Goal: Task Accomplishment & Management: Manage account settings

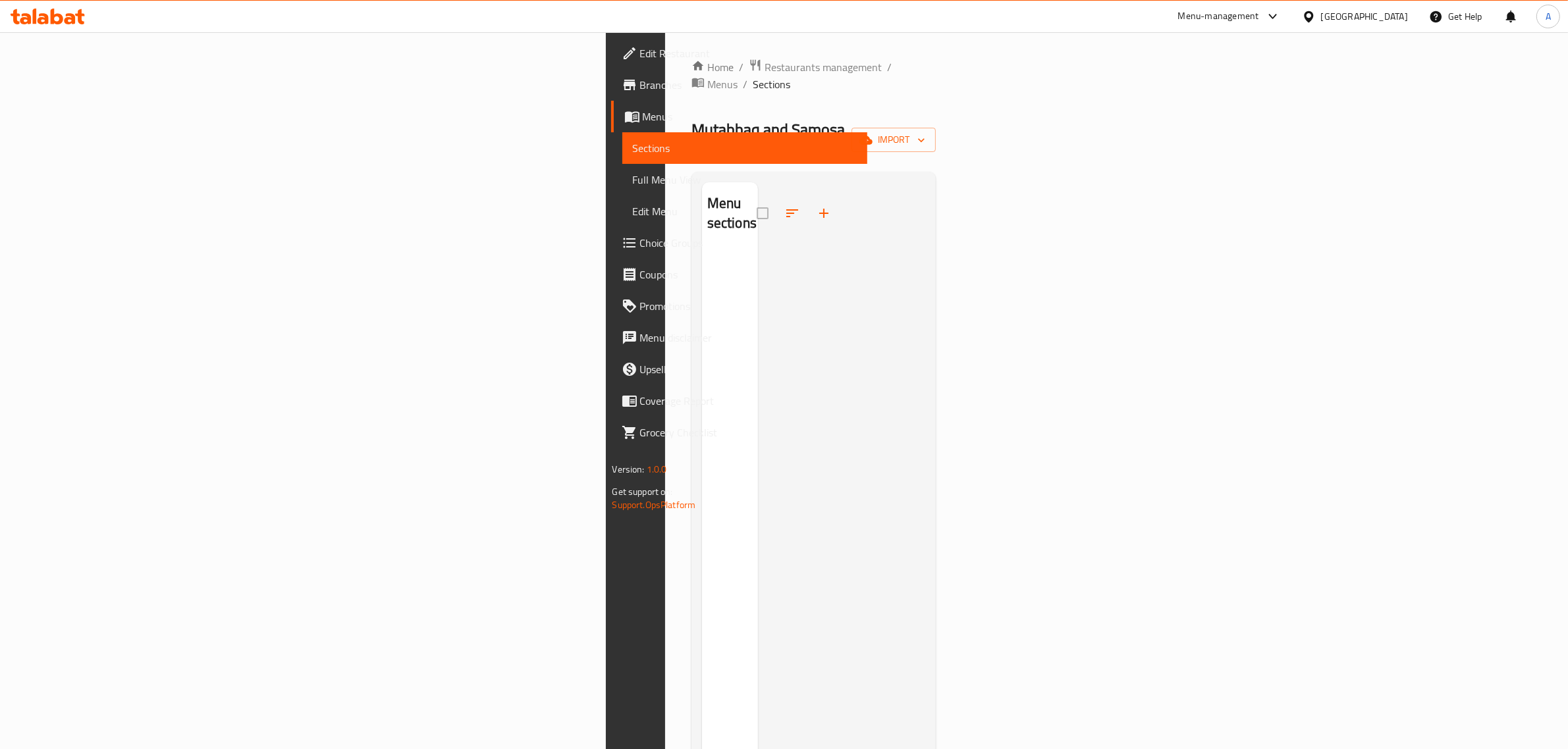
click at [758, 313] on div at bounding box center [841, 556] width 168 height 749
click at [892, 182] on div at bounding box center [841, 556] width 168 height 749
click at [925, 132] on span "import" at bounding box center [893, 139] width 63 height 16
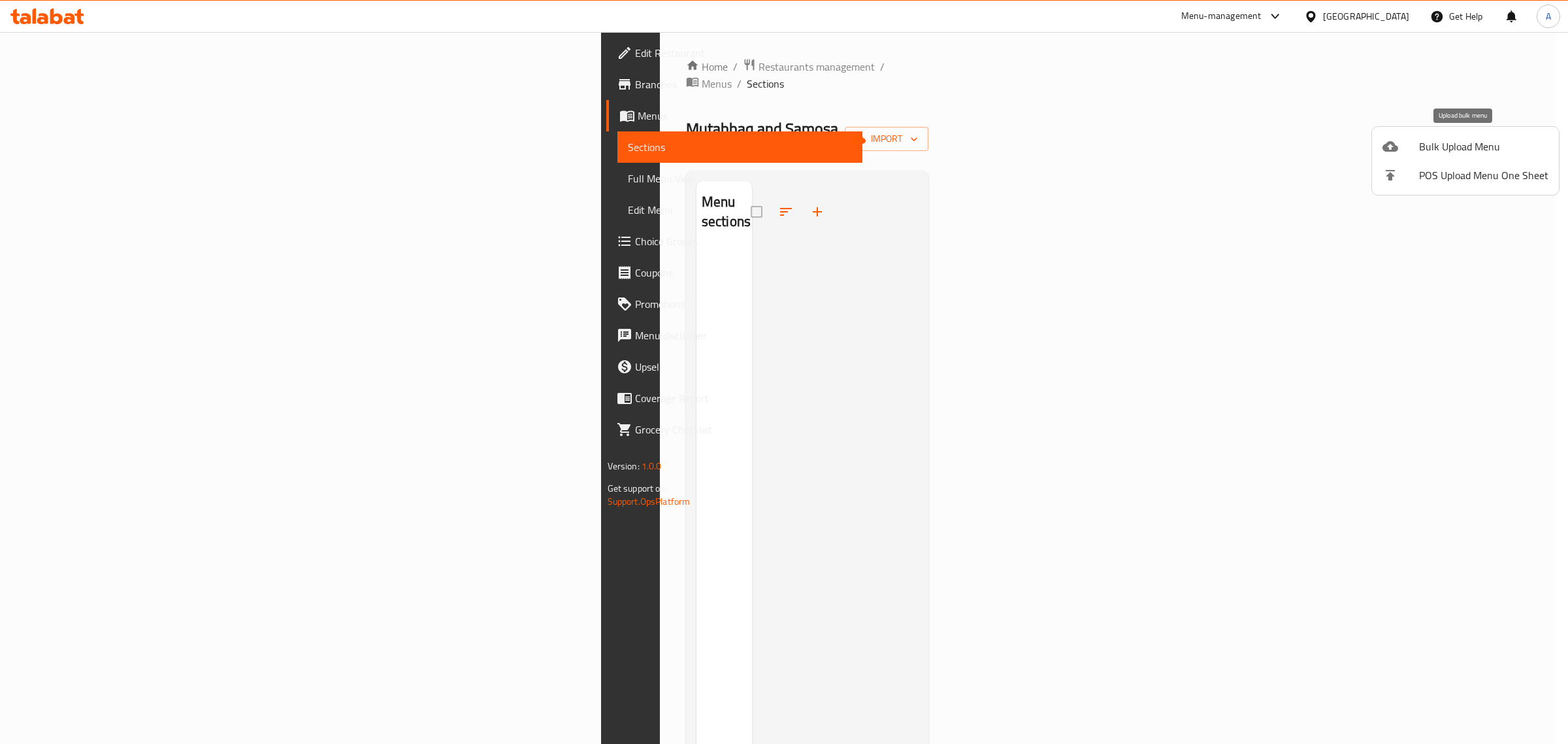
click at [1450, 153] on span "Bulk Upload Menu" at bounding box center [1483, 146] width 130 height 16
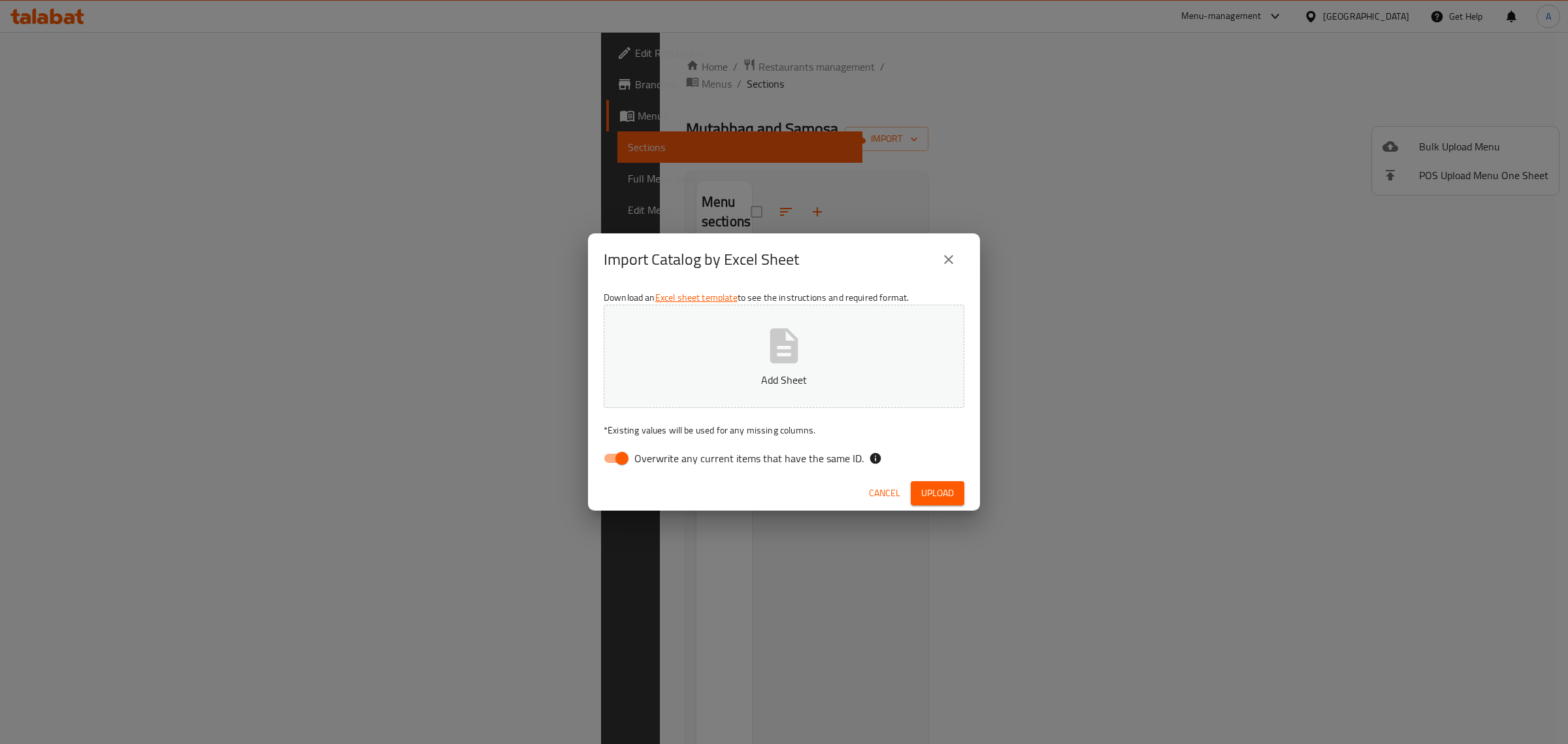
click at [671, 461] on span "Overwrite any current items that have the same ID." at bounding box center [749, 458] width 229 height 16
click at [659, 461] on input "Overwrite any current items that have the same ID." at bounding box center [621, 458] width 74 height 24
checkbox input "false"
click at [714, 372] on p "Add Sheet" at bounding box center [784, 379] width 320 height 16
click at [963, 494] on button "Upload" at bounding box center [937, 493] width 54 height 24
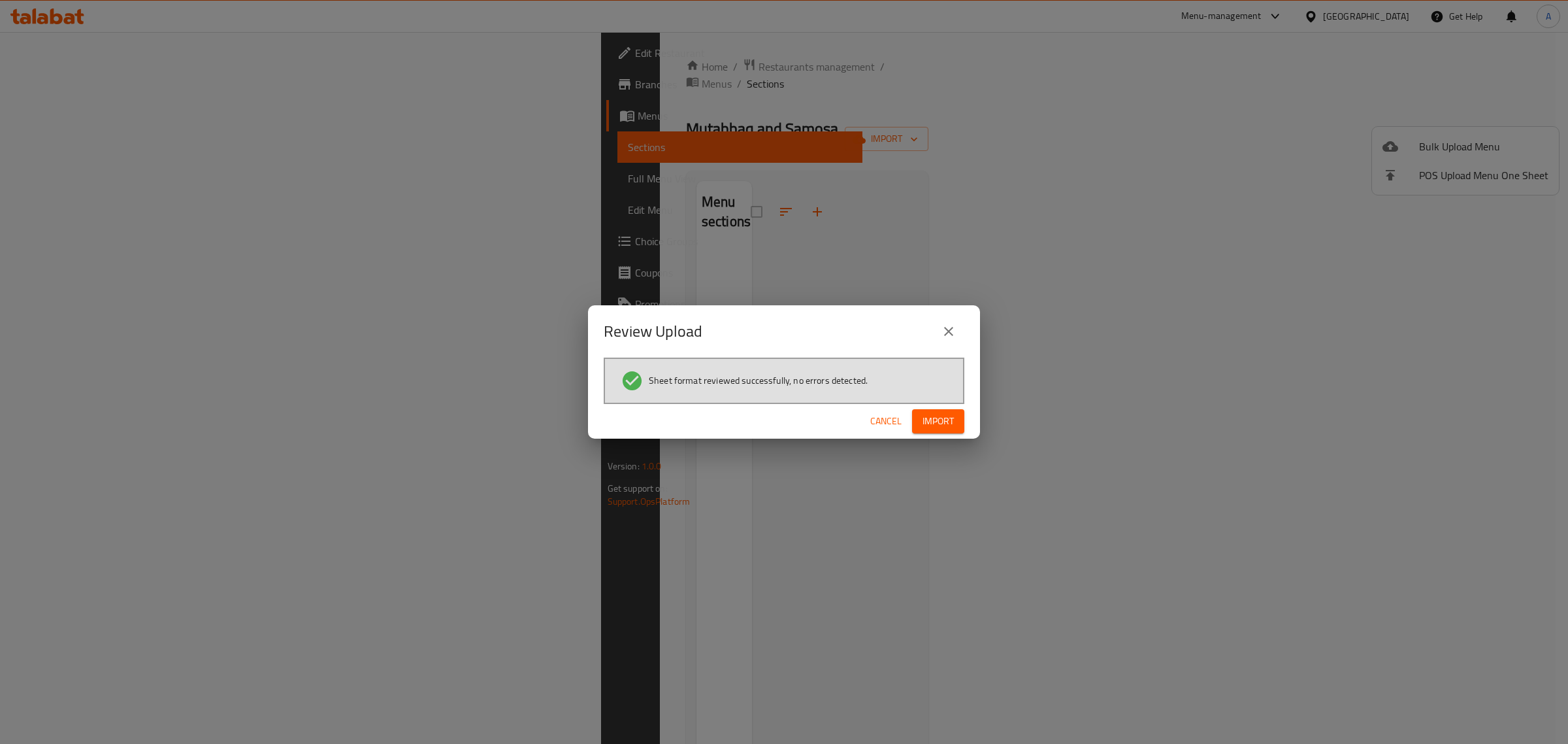
click at [952, 421] on span "Import" at bounding box center [937, 420] width 31 height 16
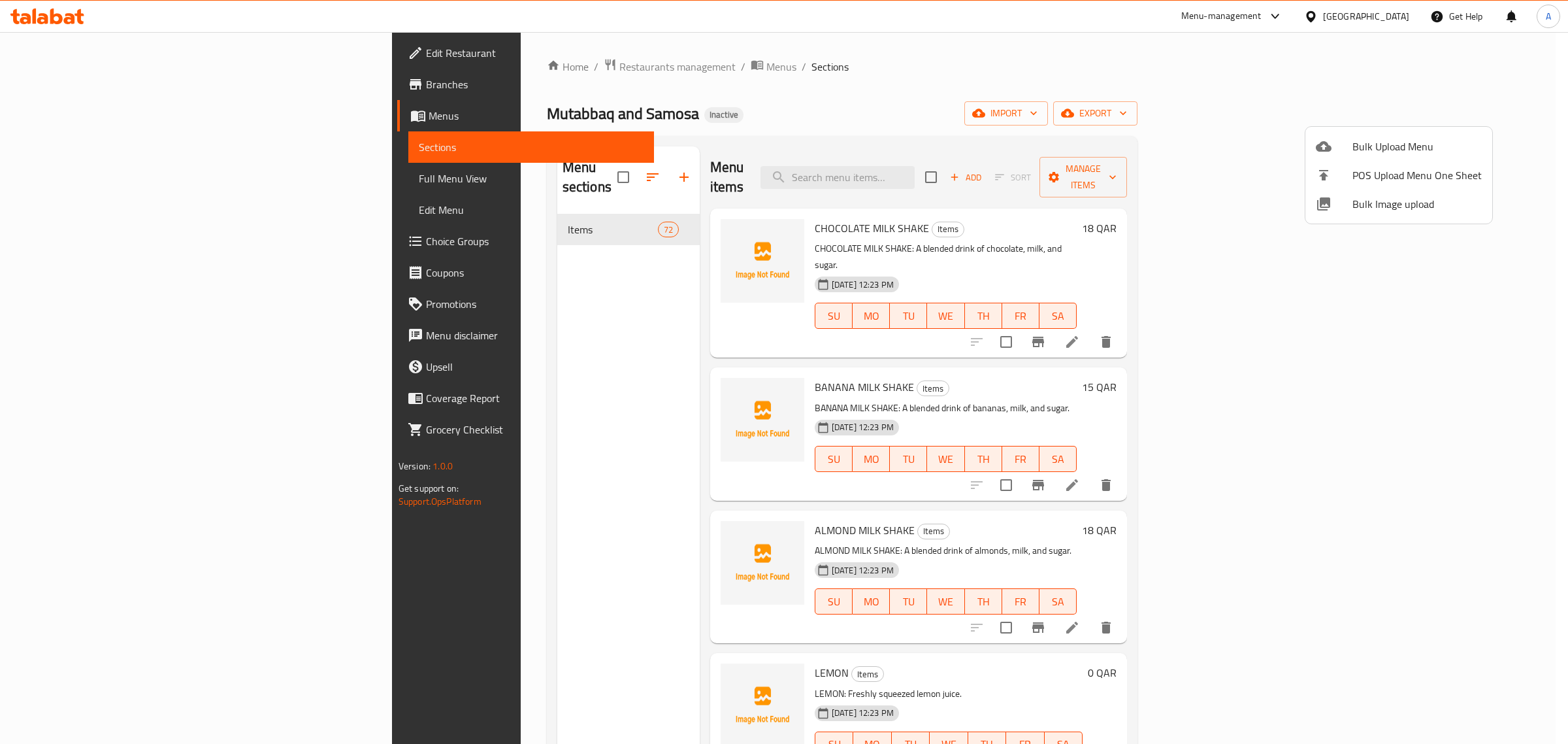
click at [559, 308] on div at bounding box center [784, 372] width 1568 height 744
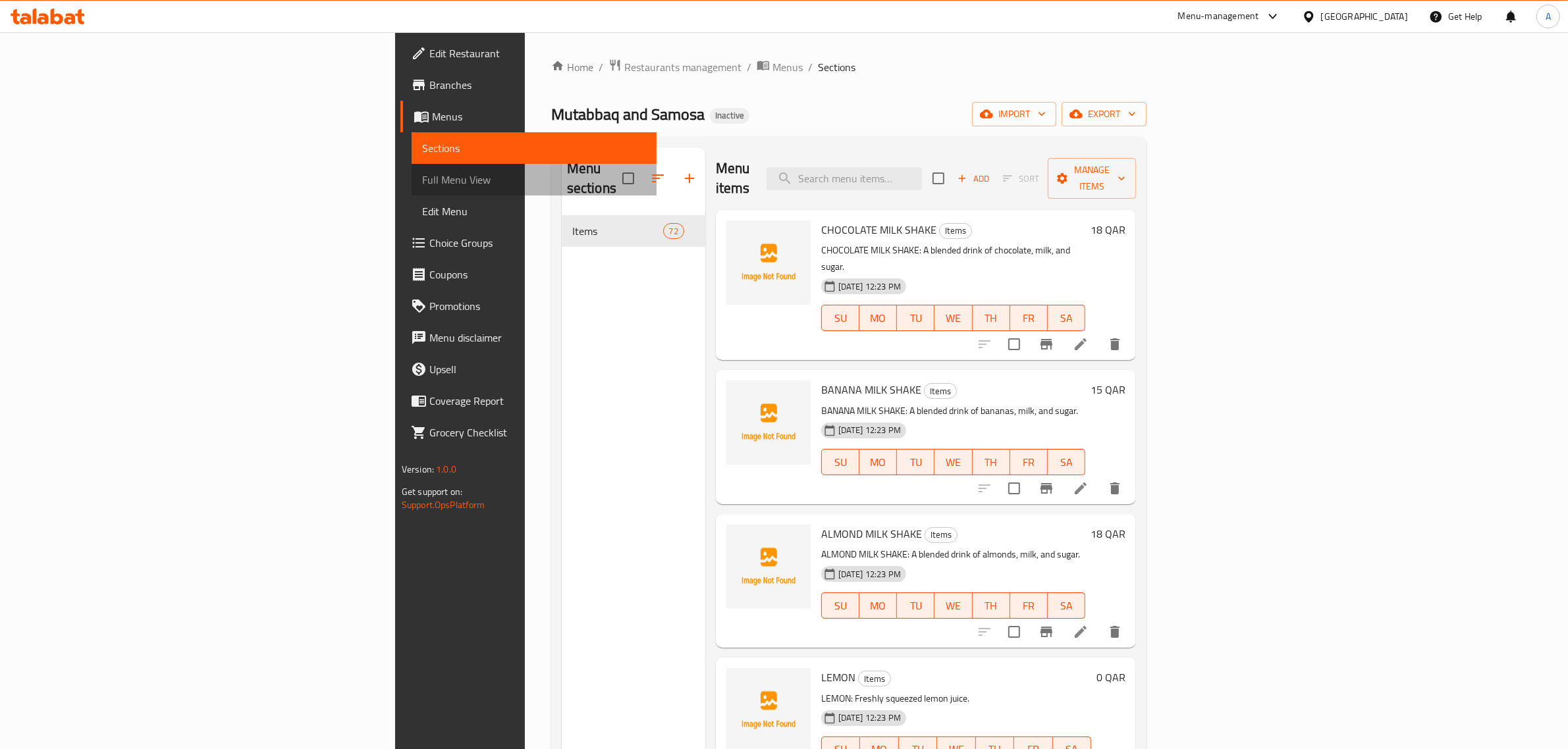
click at [422, 175] on span "Full Menu View" at bounding box center [533, 179] width 225 height 16
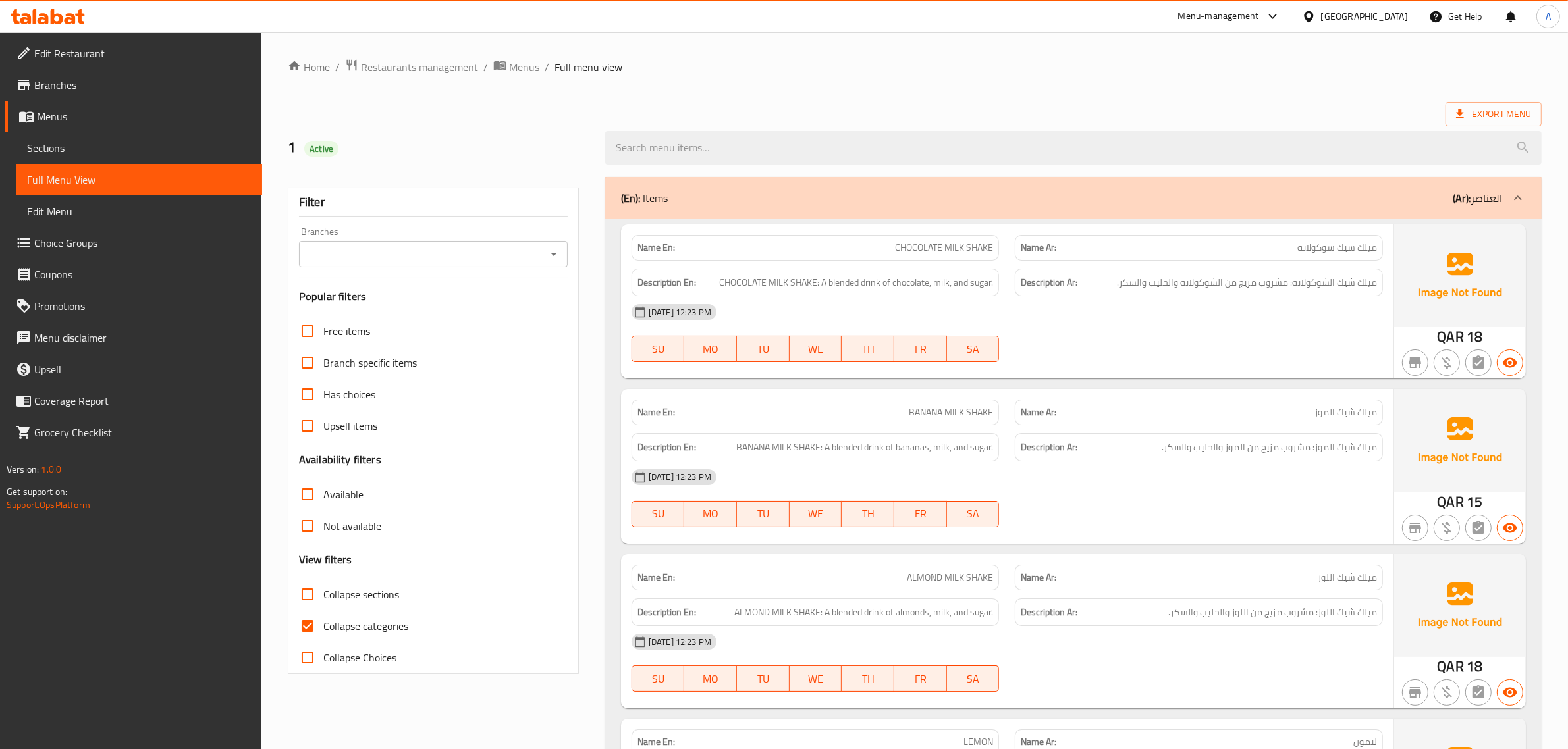
click at [344, 626] on span "Collapse categories" at bounding box center [366, 626] width 85 height 16
click at [323, 626] on input "Collapse categories" at bounding box center [307, 625] width 31 height 31
checkbox input "false"
click at [1065, 64] on ol "Home / Restaurants management / Menus / Full menu view" at bounding box center [914, 67] width 1253 height 17
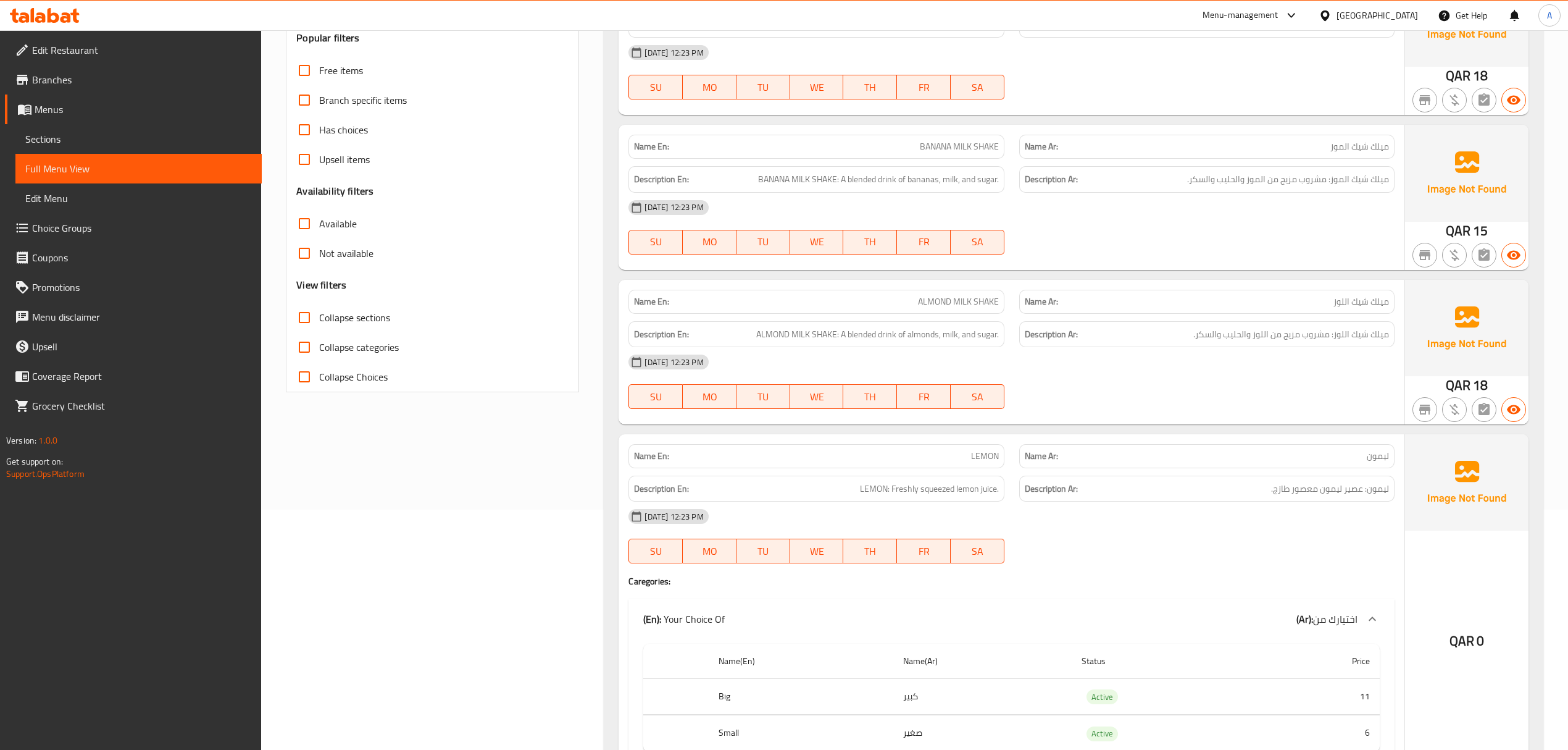
scroll to position [247, 0]
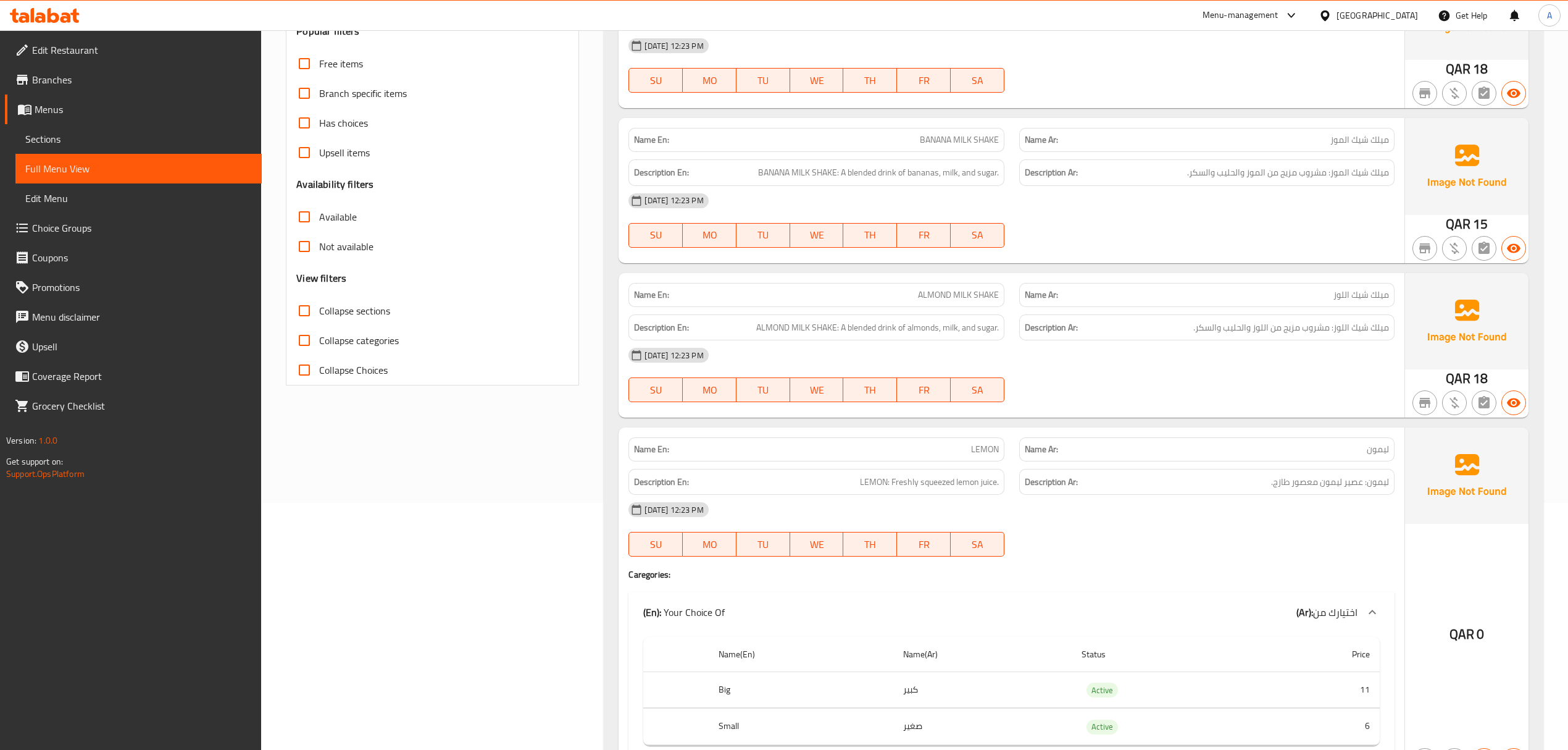
click at [810, 324] on span "ALMOND MILK SHAKE: A blended drink of almonds, milk, and sugar." at bounding box center [877, 327] width 243 height 15
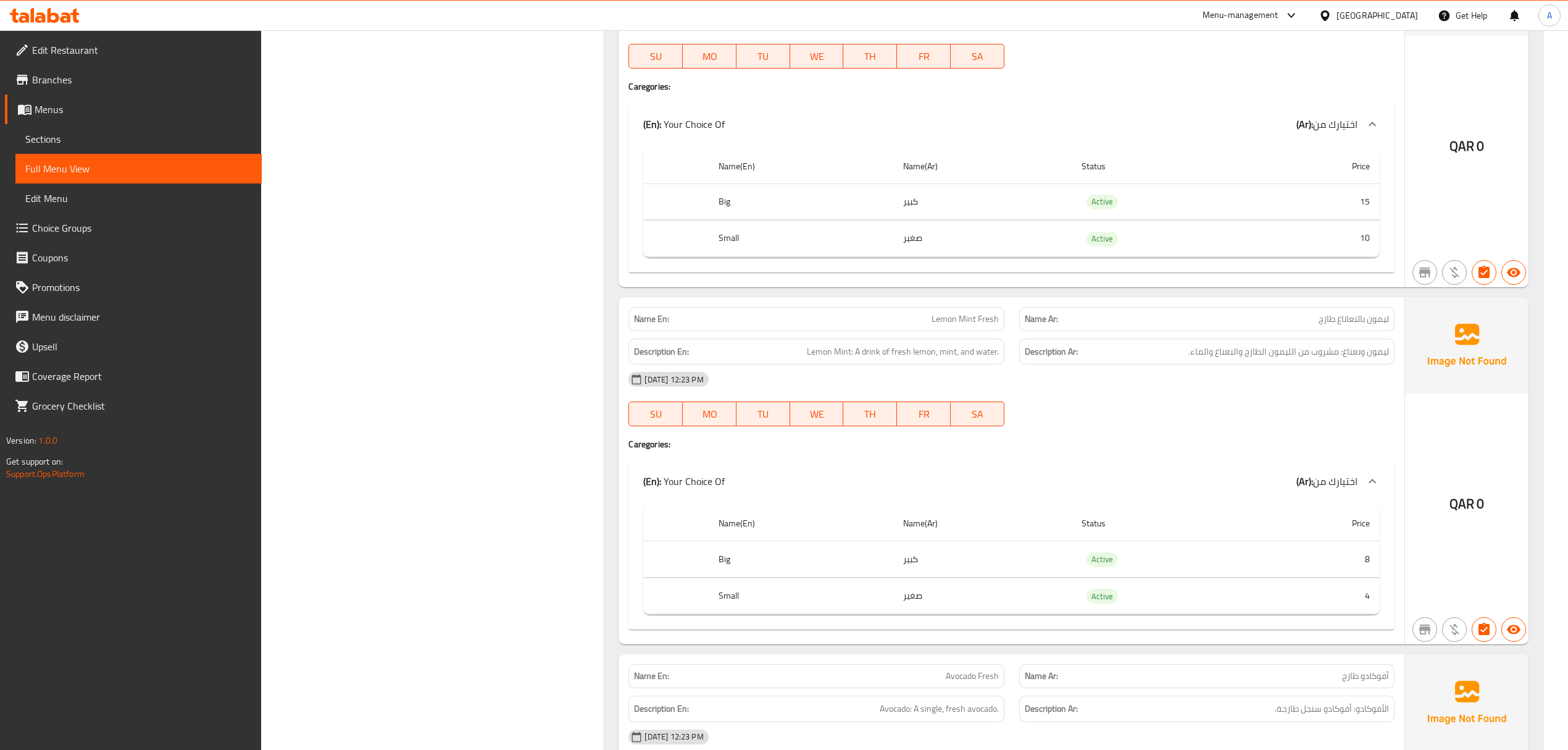
scroll to position [2223, 0]
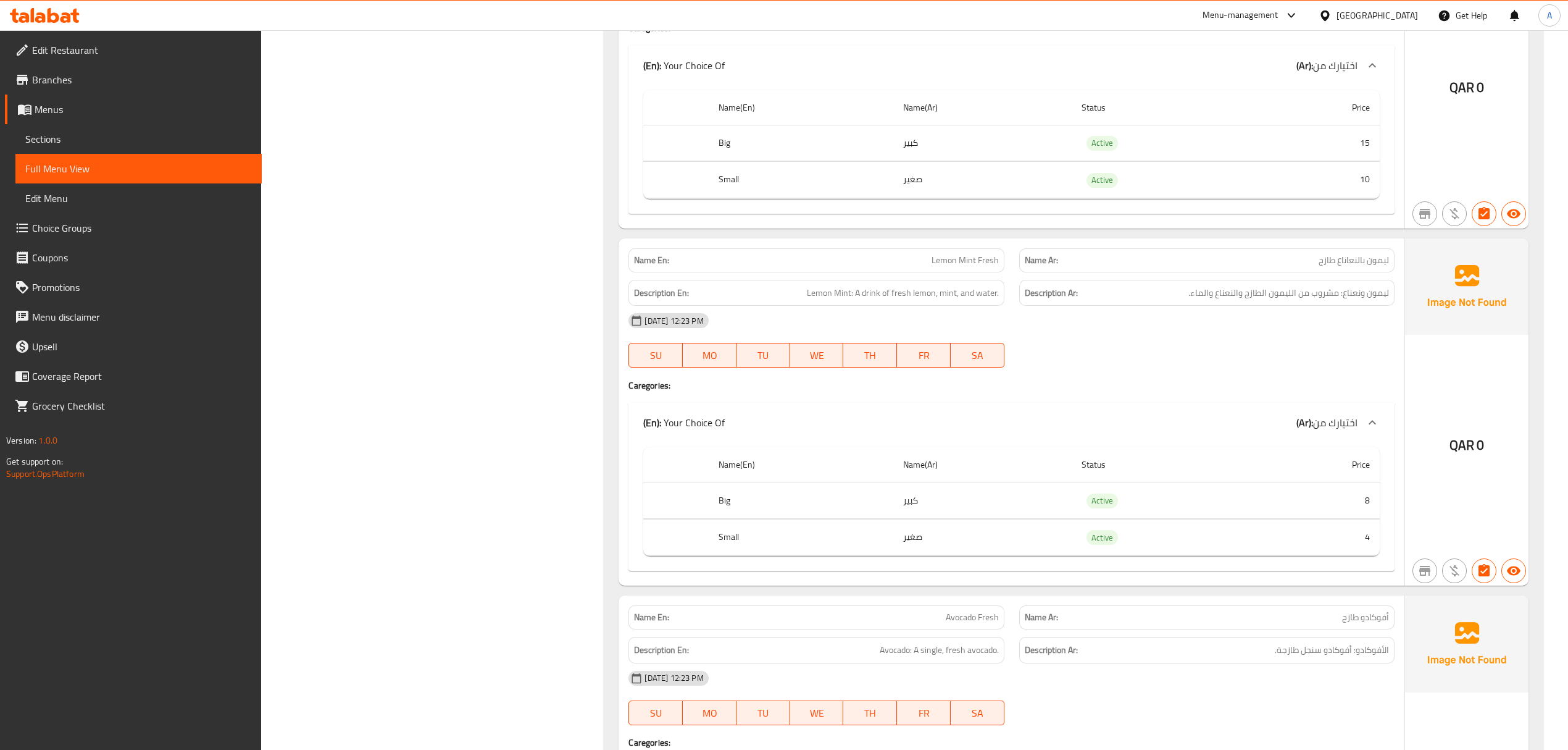
click at [948, 267] on span "Lemon Mint Fresh" at bounding box center [966, 260] width 68 height 13
copy span "Lemon Mint Fresh"
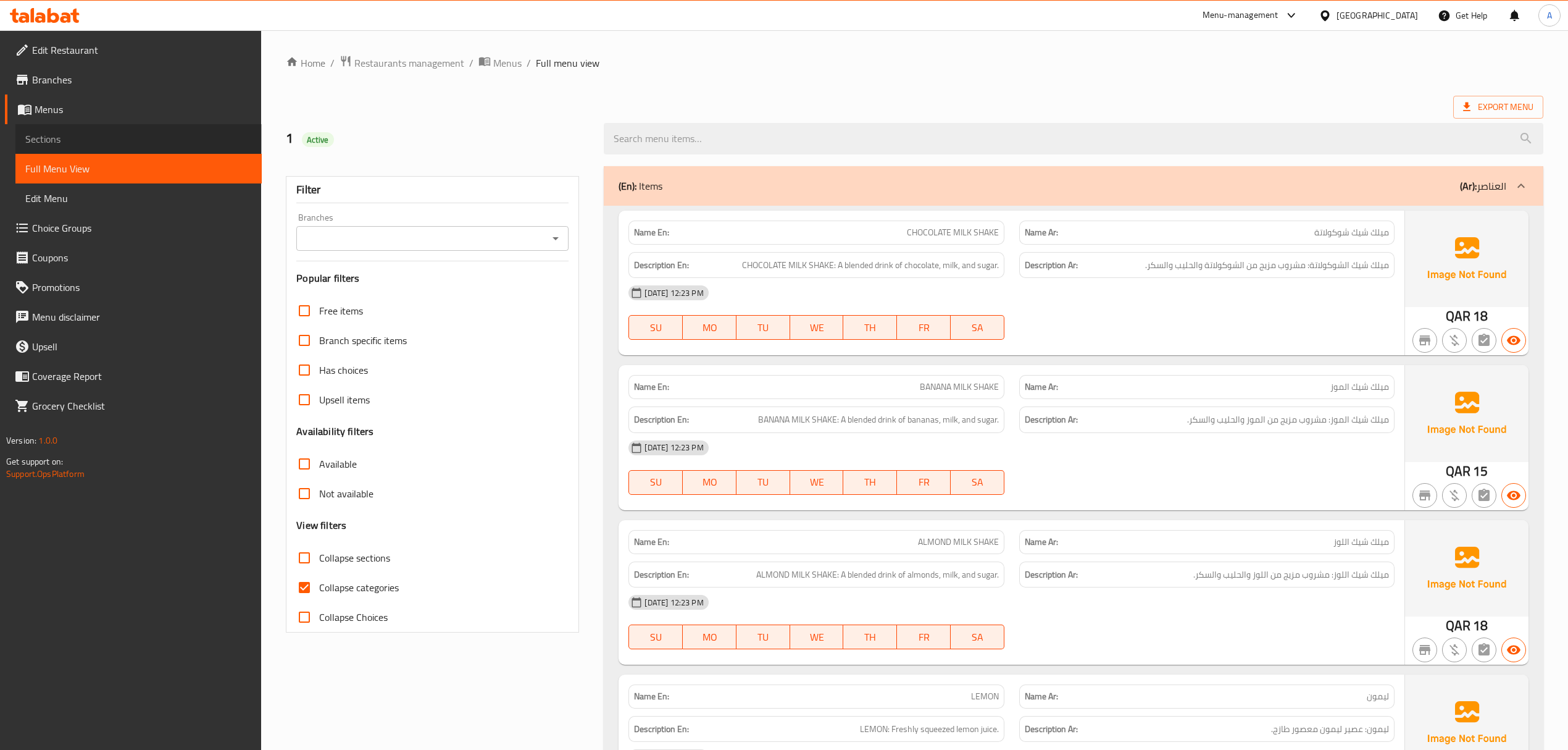
click at [70, 140] on span "Sections" at bounding box center [138, 139] width 227 height 15
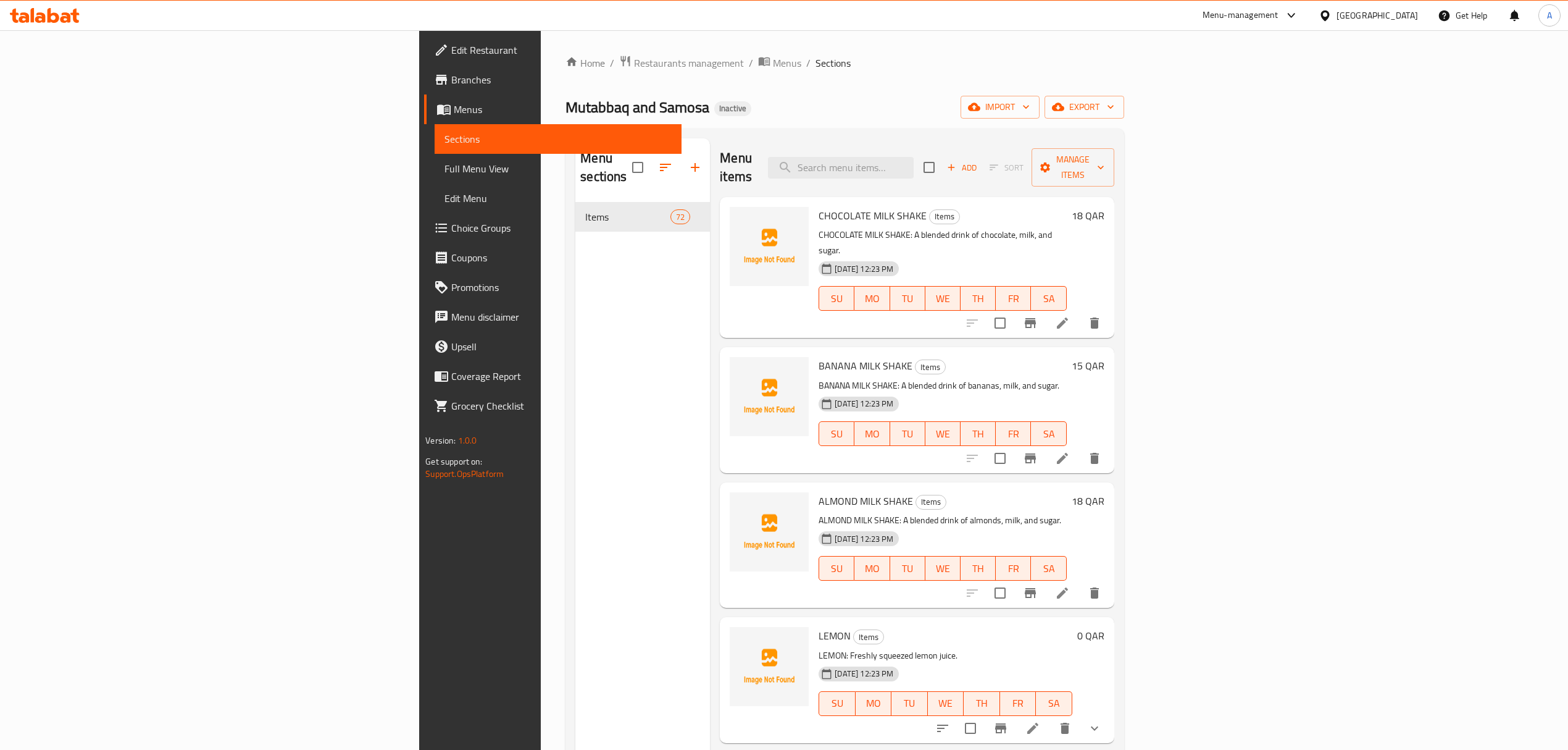
click at [968, 309] on div "CHOCOLATE MILK SHAKE Items CHOCOLATE MILK SHAKE: A blended drink of chocolate, …" at bounding box center [916, 419] width 394 height 444
click at [1070, 586] on icon at bounding box center [1063, 593] width 15 height 15
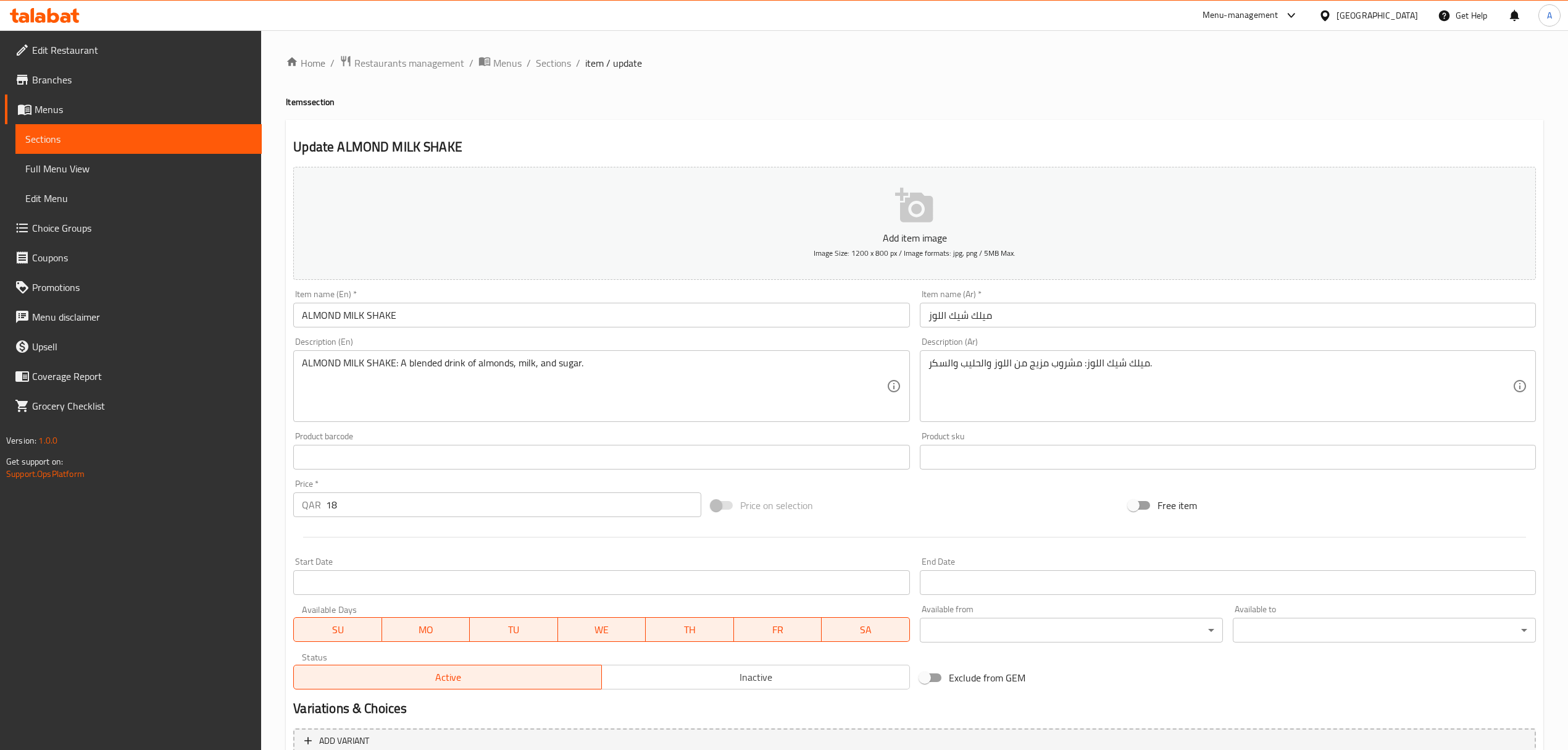
click at [454, 322] on input "ALMOND MILK SHAKE" at bounding box center [601, 315] width 617 height 25
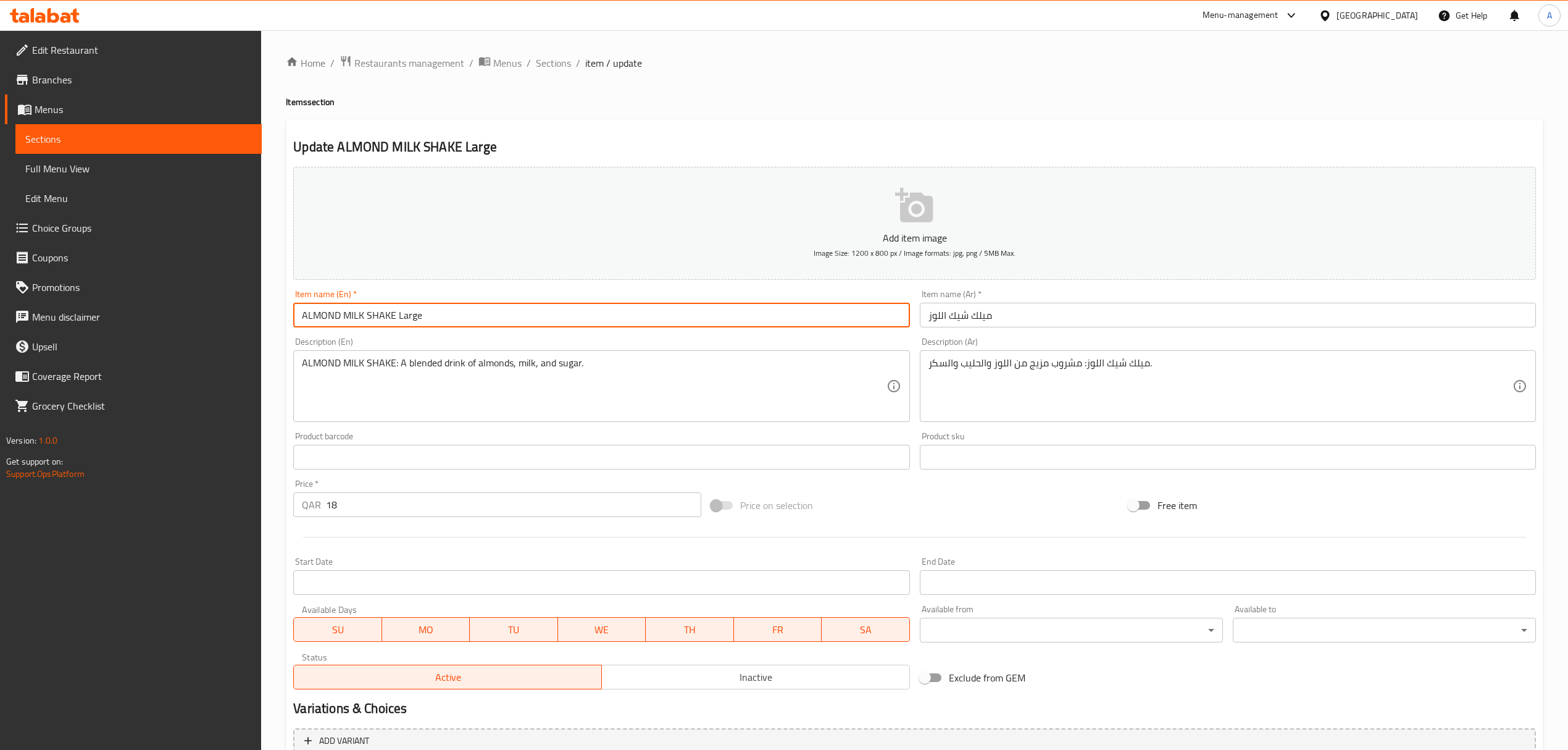
type input "ALMOND MILK SHAKE Large"
click at [1136, 322] on input "ميلك شيك اللوز" at bounding box center [1228, 315] width 617 height 25
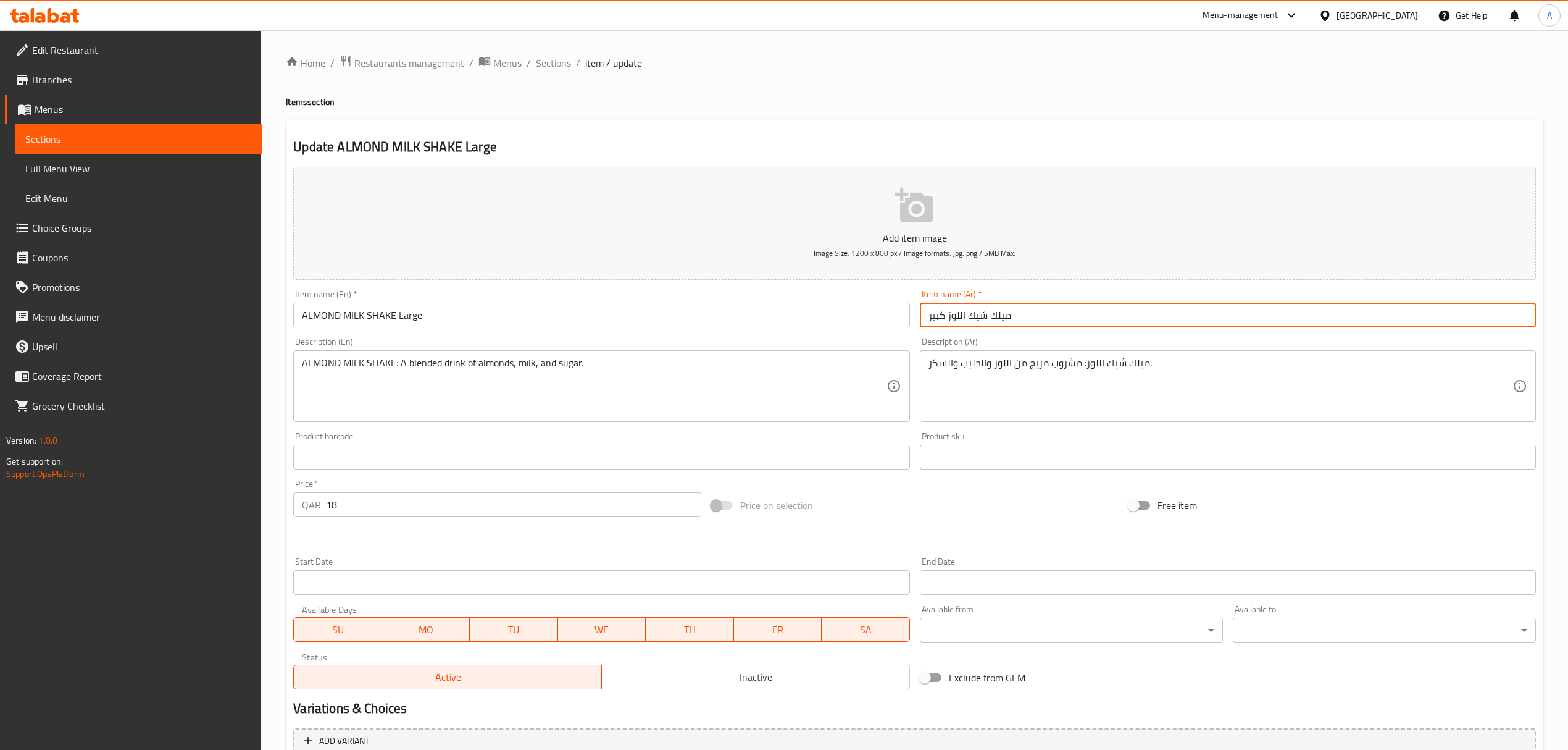
type input "ميلك شيك اللوز كبير"
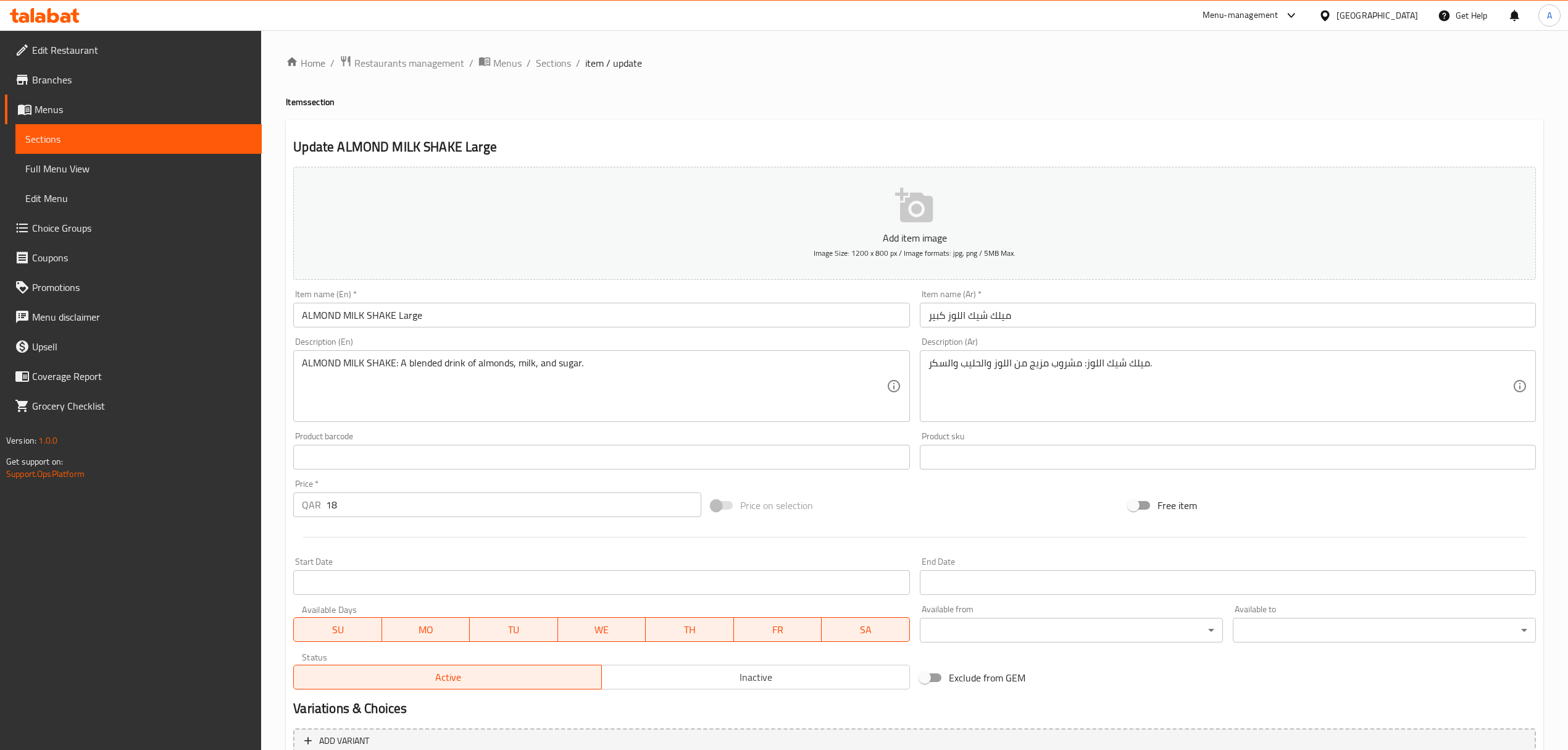
drag, startPoint x: 983, startPoint y: 136, endPoint x: 899, endPoint y: 235, distance: 129.8
click at [983, 134] on div "Update ALMOND MILK SHAKE Large Add item image Image Size: 1200 x 800 px / Image…" at bounding box center [914, 479] width 1257 height 719
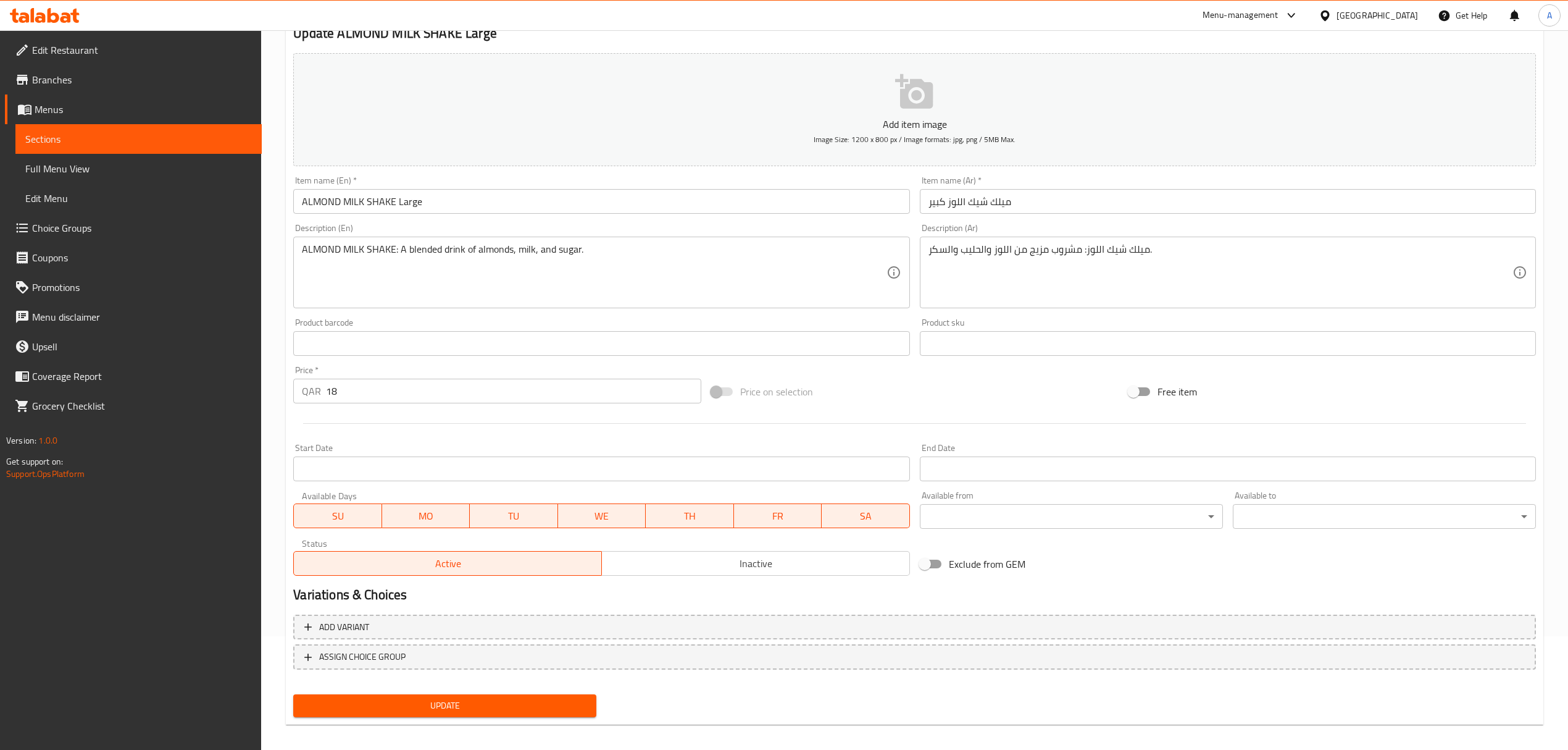
scroll to position [122, 0]
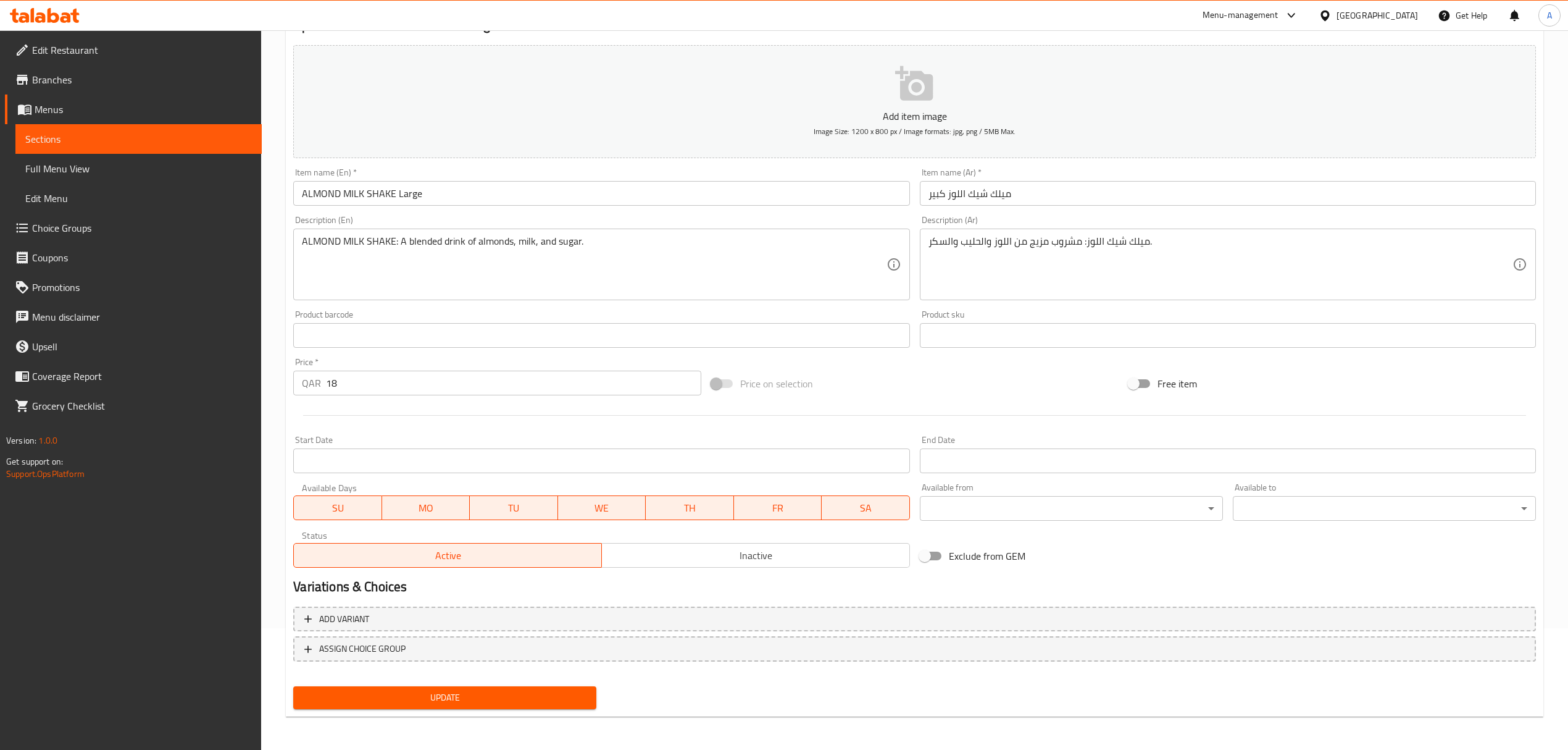
click at [537, 709] on div "Update" at bounding box center [445, 697] width 313 height 33
click at [535, 707] on button "Update" at bounding box center [444, 698] width 303 height 23
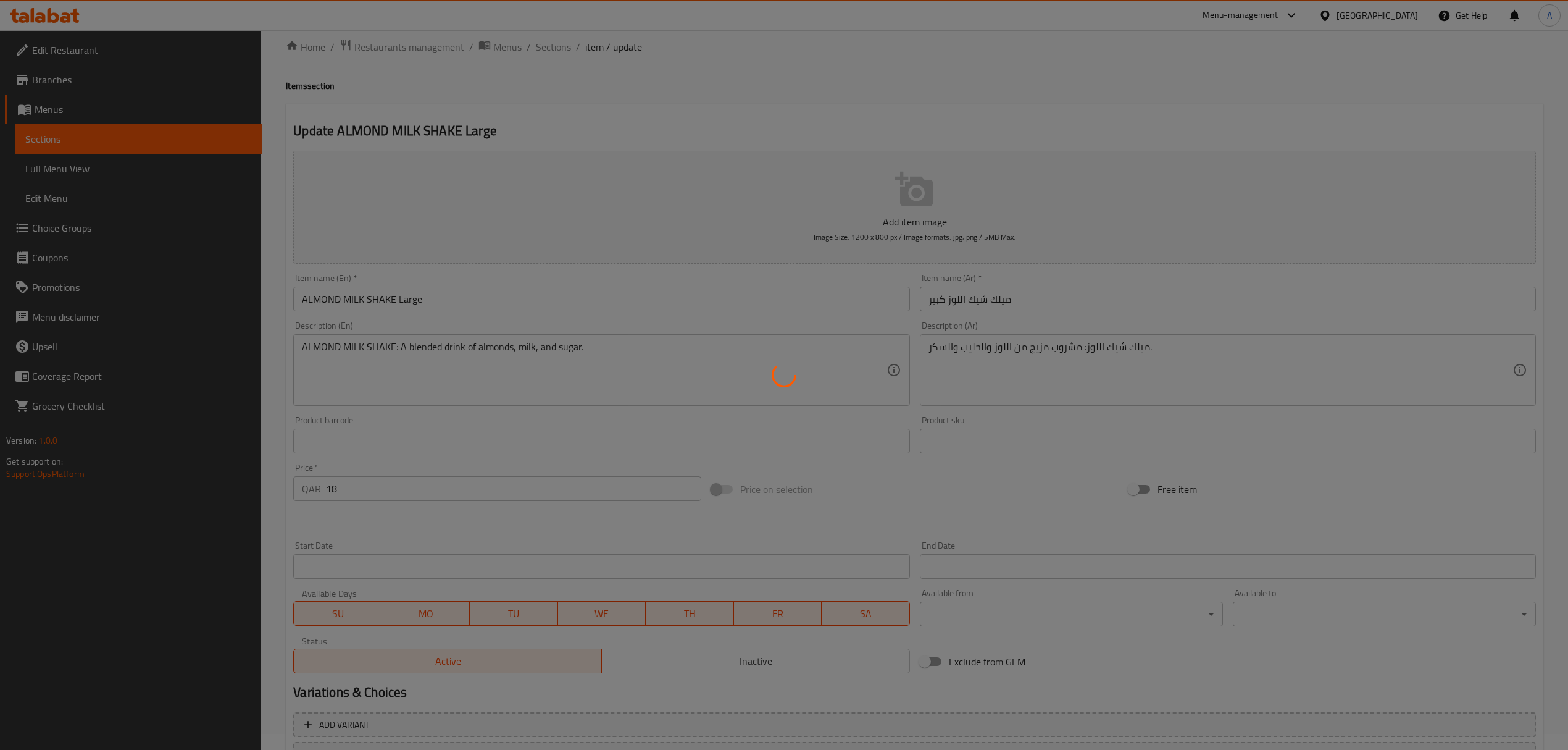
scroll to position [0, 0]
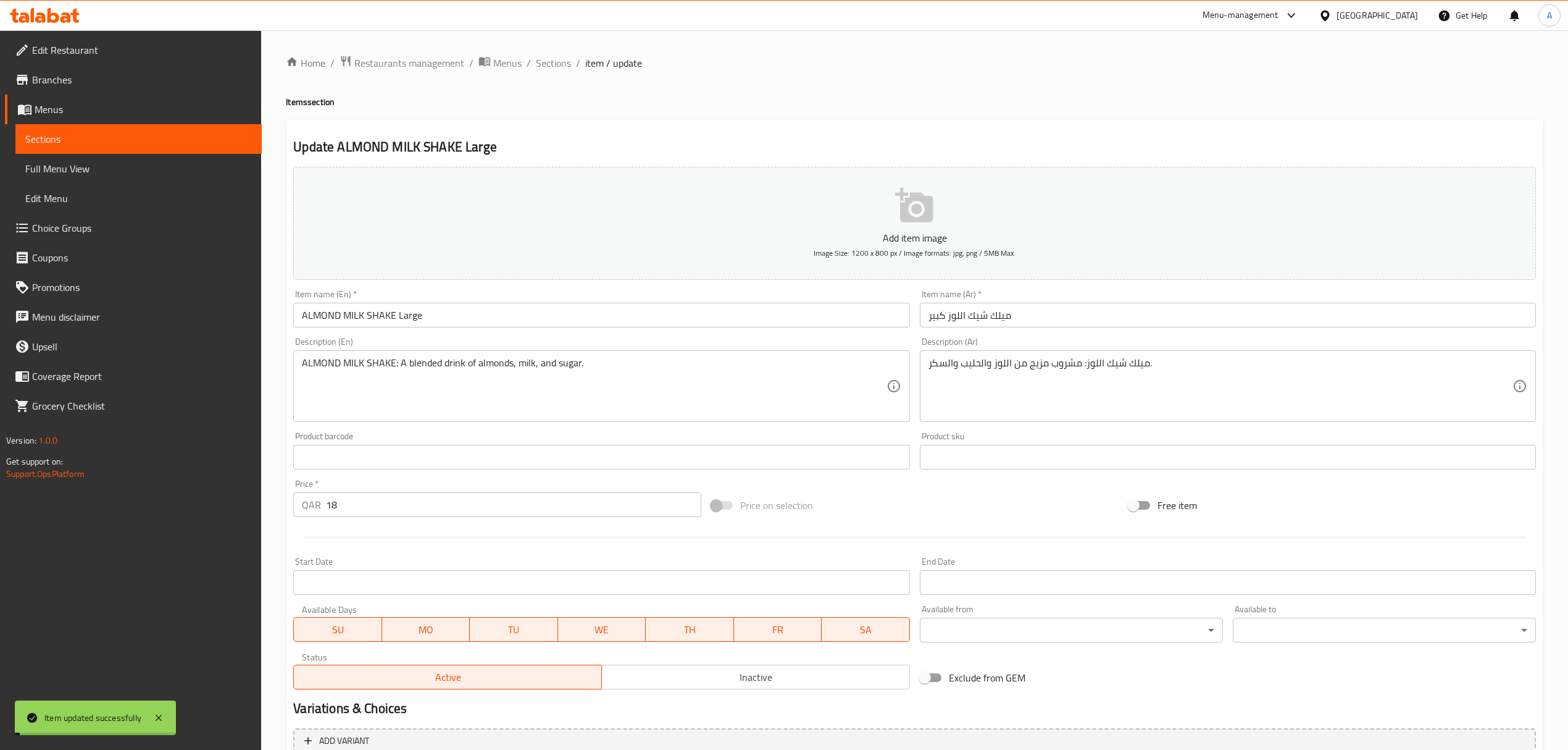
click at [549, 64] on span "Sections" at bounding box center [553, 63] width 36 height 15
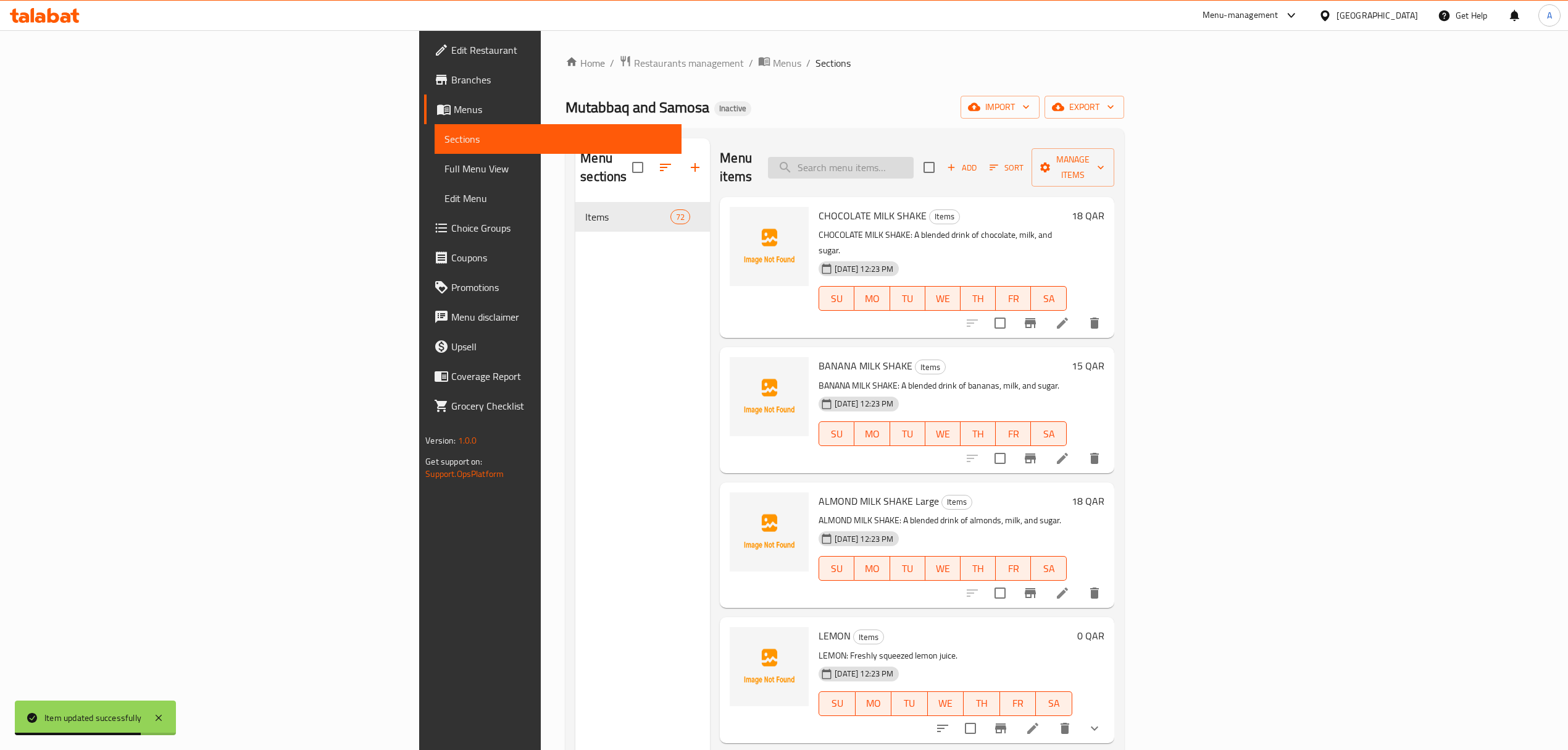
click at [913, 157] on input "search" at bounding box center [840, 168] width 146 height 21
paste input "Lemon Mint Fresh"
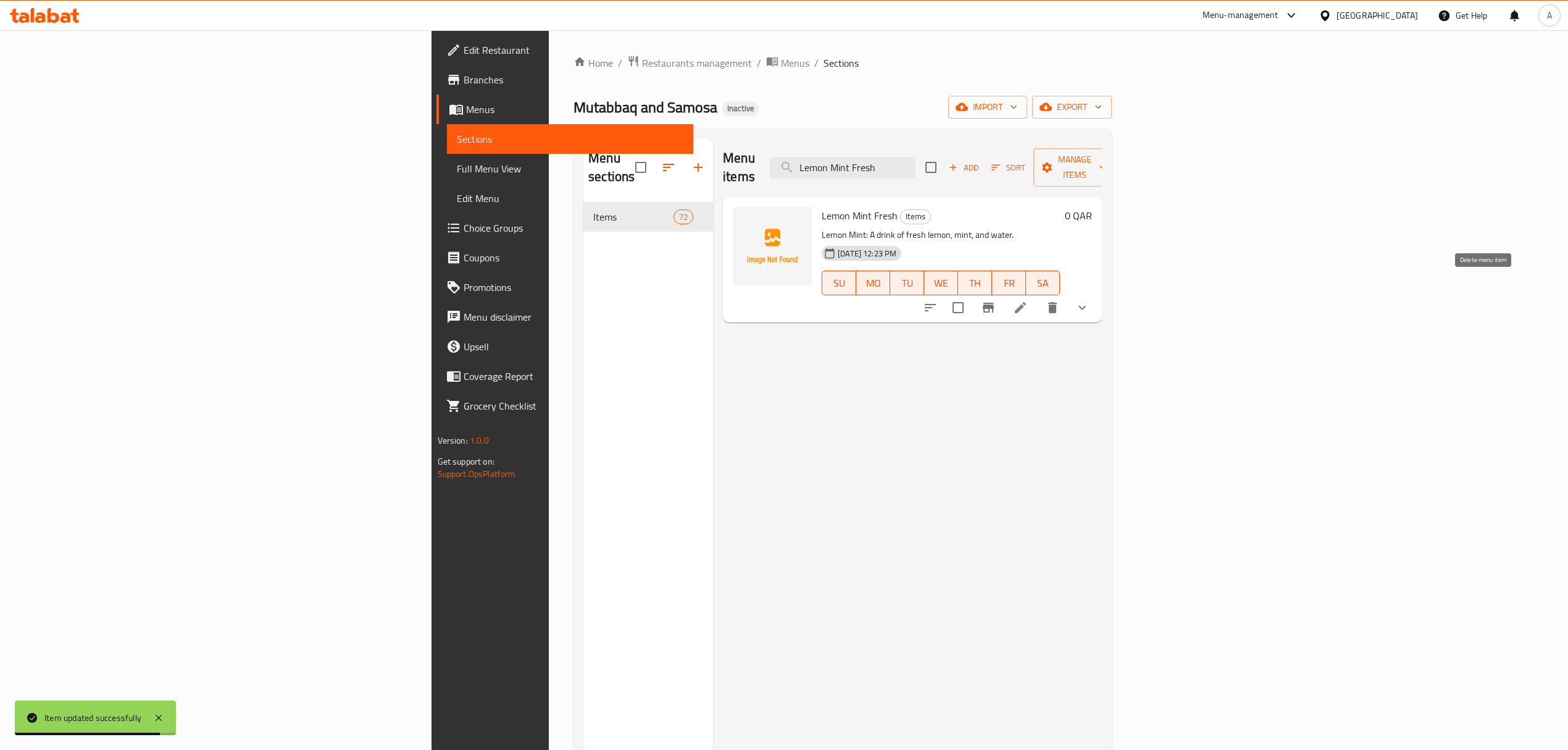
type input "Lemon Mint Fresh"
click at [1038, 297] on li at bounding box center [1020, 307] width 35 height 22
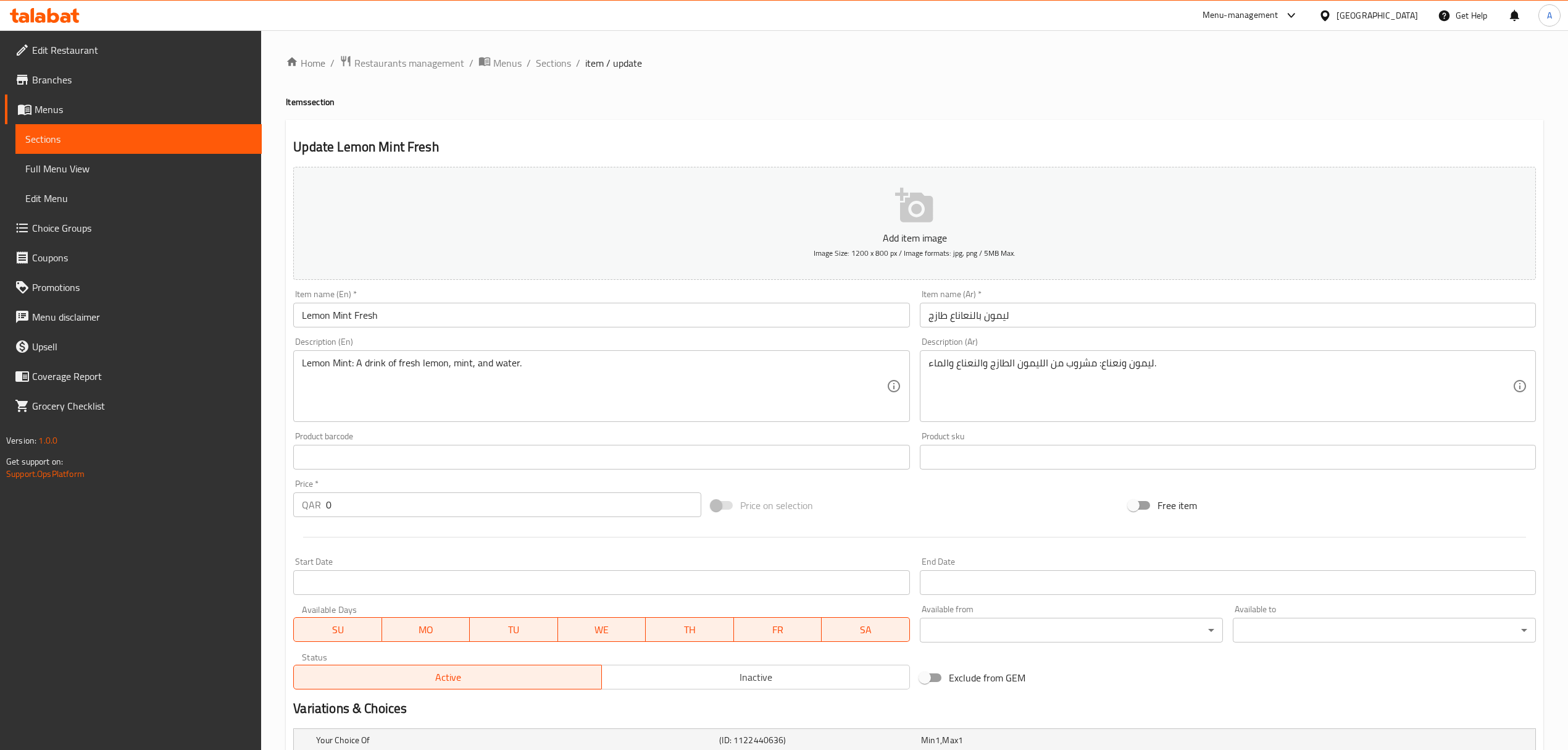
click at [970, 314] on input "ليمون بالنعاناع طازج" at bounding box center [1228, 315] width 617 height 25
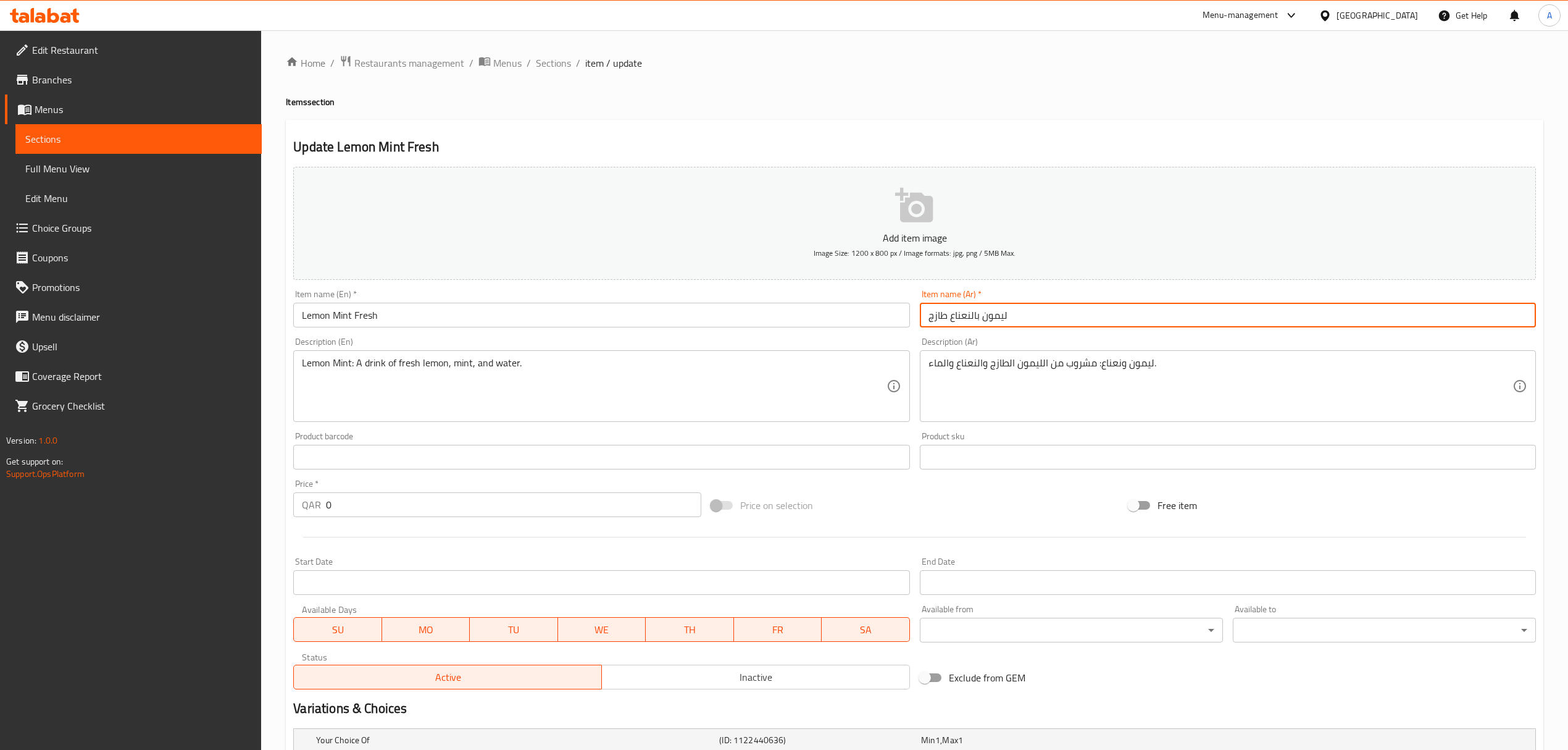
type input "ليمون بالنعناع طازج"
click at [877, 104] on h4 "Items section" at bounding box center [914, 102] width 1257 height 12
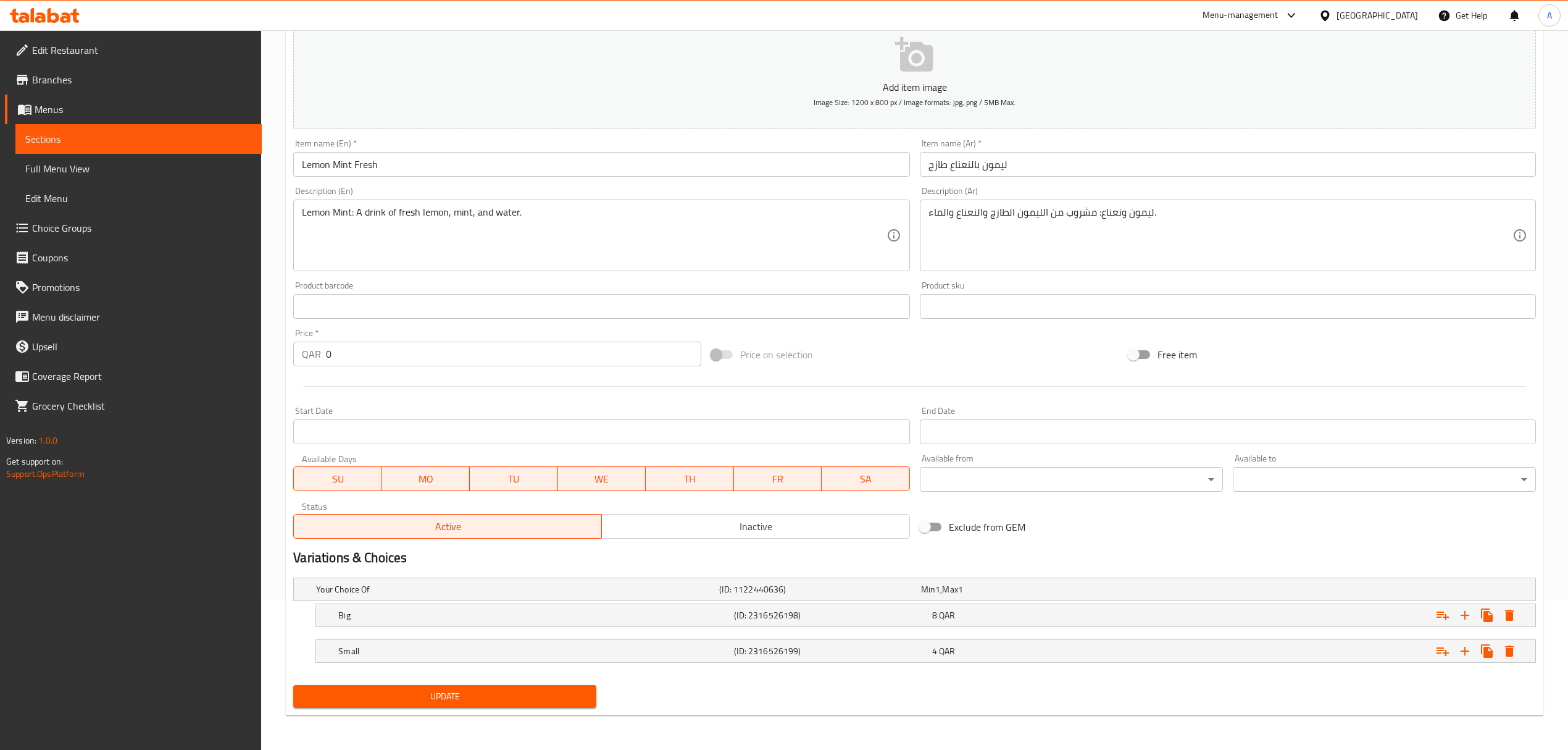
click at [495, 705] on button "Update" at bounding box center [444, 697] width 303 height 23
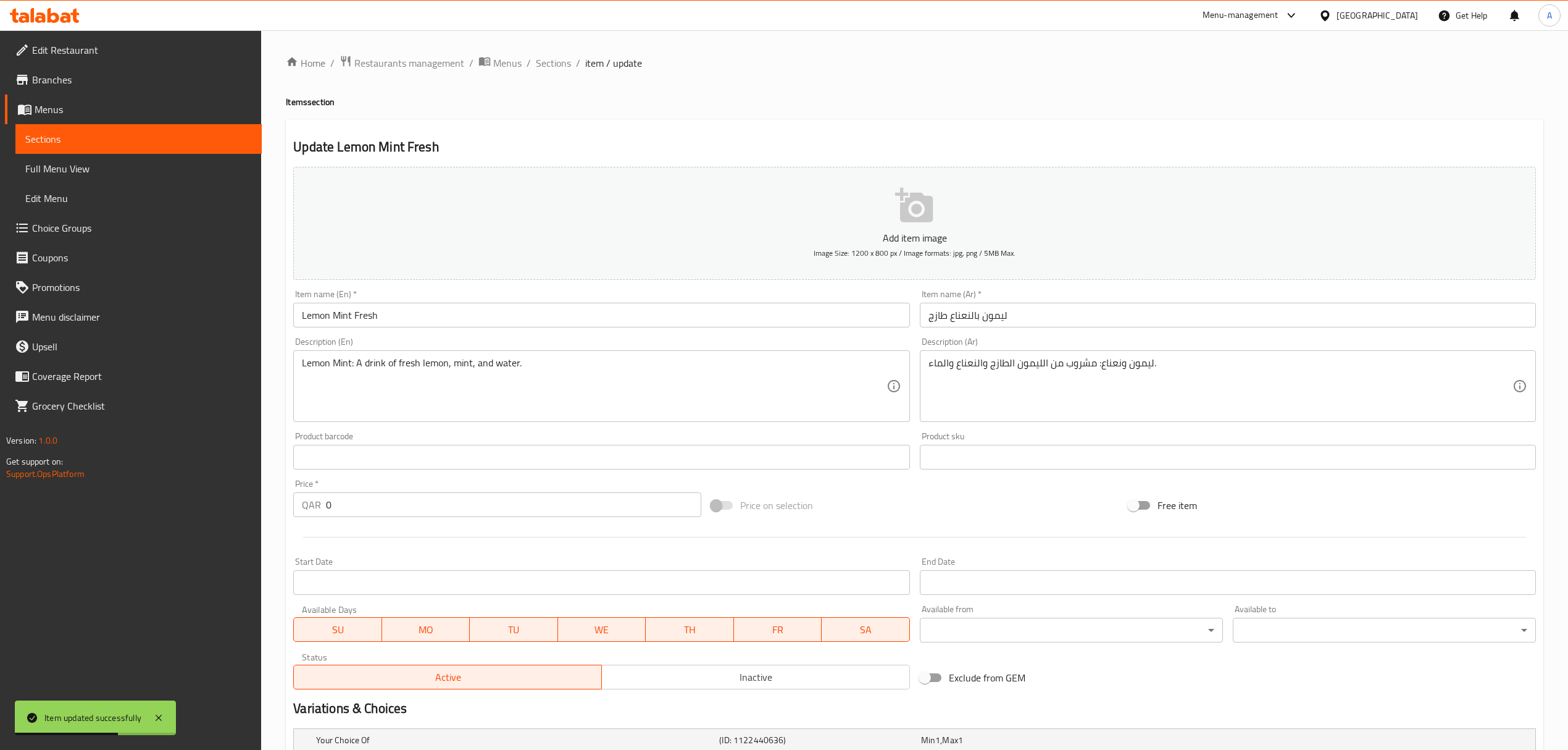
click at [338, 307] on input "Lemon Mint Fresh" at bounding box center [601, 315] width 617 height 25
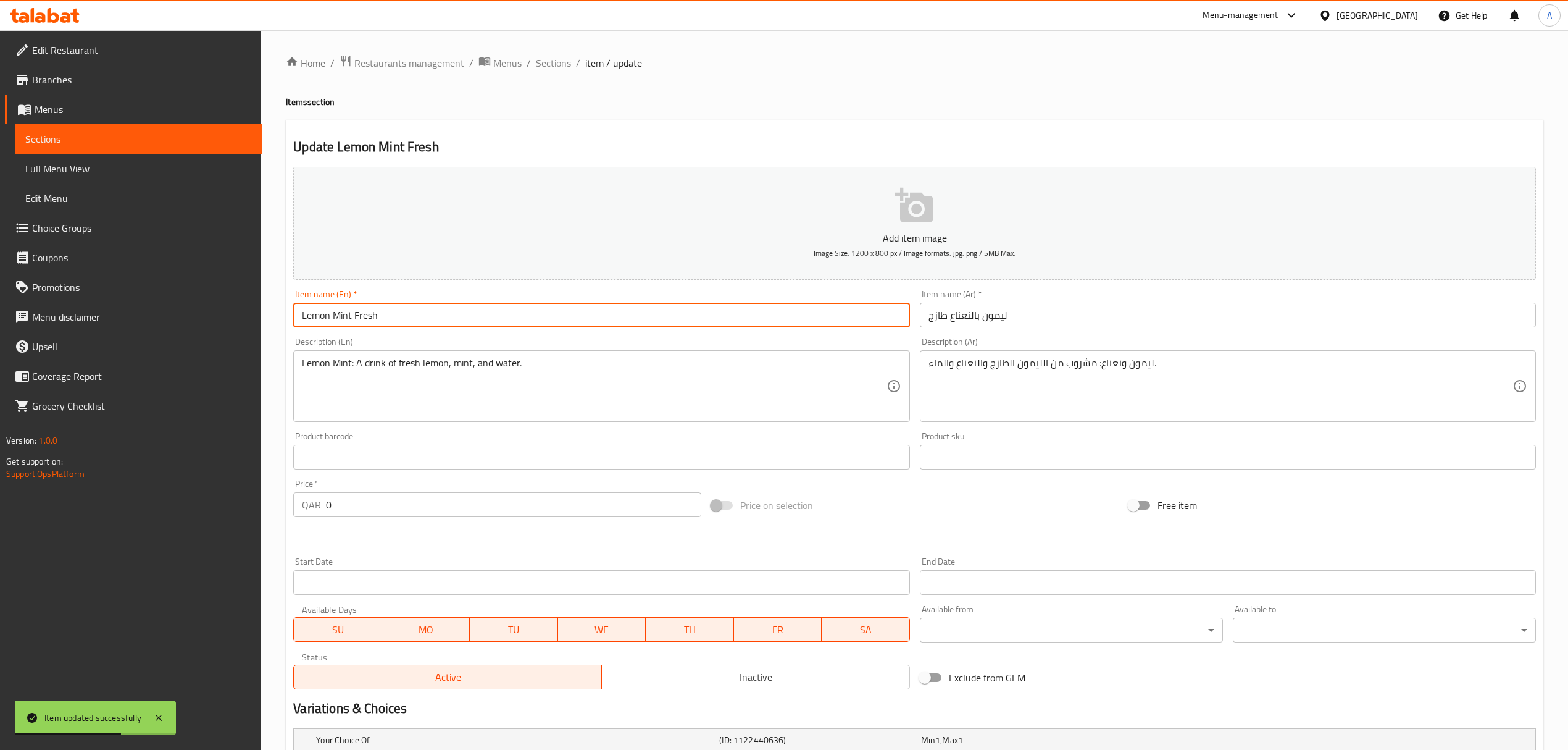
click at [338, 307] on input "Lemon Mint Fresh" at bounding box center [601, 315] width 617 height 25
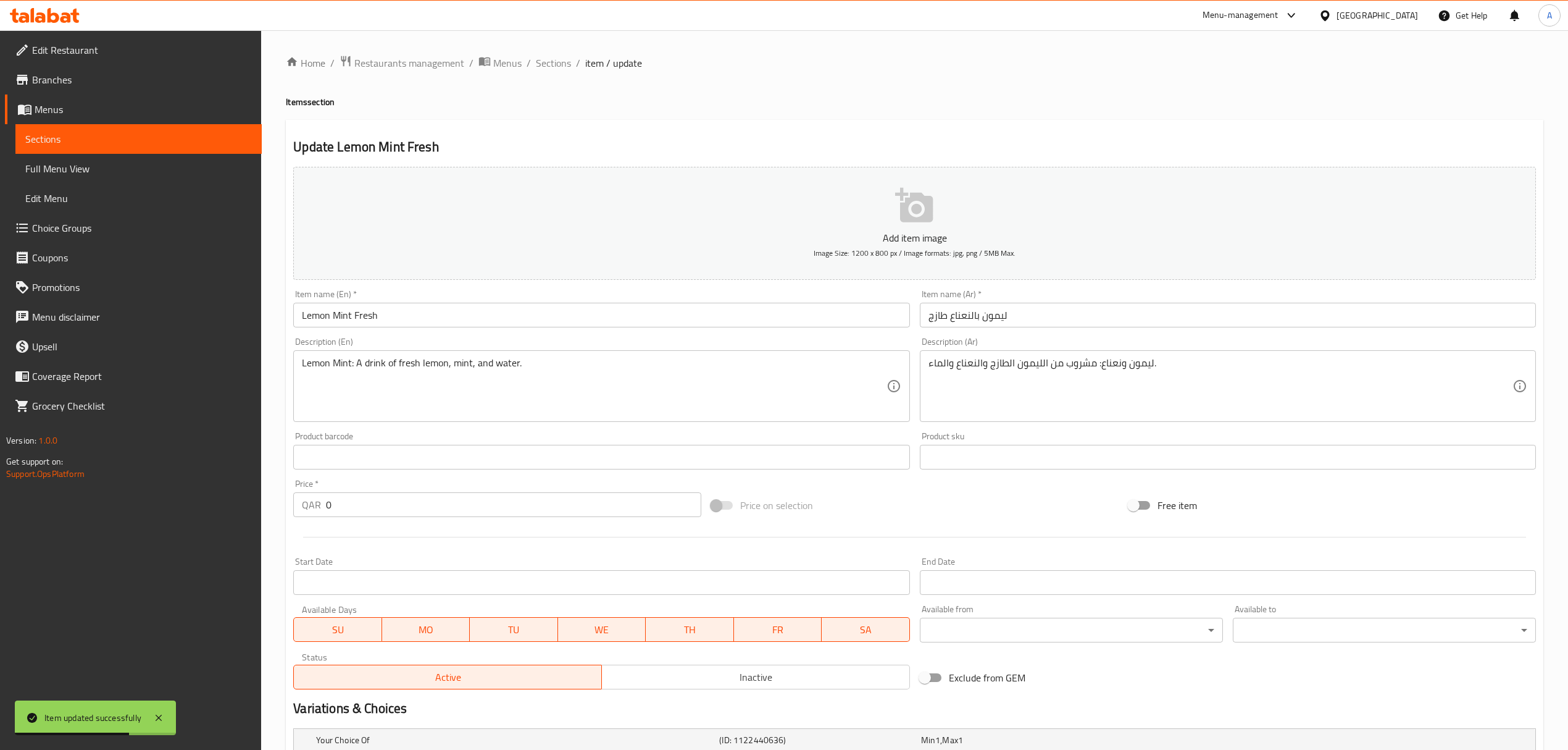
click at [674, 111] on div "Home / Restaurants management / Menus / Sections / item / update Items section …" at bounding box center [914, 466] width 1257 height 821
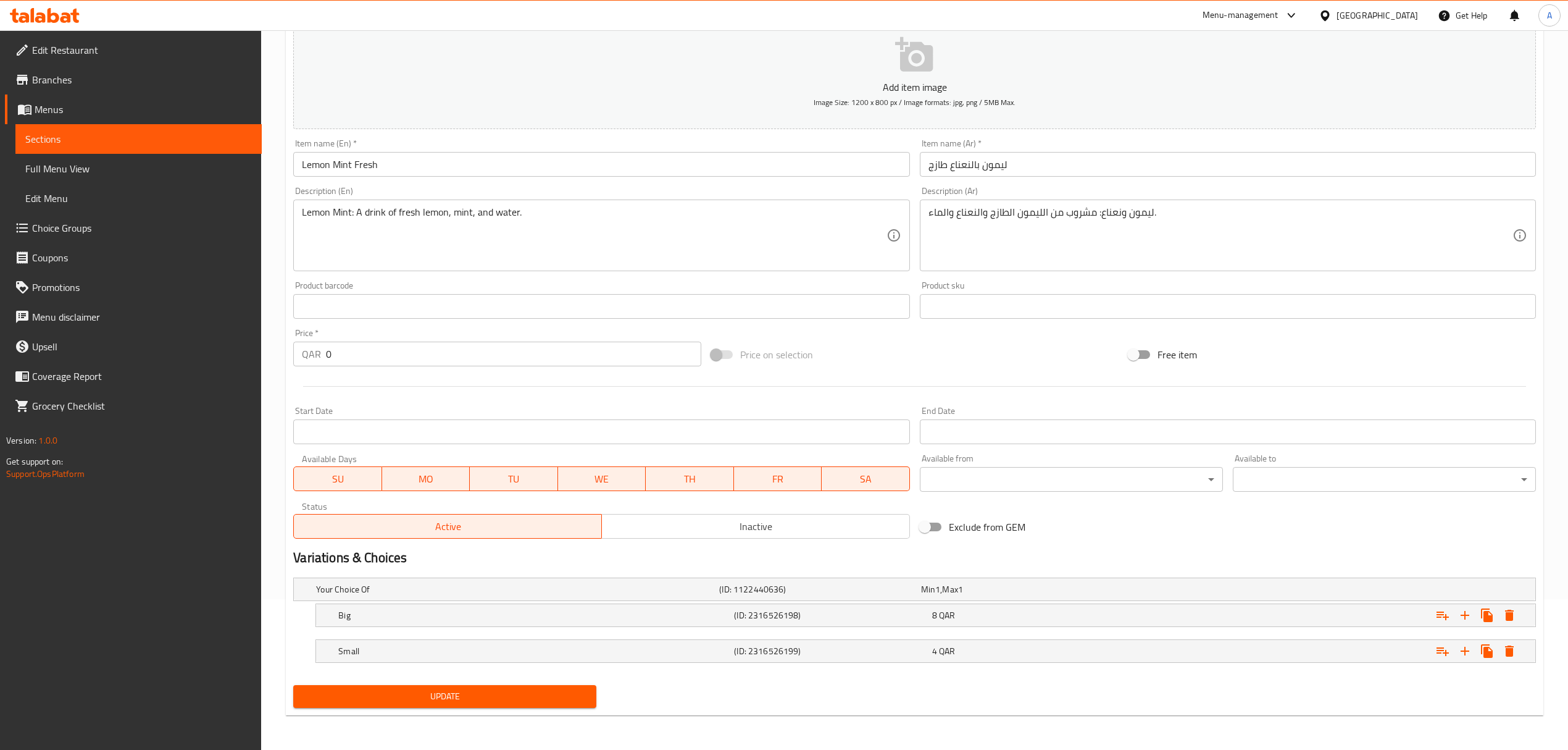
click at [548, 707] on button "Update" at bounding box center [444, 697] width 303 height 23
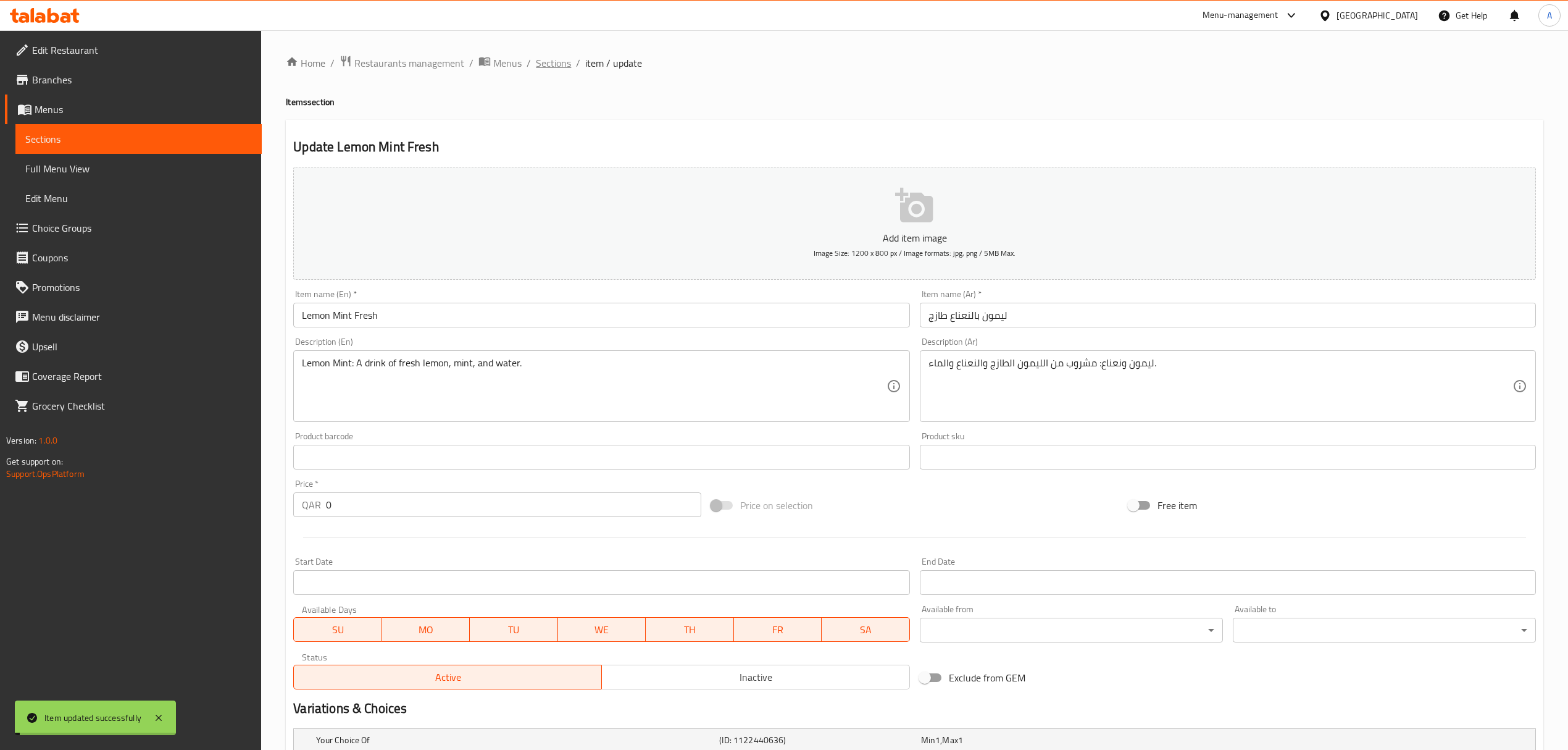
click at [553, 60] on span "Sections" at bounding box center [553, 63] width 36 height 15
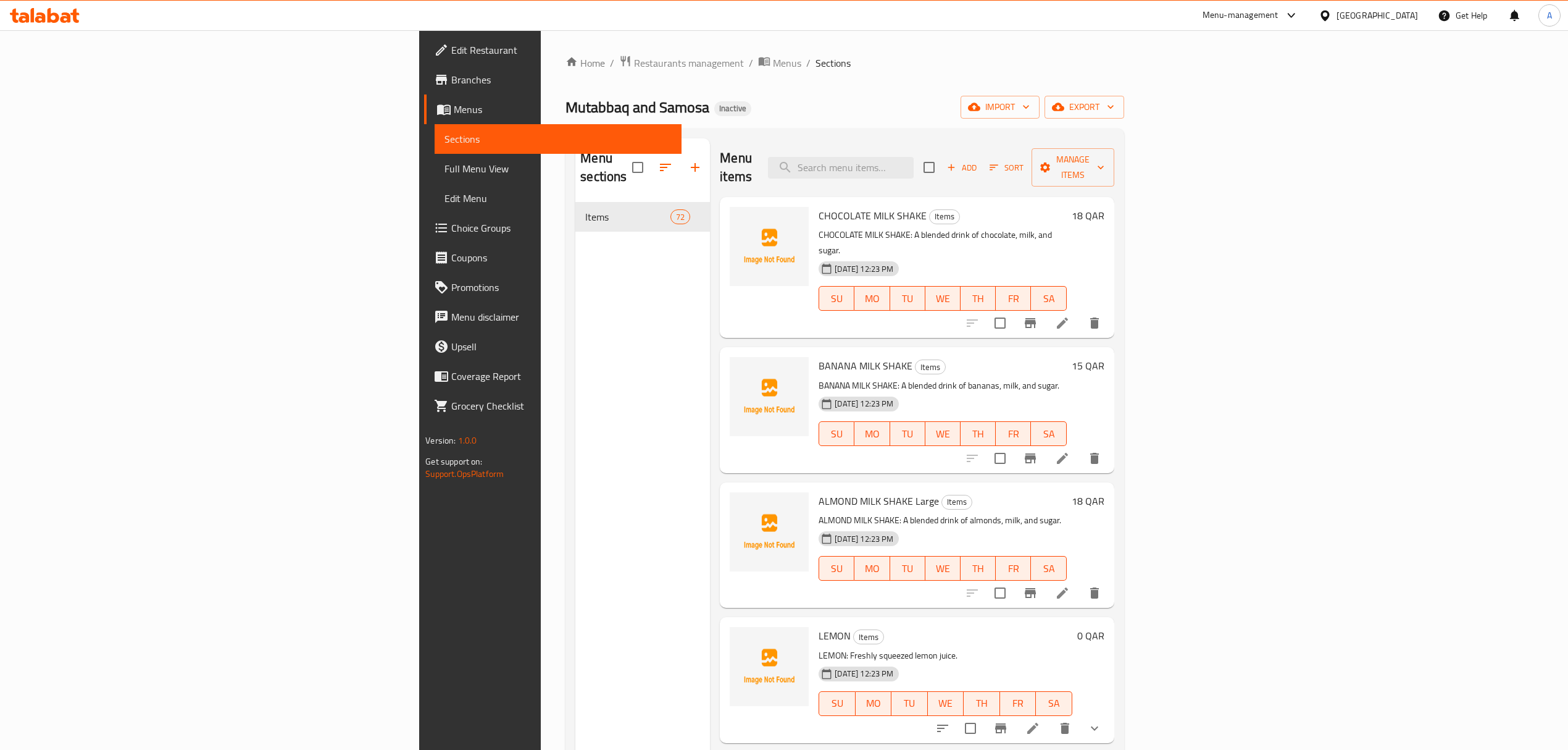
scroll to position [7208, 0]
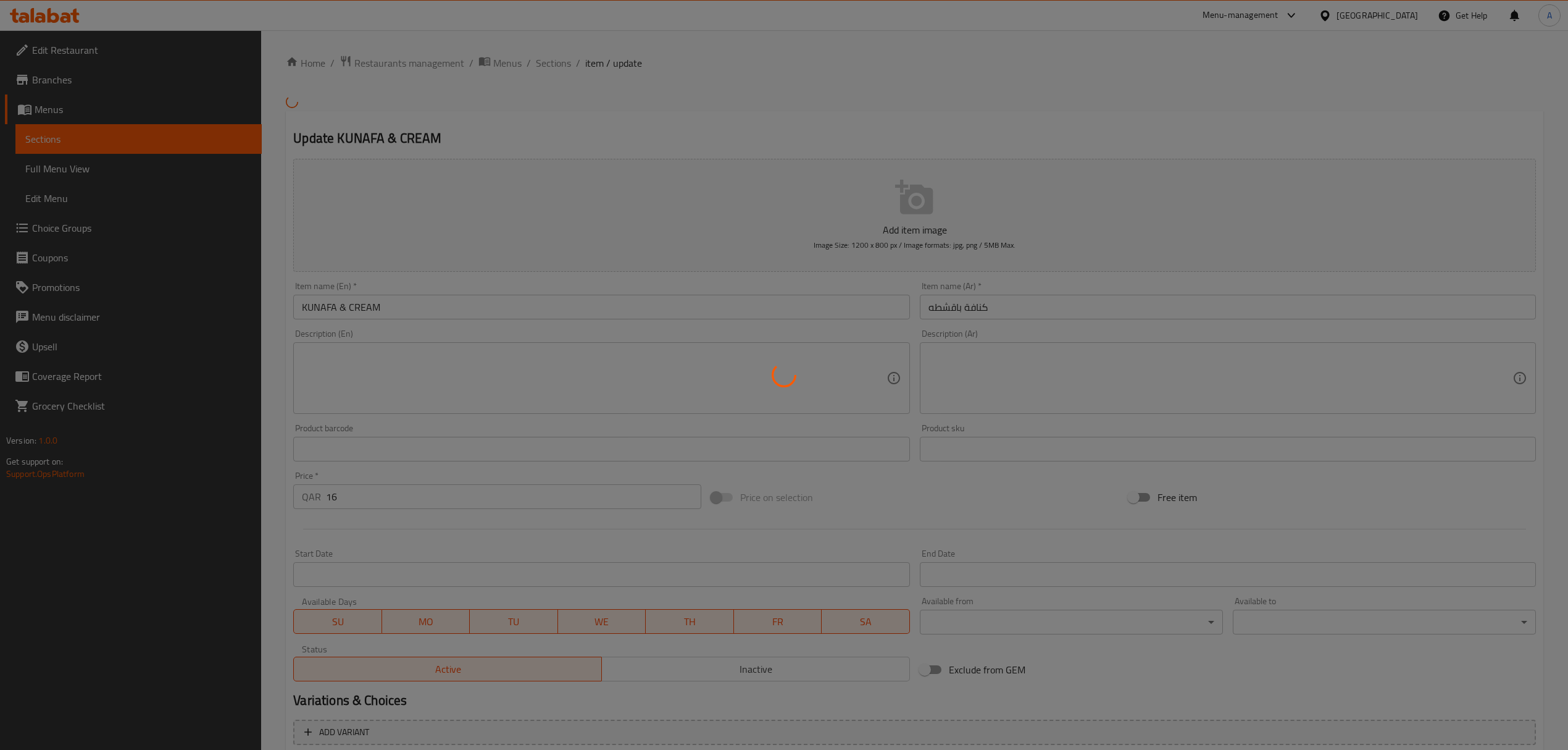
click at [956, 313] on div at bounding box center [784, 375] width 1568 height 750
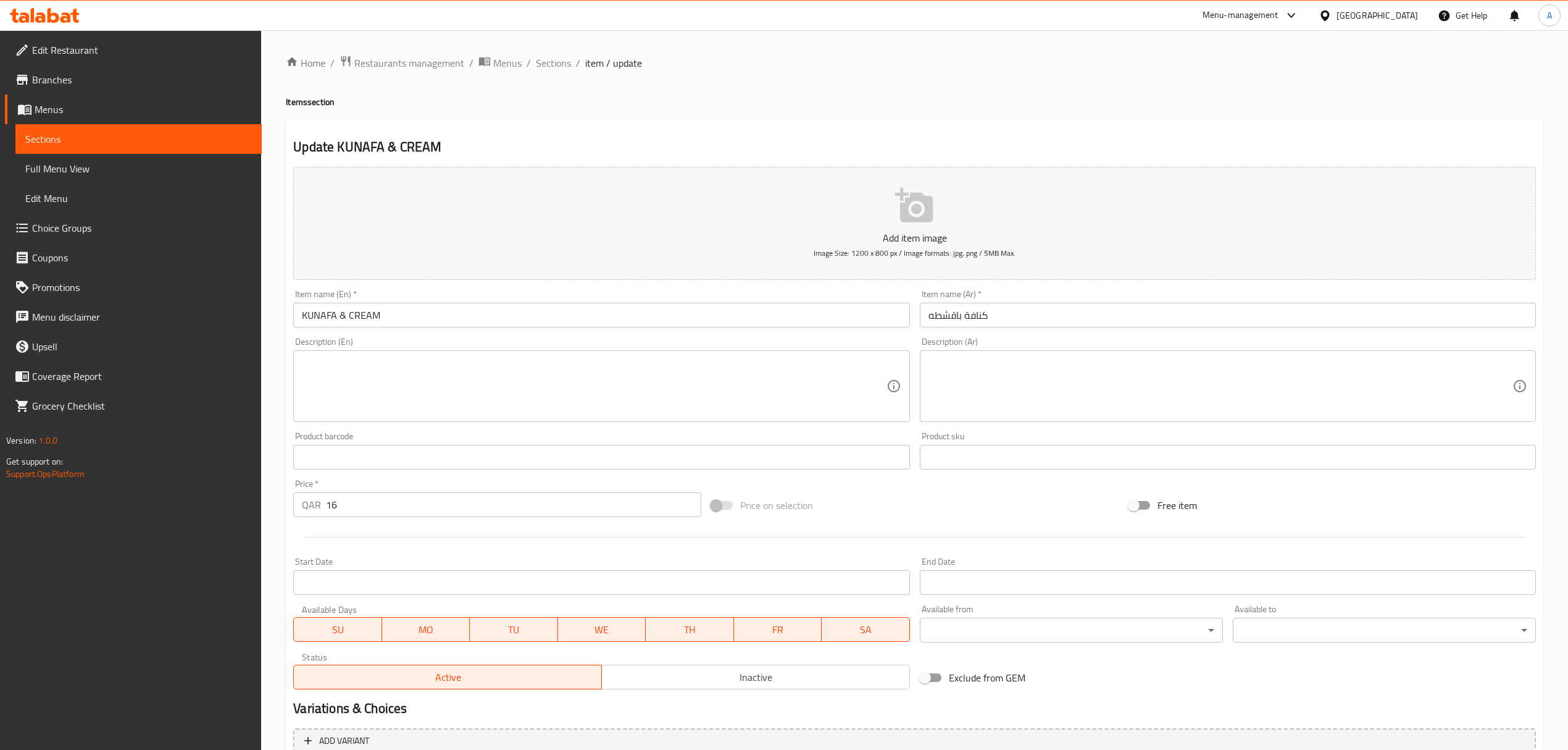
click at [954, 317] on input "كنافة باقشطه" at bounding box center [1228, 315] width 617 height 25
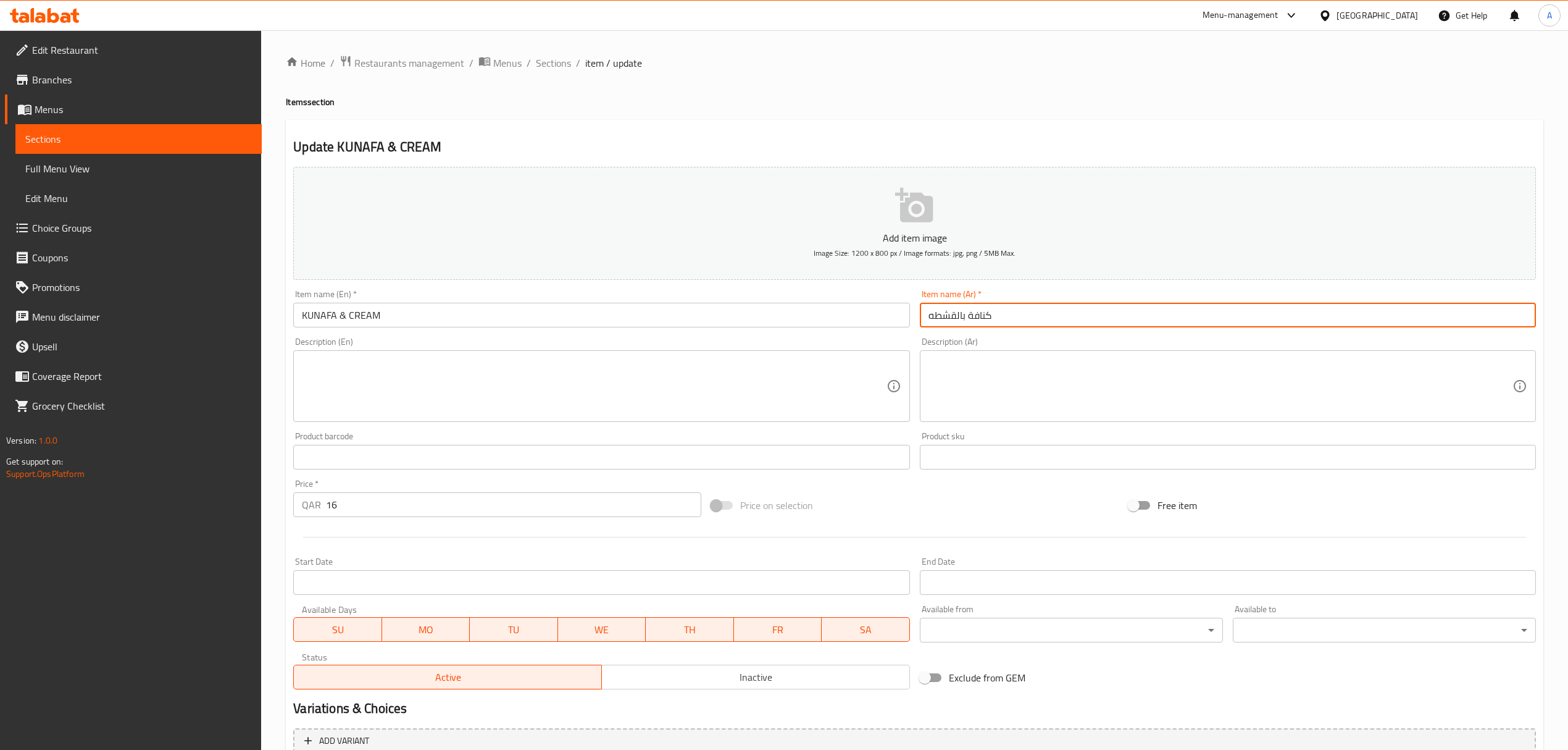
type input "كنافة بالقشطه"
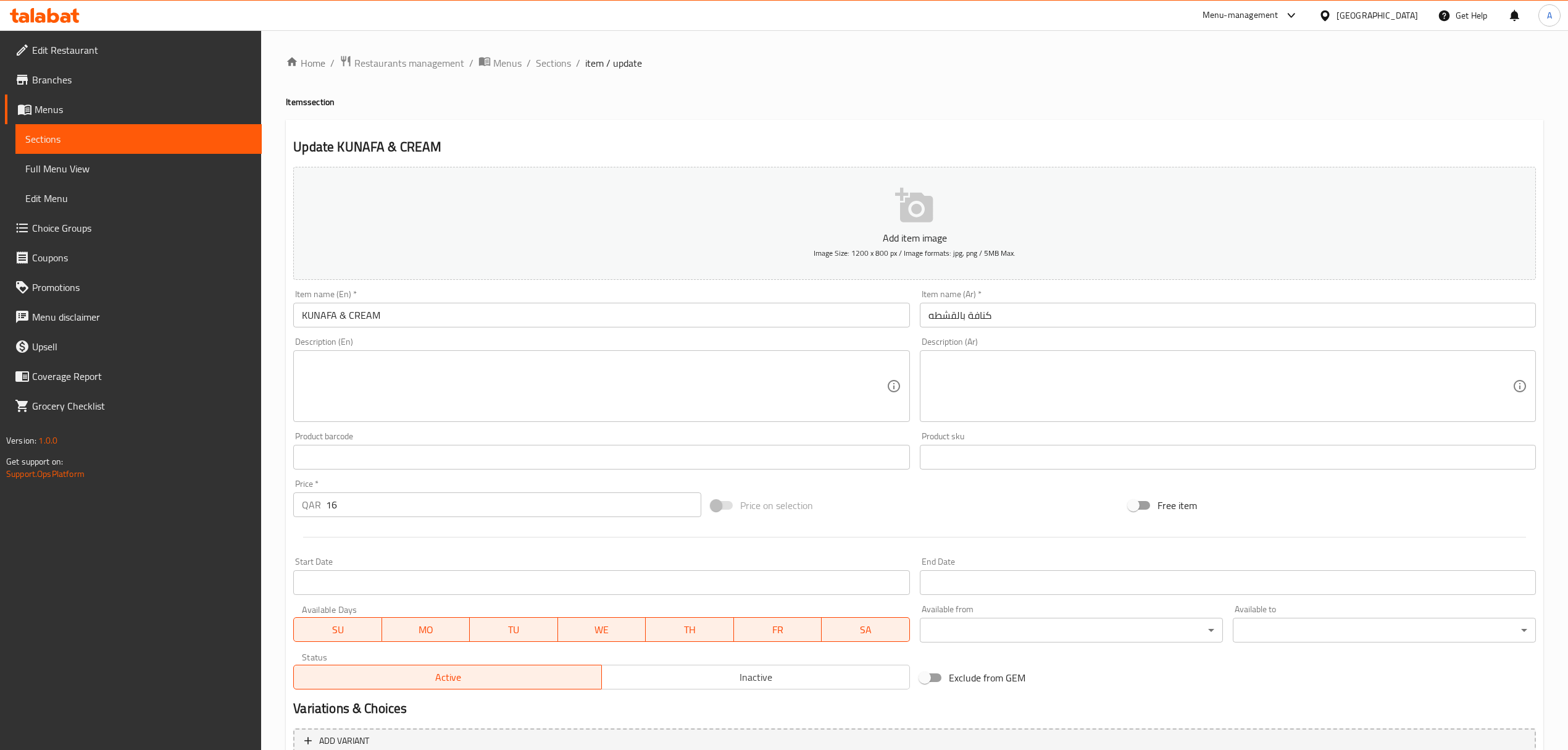
click at [905, 100] on h4 "Items section" at bounding box center [914, 102] width 1257 height 12
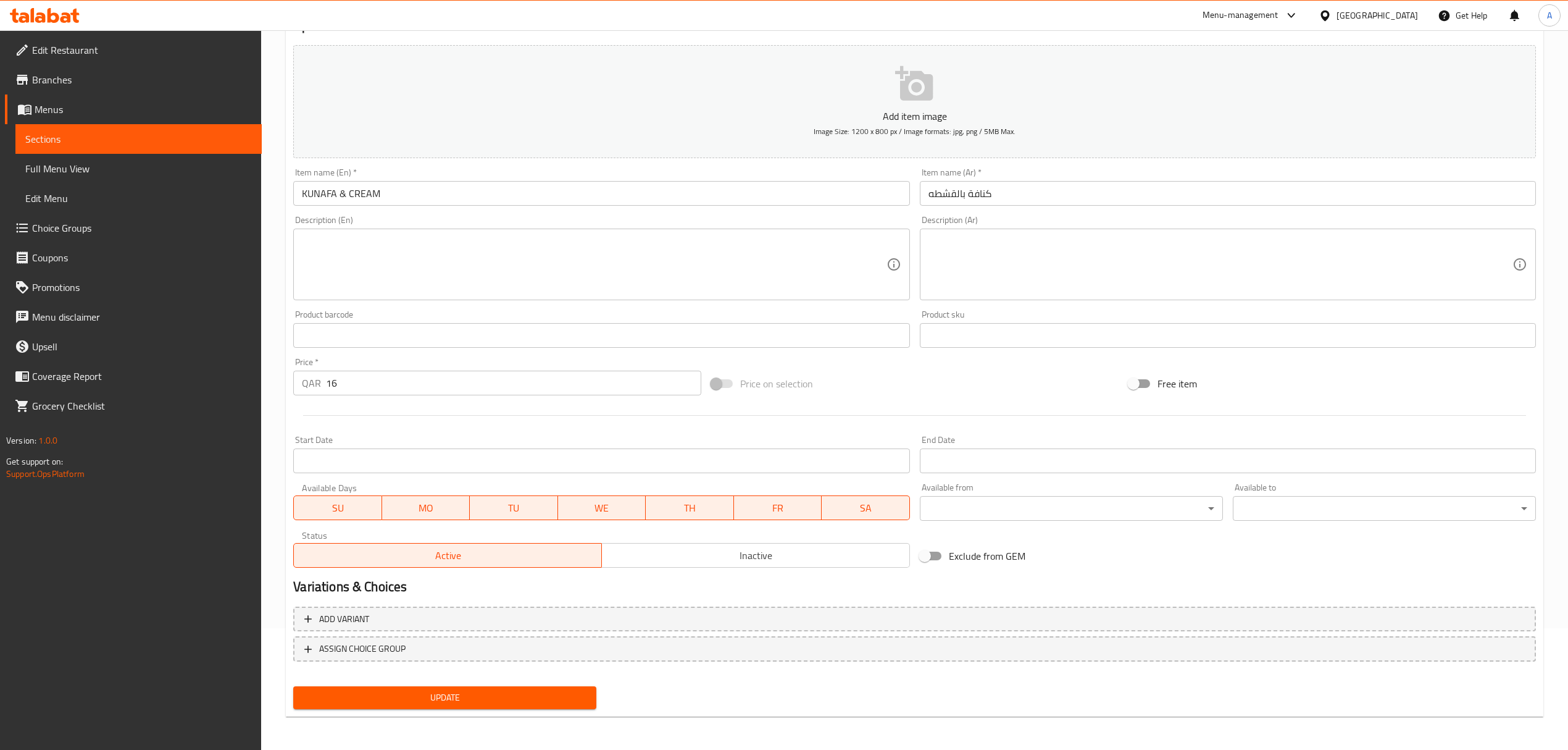
click at [473, 706] on button "Update" at bounding box center [444, 698] width 303 height 23
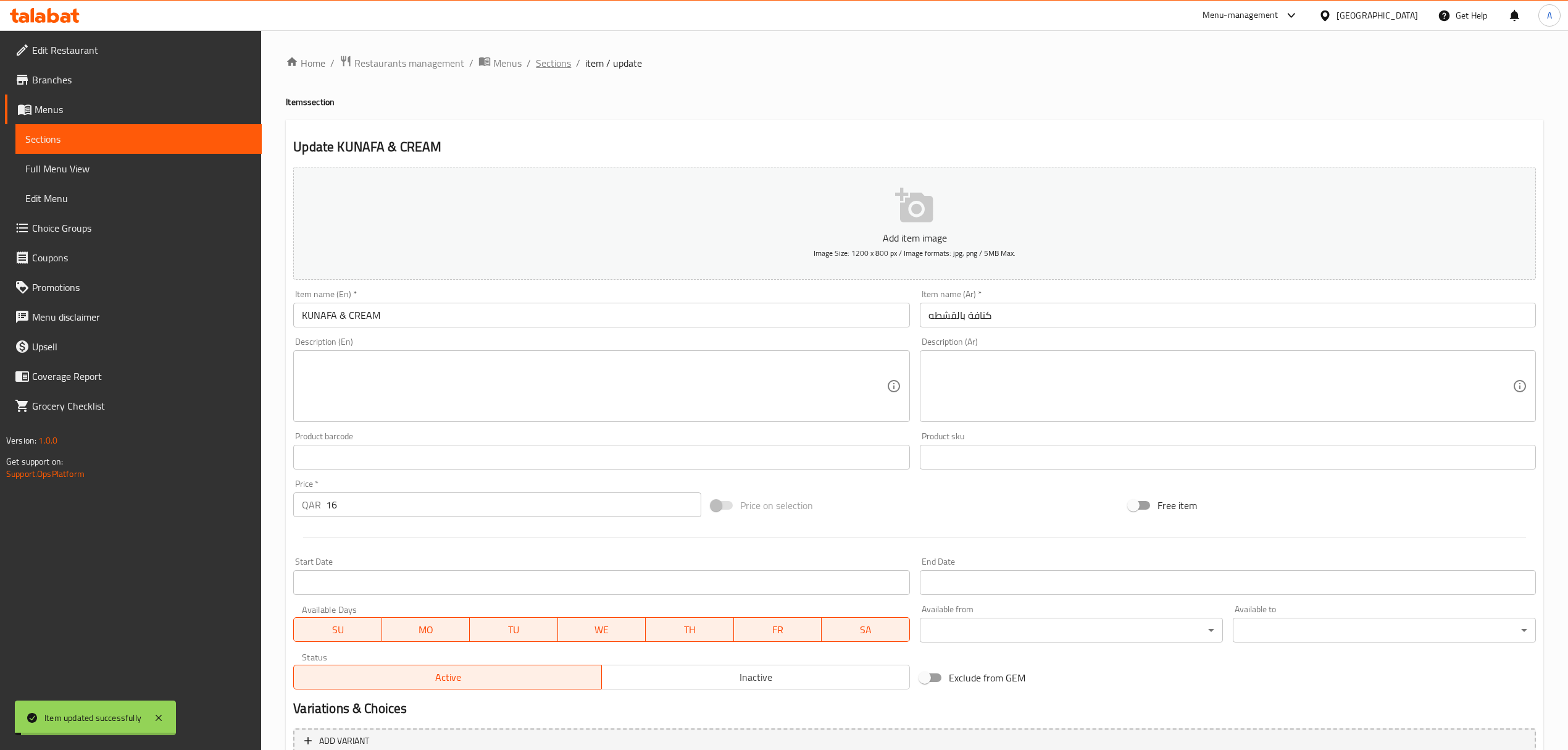
click at [538, 60] on span "Sections" at bounding box center [553, 63] width 36 height 15
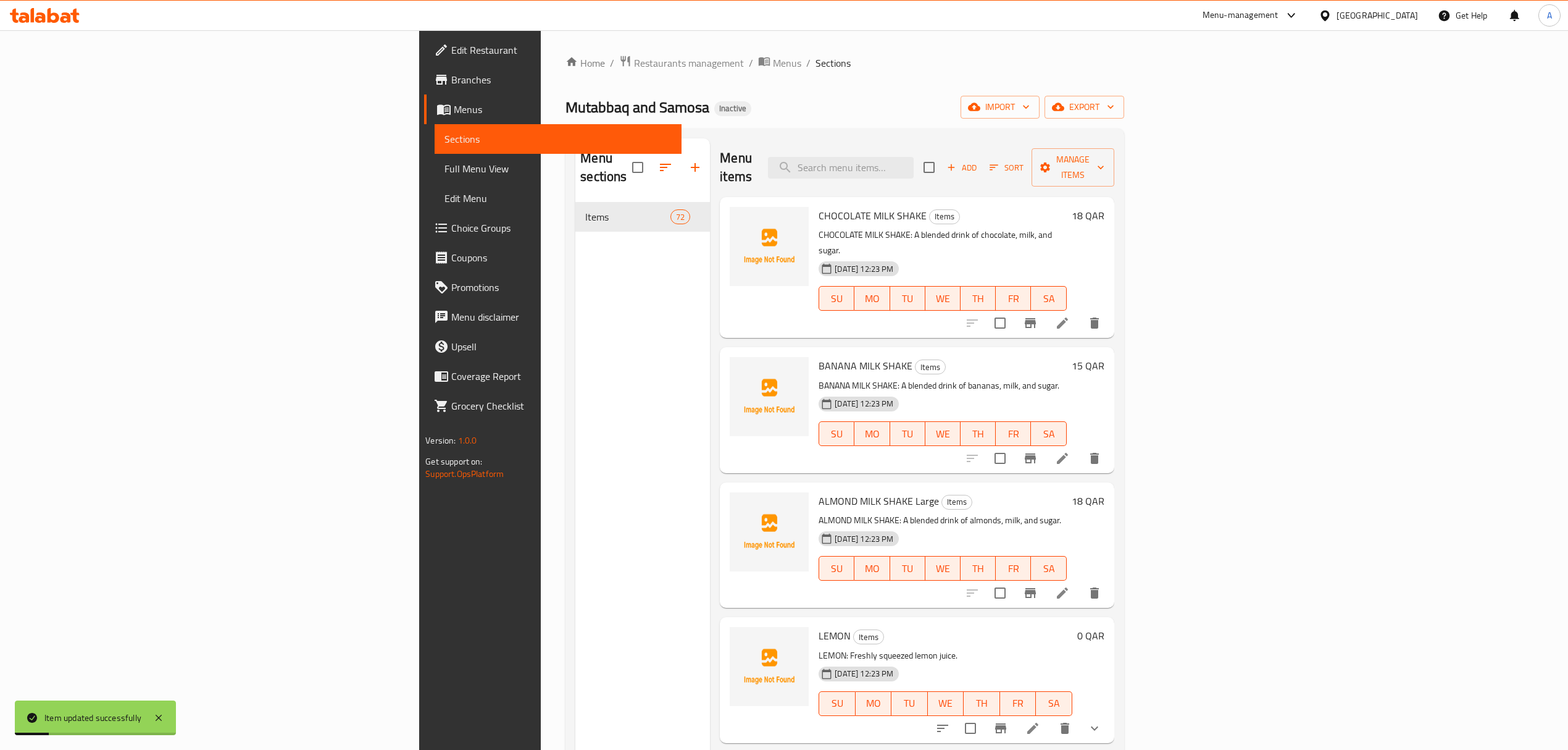
drag, startPoint x: 919, startPoint y: 310, endPoint x: 745, endPoint y: 213, distance: 199.2
click at [919, 310] on div "CHOCOLATE MILK SHAKE Items CHOCOLATE MILK SHAKE: A blended drink of chocolate, …" at bounding box center [916, 419] width 394 height 444
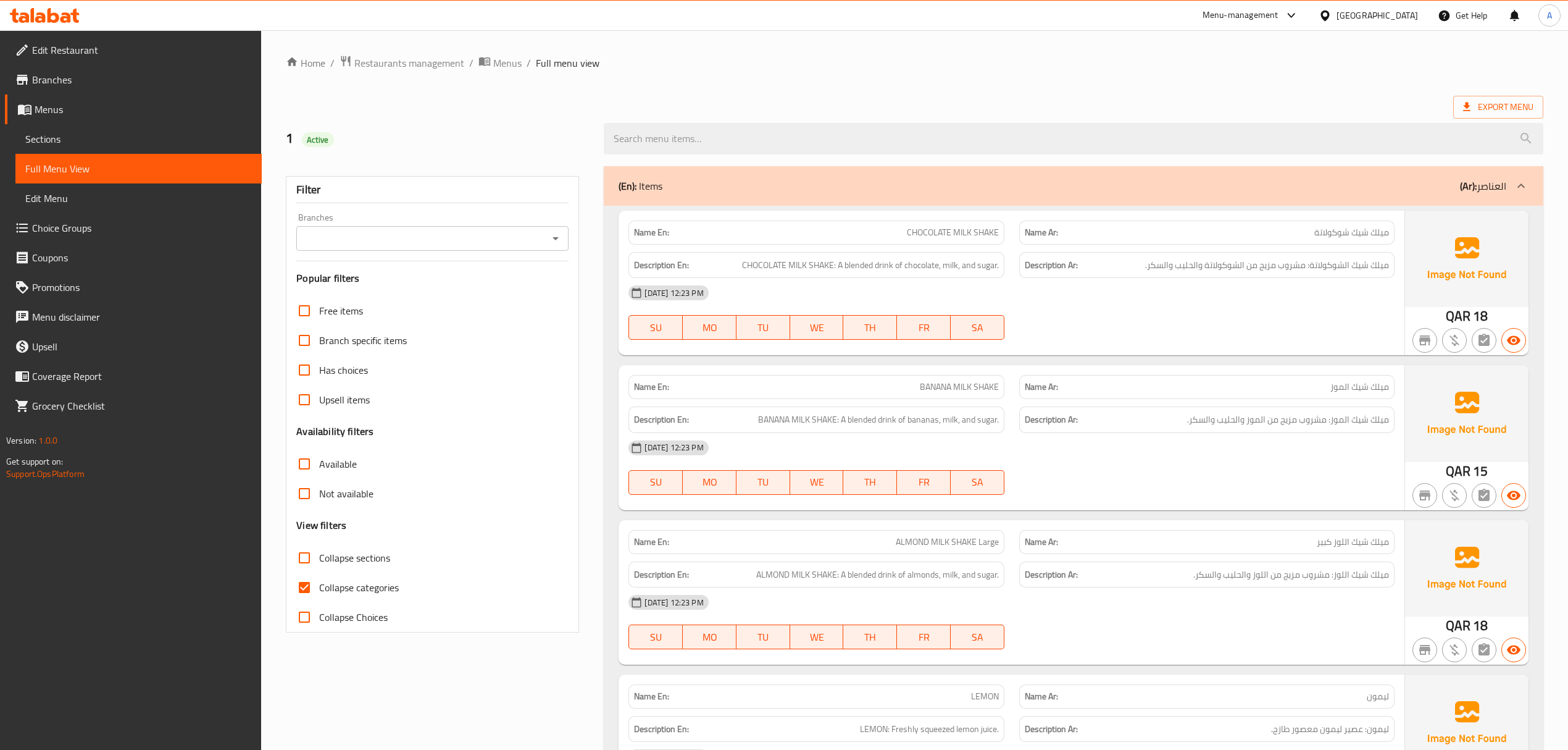
click at [316, 586] on input "Collapse categories" at bounding box center [304, 586] width 29 height 29
checkbox input "false"
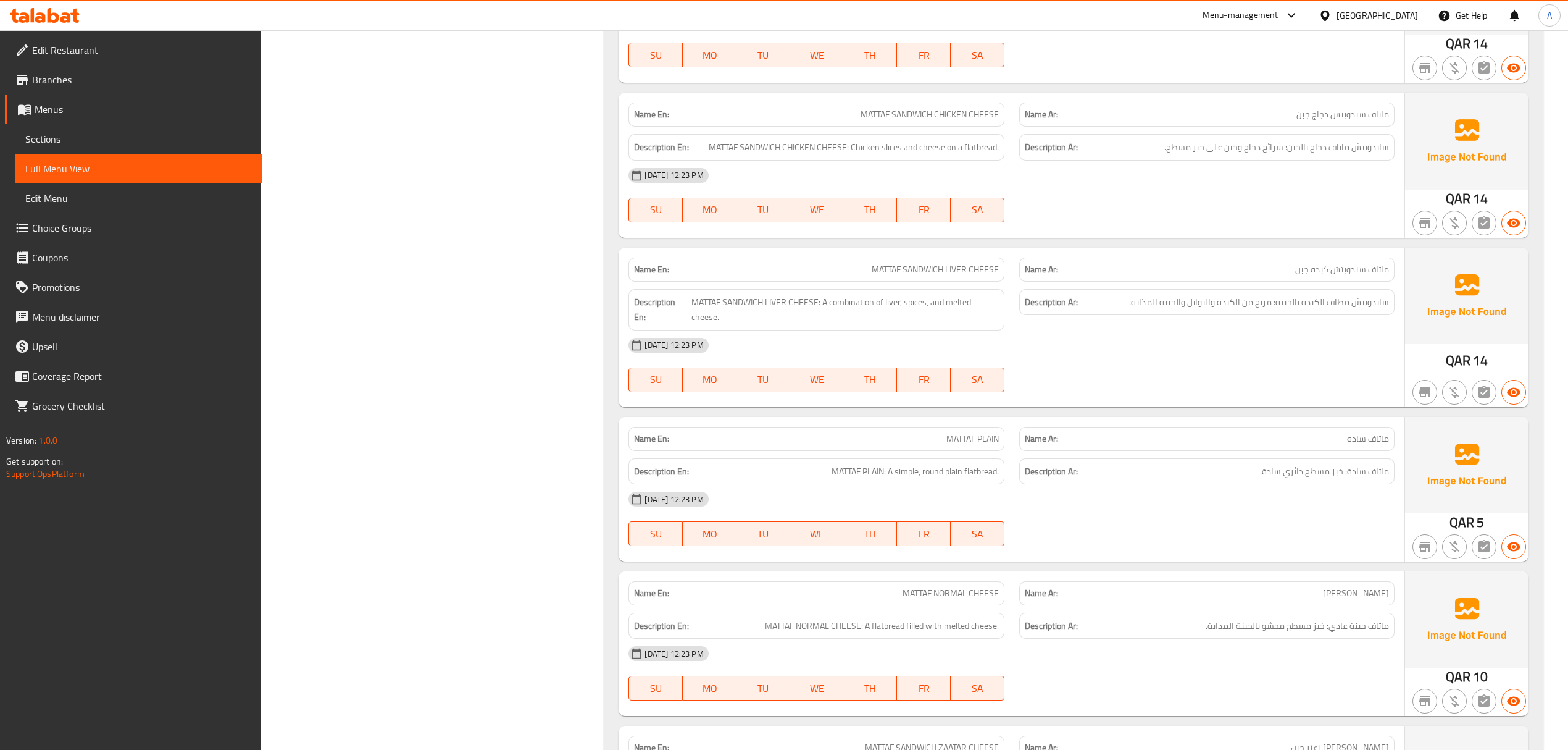
scroll to position [6072, 0]
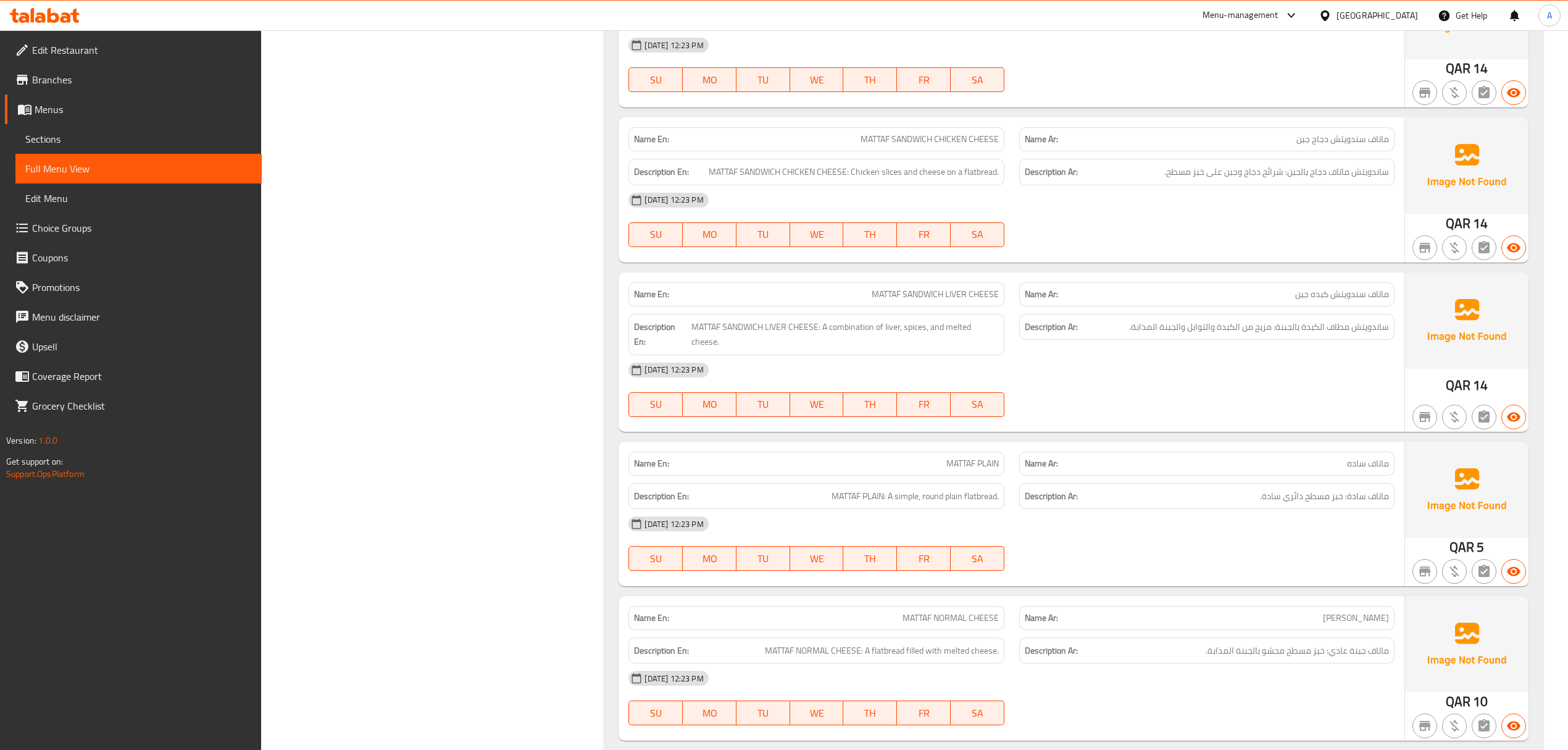
click at [964, 215] on div "[DATE] 12:23 PM" at bounding box center [1011, 199] width 780 height 29
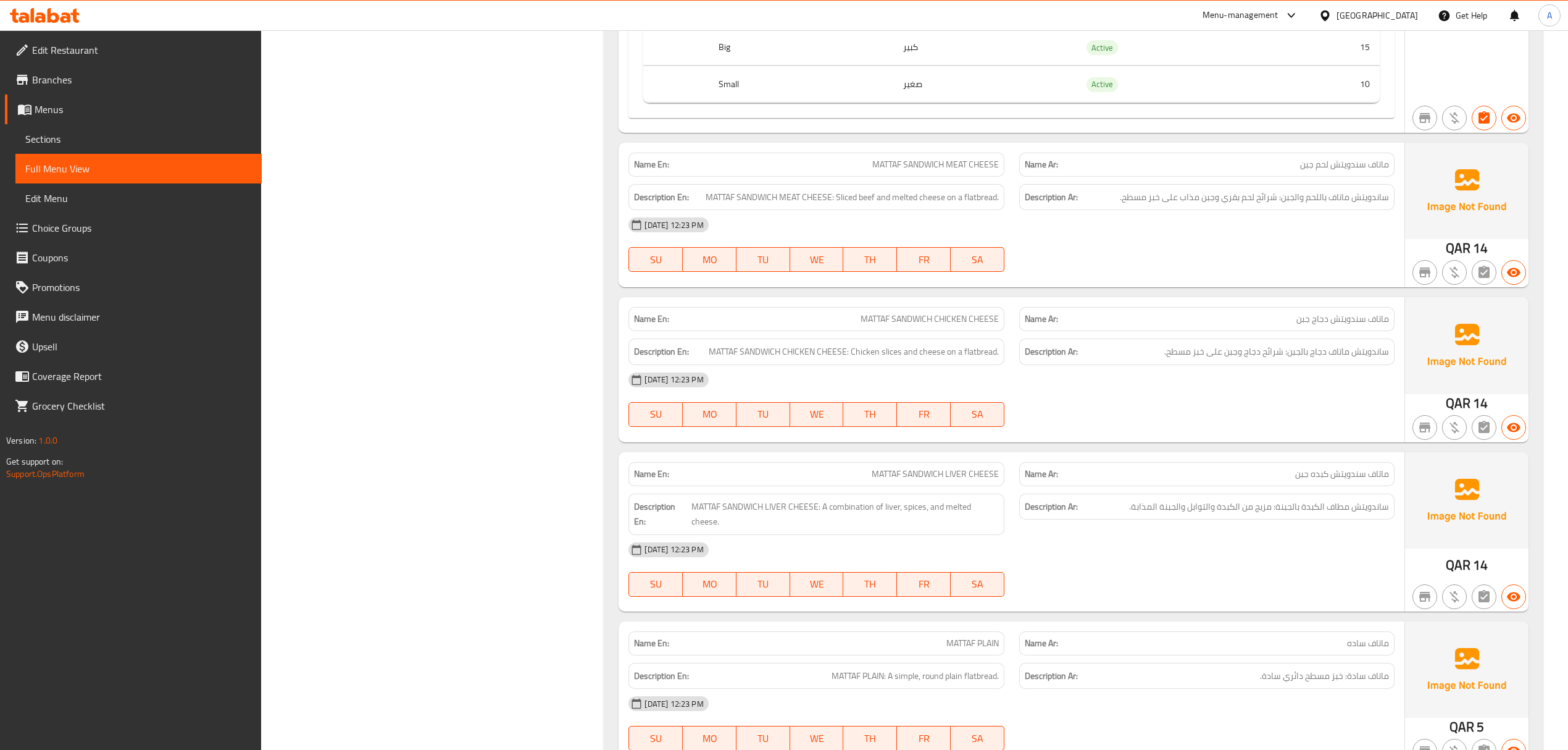
scroll to position [5907, 0]
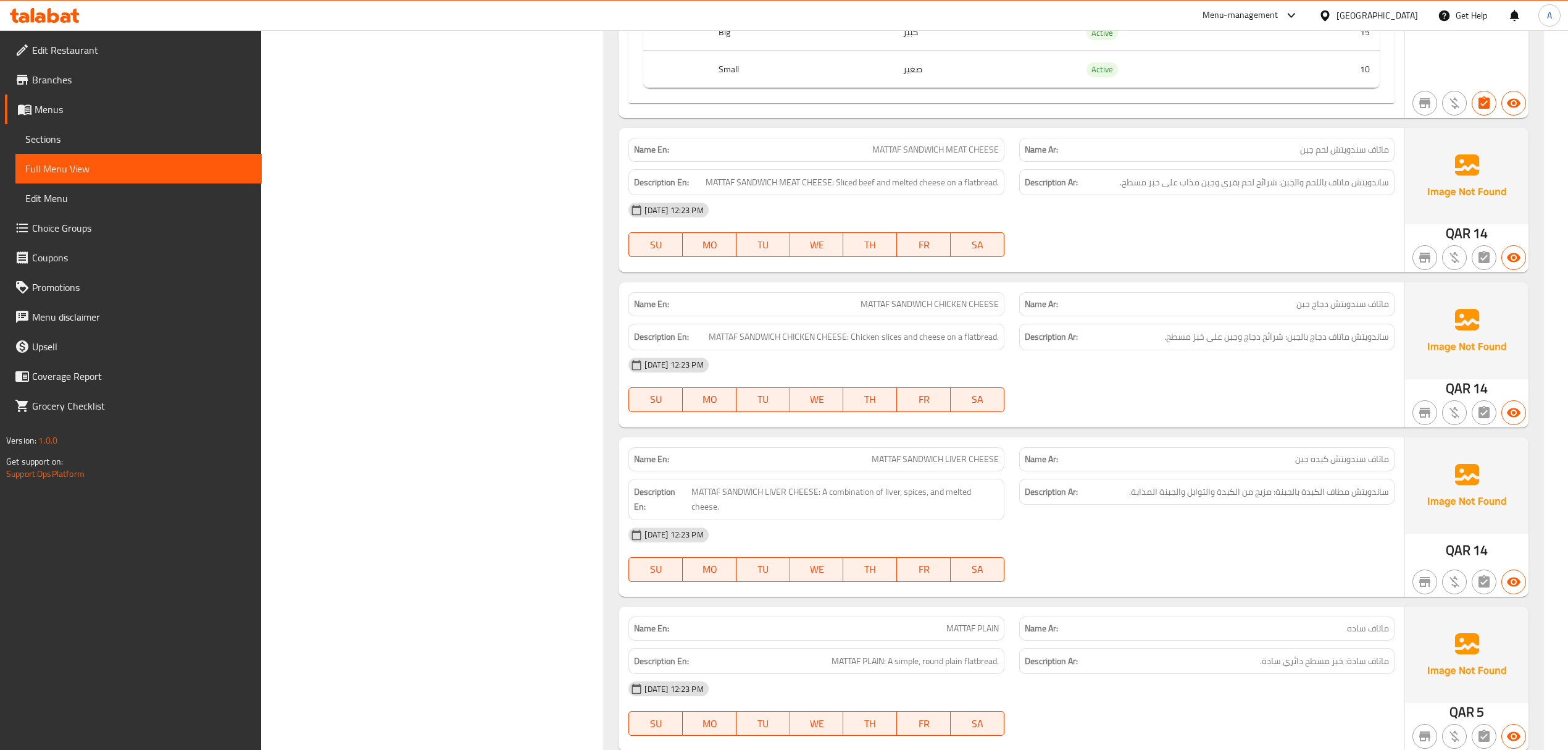
click at [1065, 225] on div "[DATE] 12:23 PM" at bounding box center [1011, 210] width 780 height 29
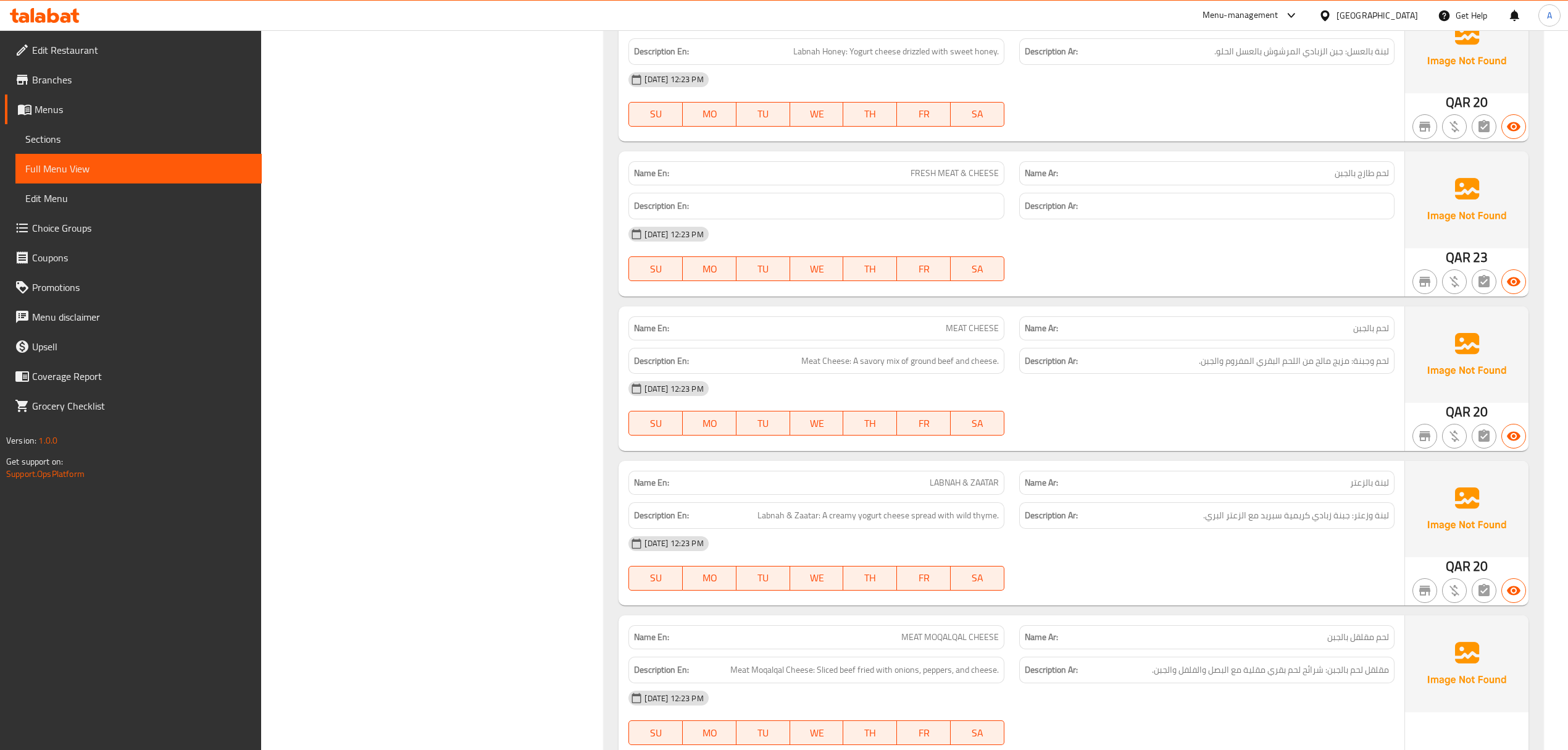
scroll to position [8954, 0]
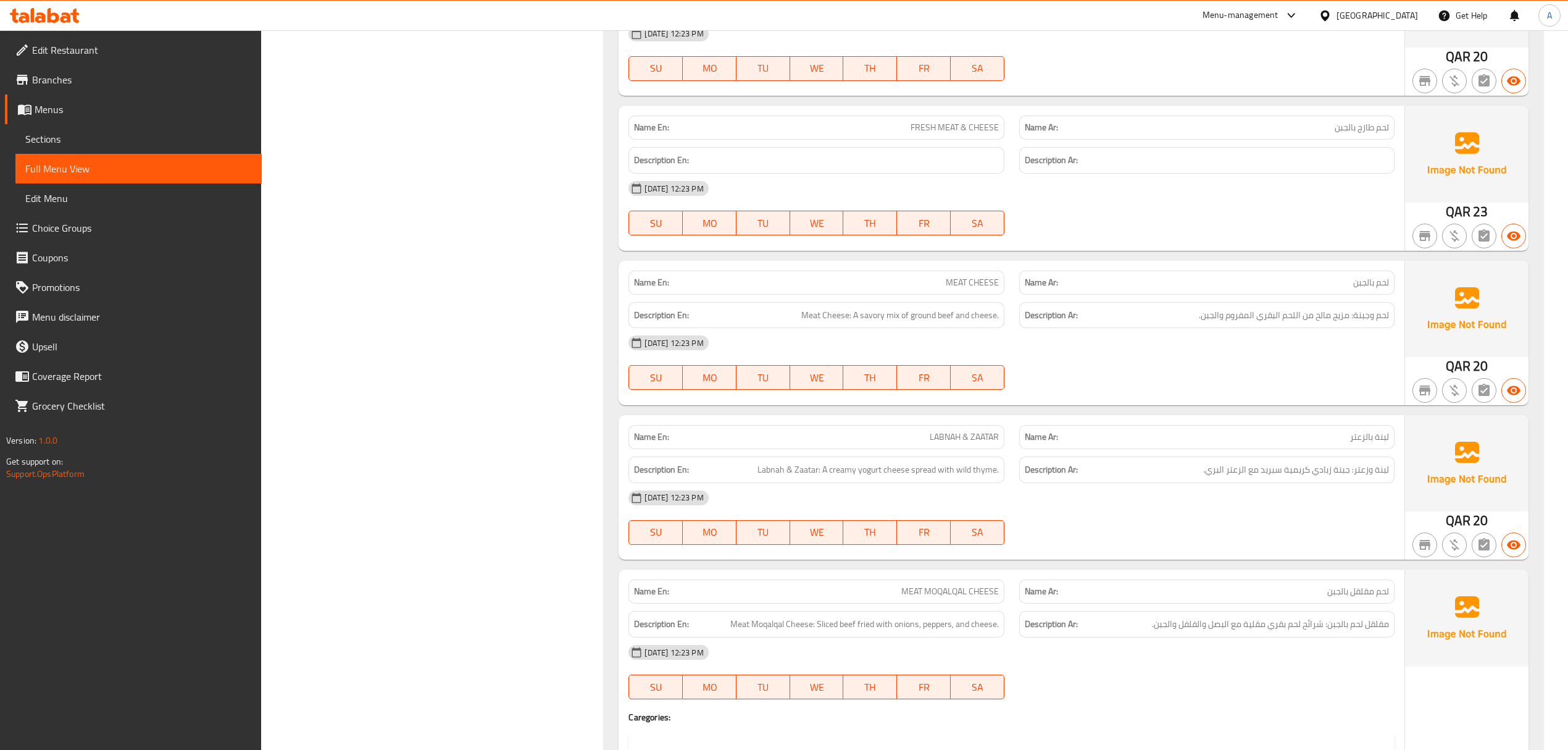
click at [980, 405] on div "Name En: MEAT CHEESE Name Ar: لحم بالجبن Description En: Meat Cheese: A savory …" at bounding box center [1011, 332] width 785 height 145
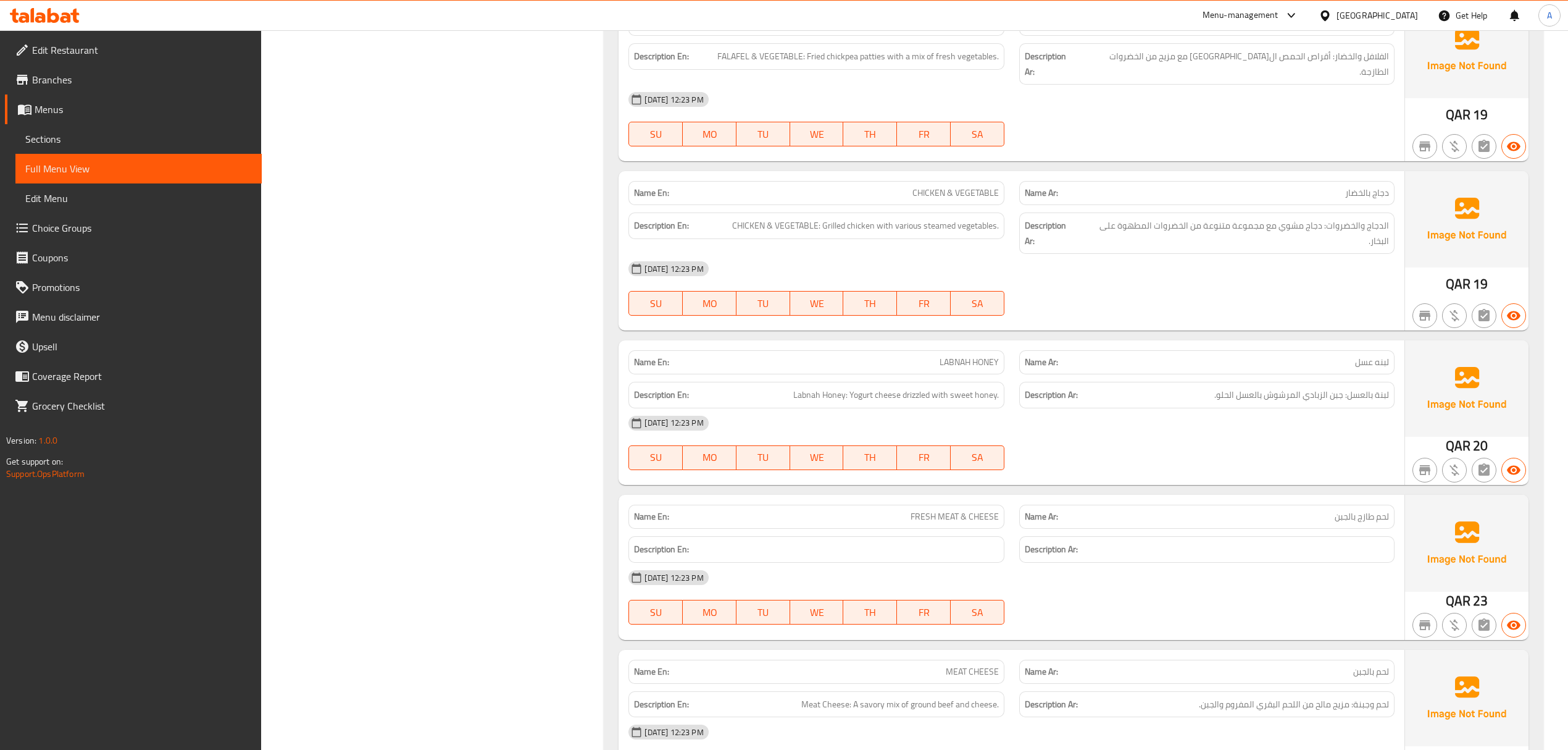
click at [1104, 403] on h6 "Description Ar: لبنة بالعسل: جبن الزبادي المرشوش بالعسل الحلو." at bounding box center [1207, 395] width 364 height 15
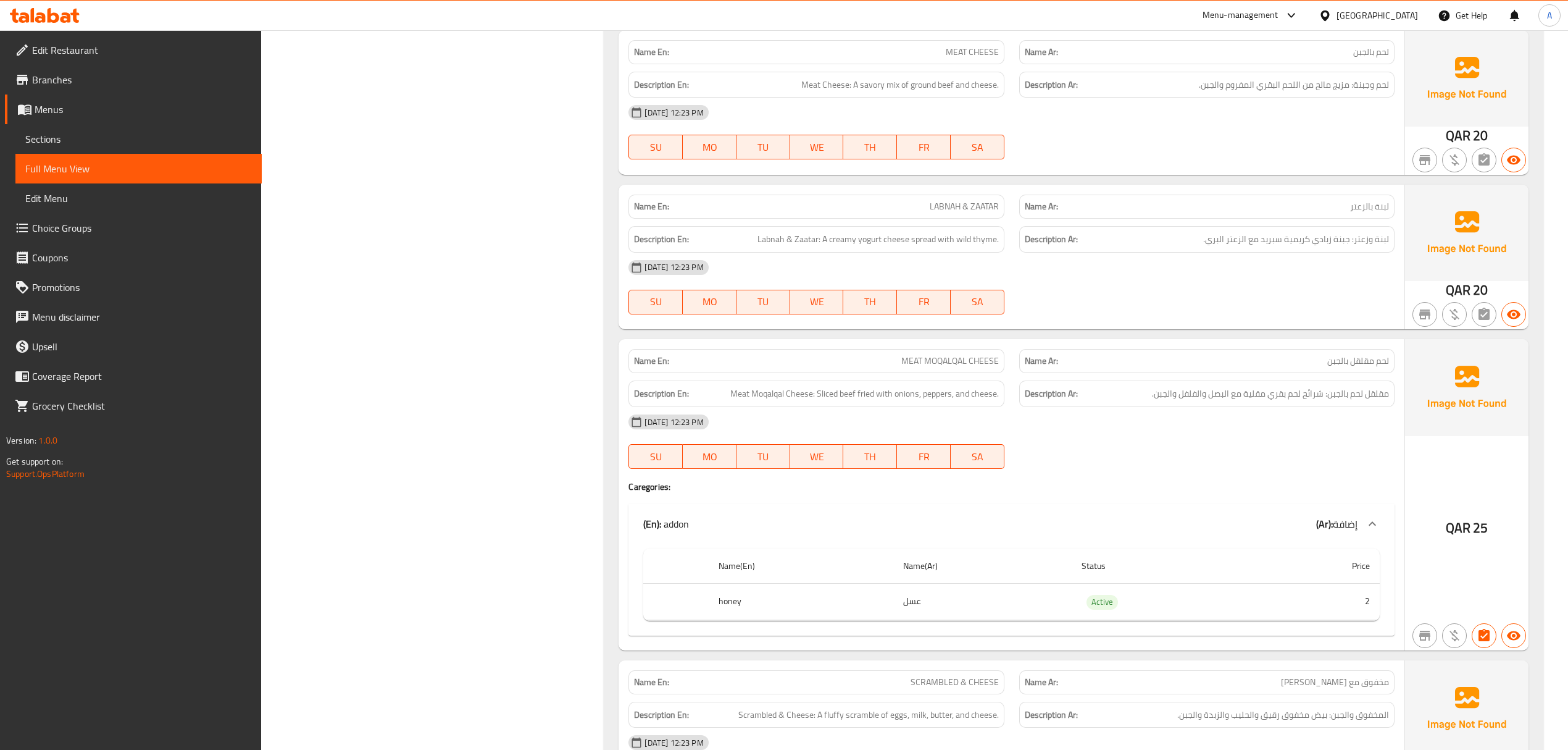
click at [1320, 476] on div at bounding box center [1206, 468] width 390 height 15
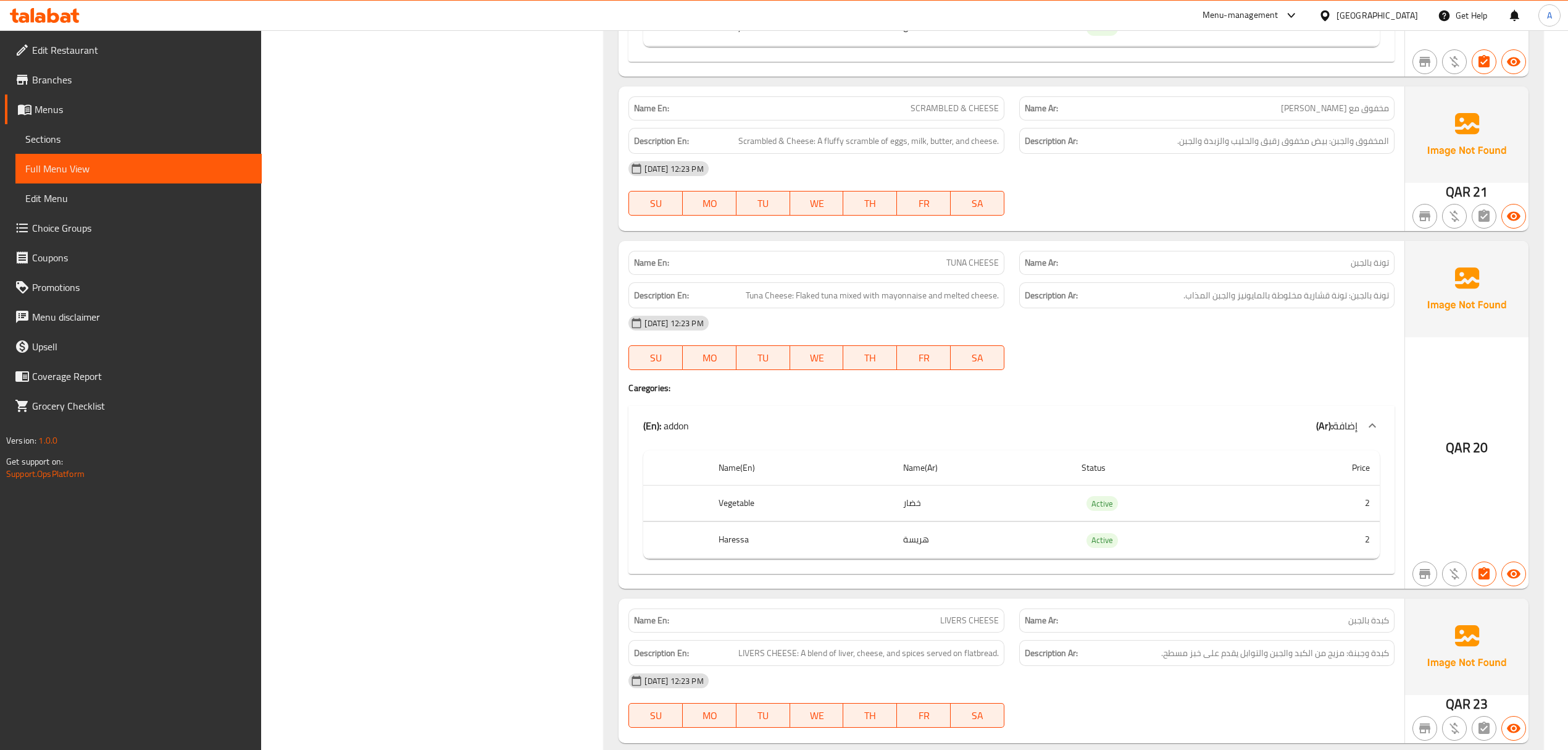
scroll to position [9760, 0]
click at [1140, 300] on h6 "Description Ar: تونة بالجبن: تونة قشارية مخلوطة بالمايونيز والجبن المذاب." at bounding box center [1207, 292] width 364 height 15
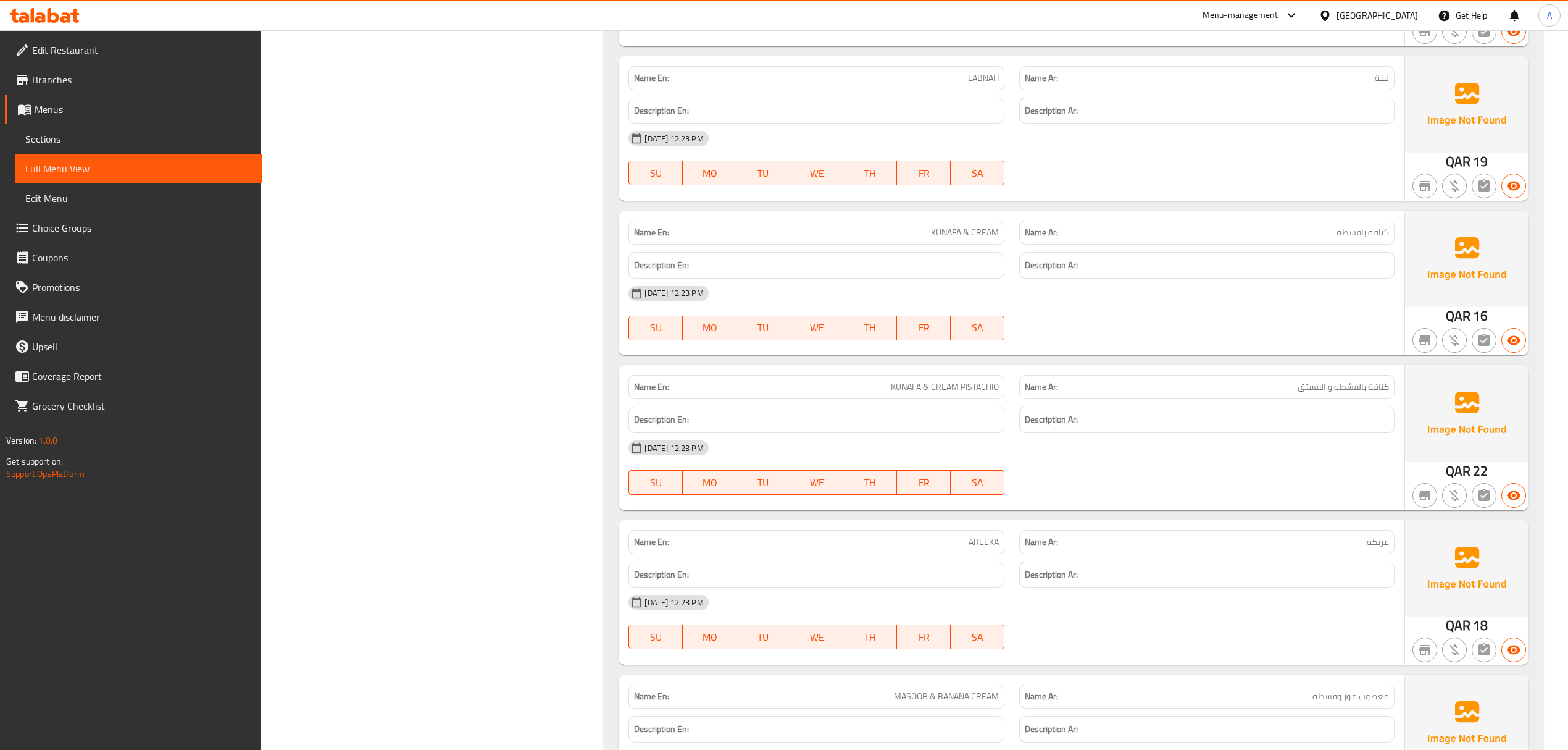
scroll to position [13054, 0]
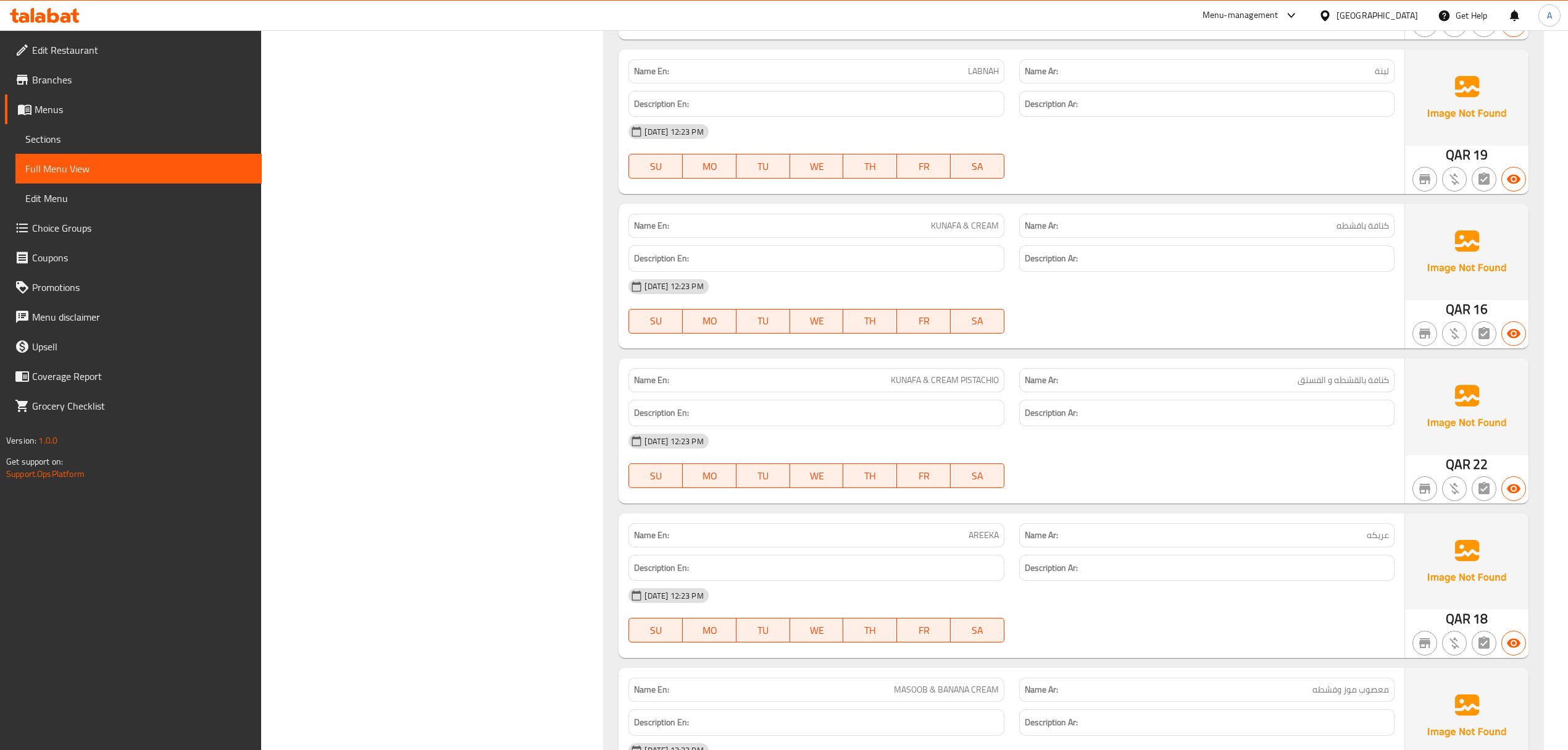
click at [957, 232] on span "KUNAFA & CREAM" at bounding box center [965, 226] width 68 height 13
copy span "KUNAFA & CREAM"
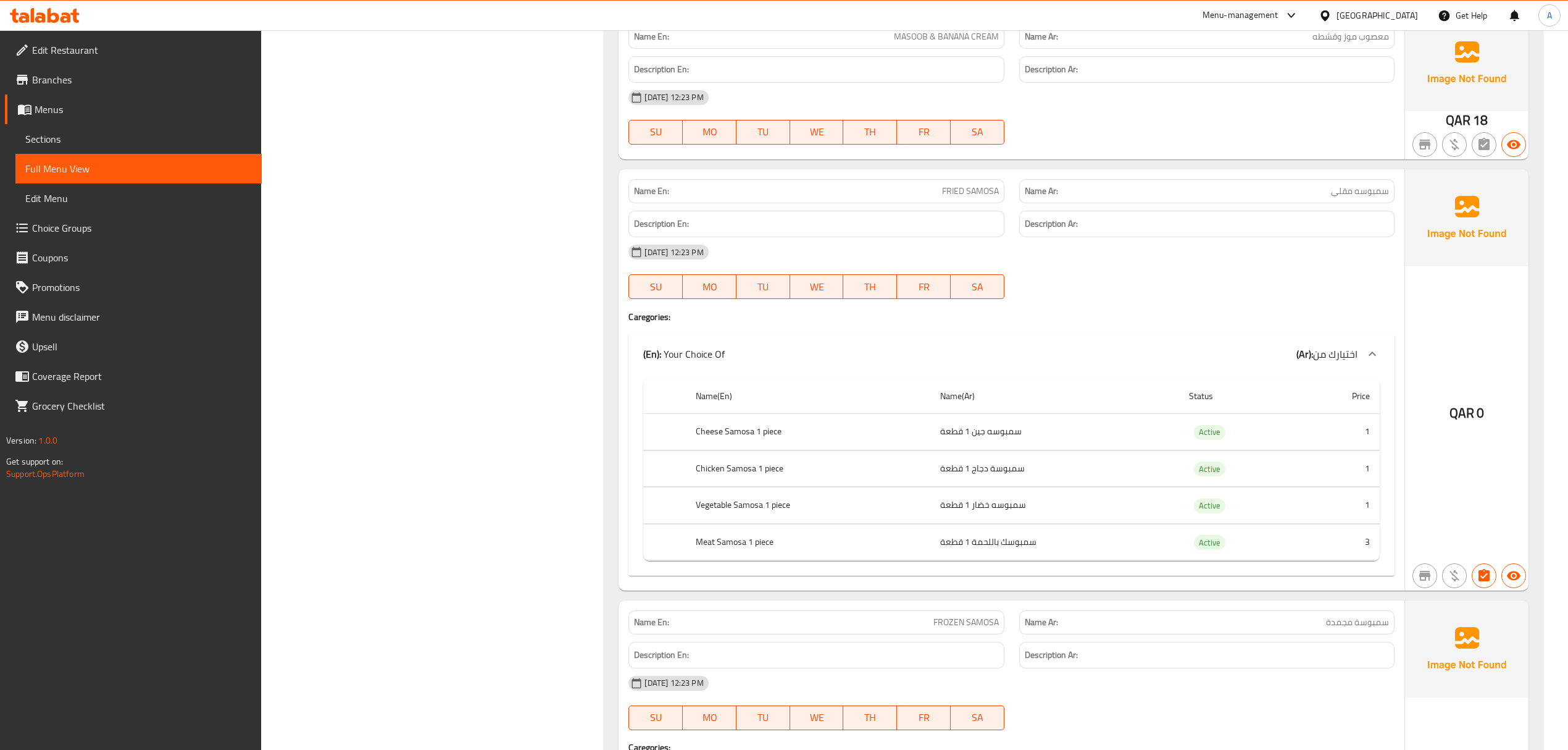
scroll to position [13712, 0]
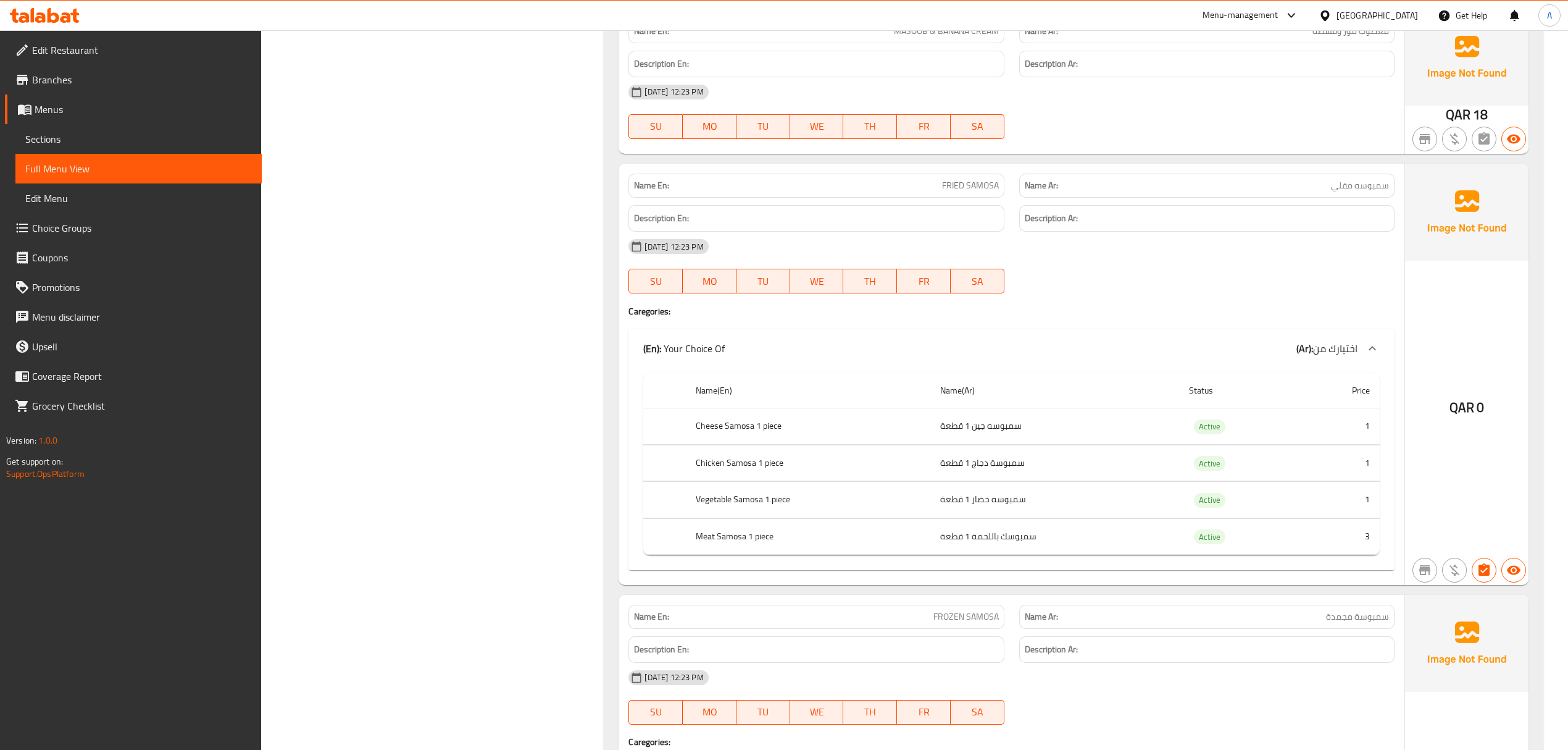
click at [1087, 300] on div "29-09-2025 12:23 PM SU MO TU WE TH FR SA" at bounding box center [1011, 267] width 780 height 69
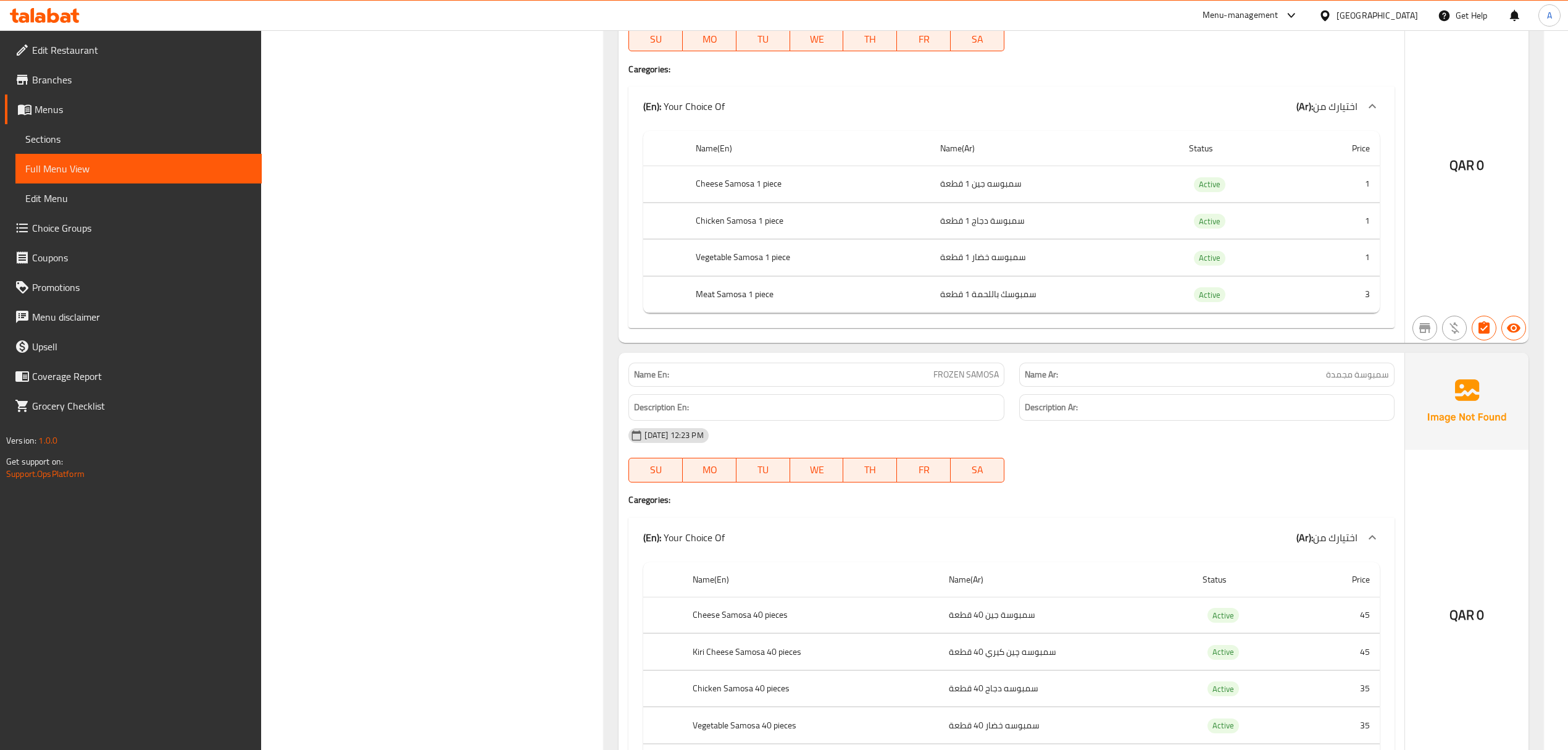
scroll to position [14042, 0]
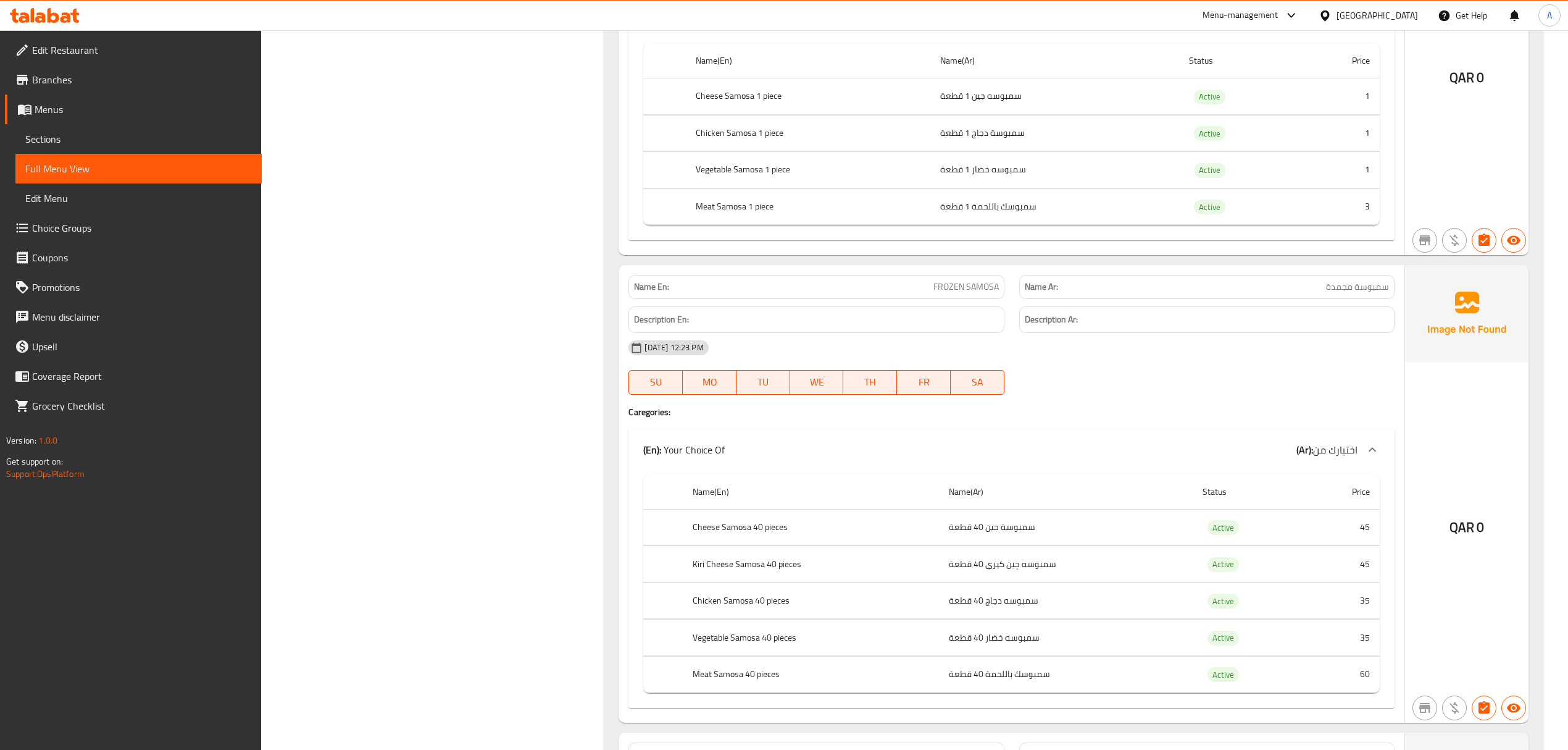
click at [1028, 225] on td "سمبوسك باللحمة 1 قطعة" at bounding box center [1054, 206] width 248 height 36
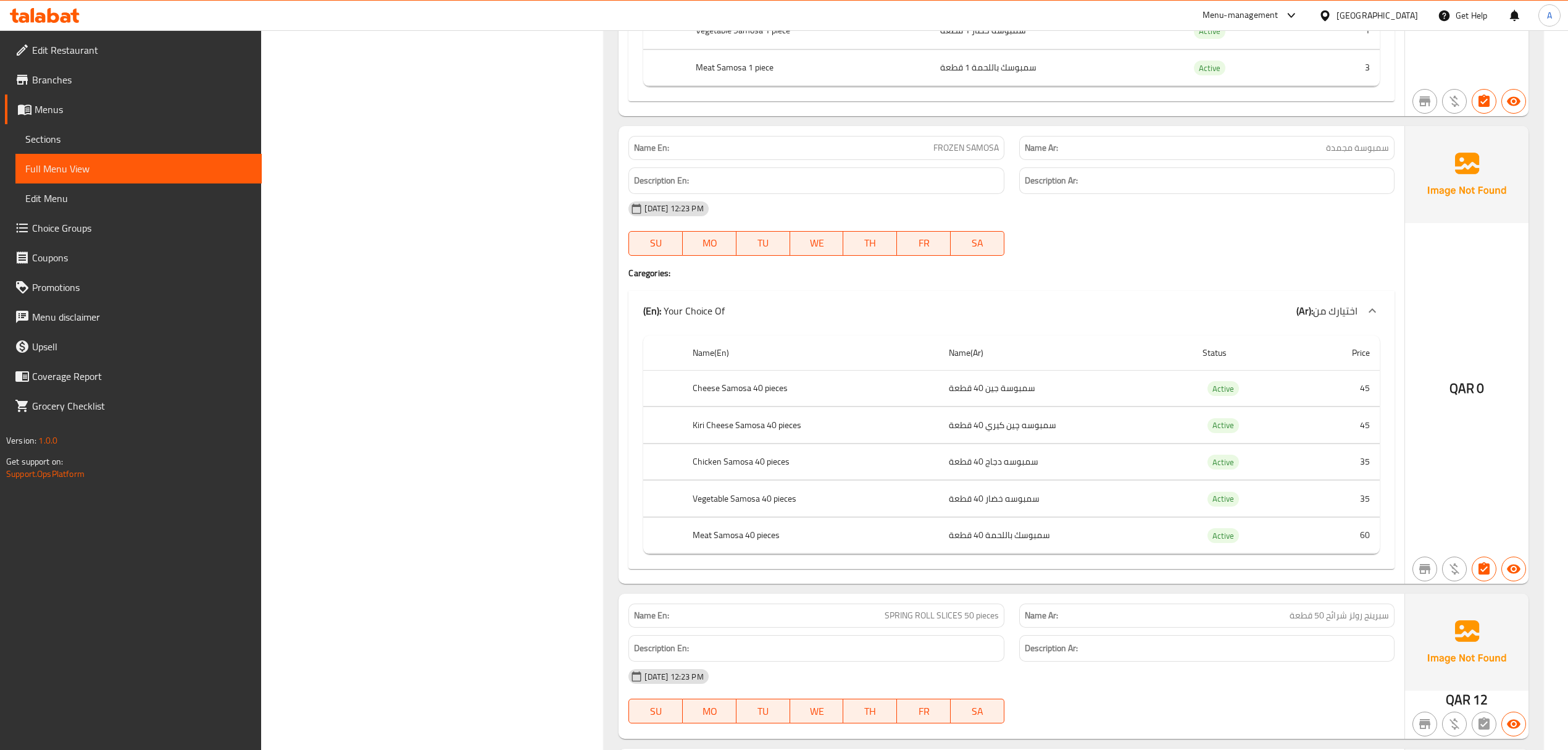
scroll to position [14206, 0]
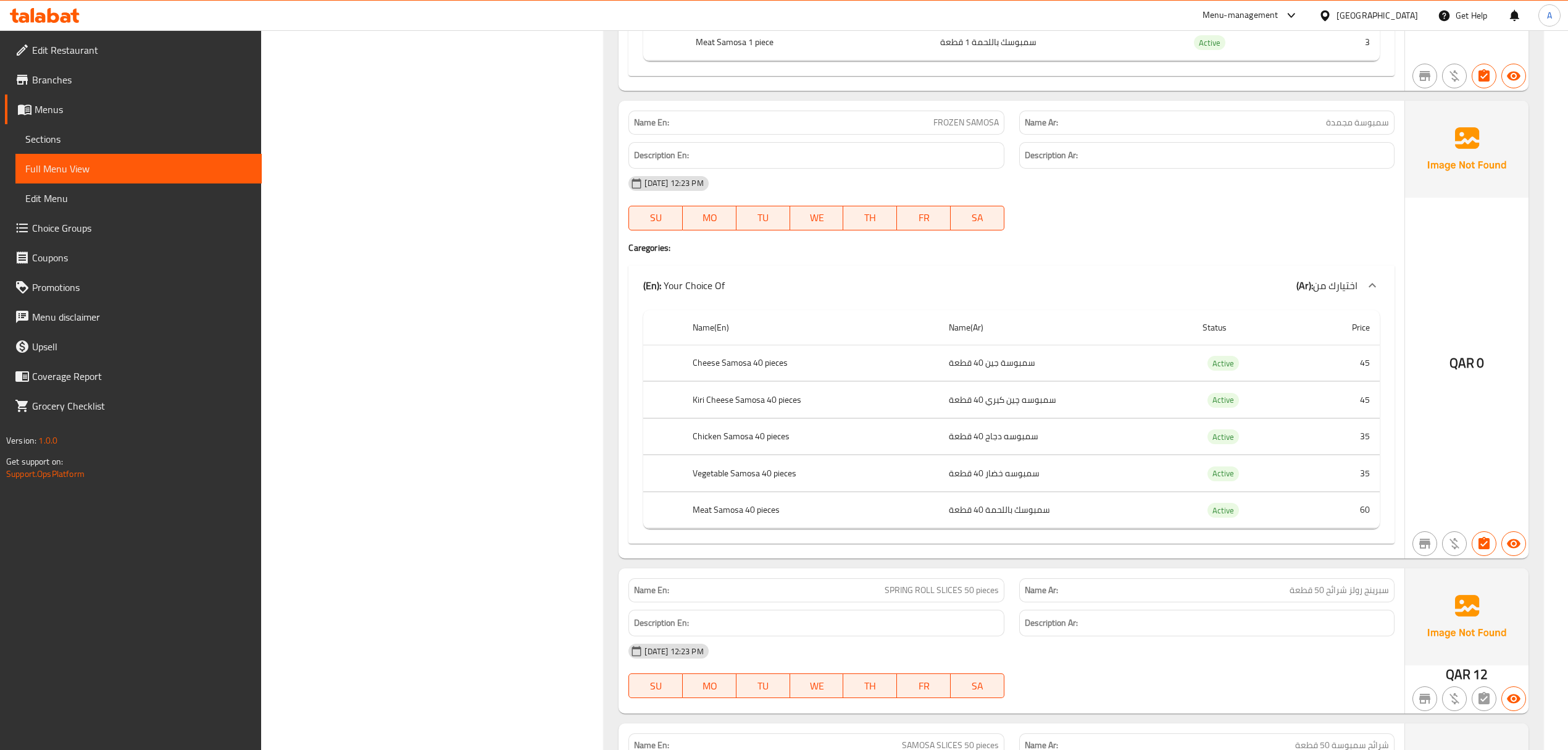
click at [1050, 381] on td "سمبوسة جين 40 قطعة" at bounding box center [1066, 363] width 254 height 36
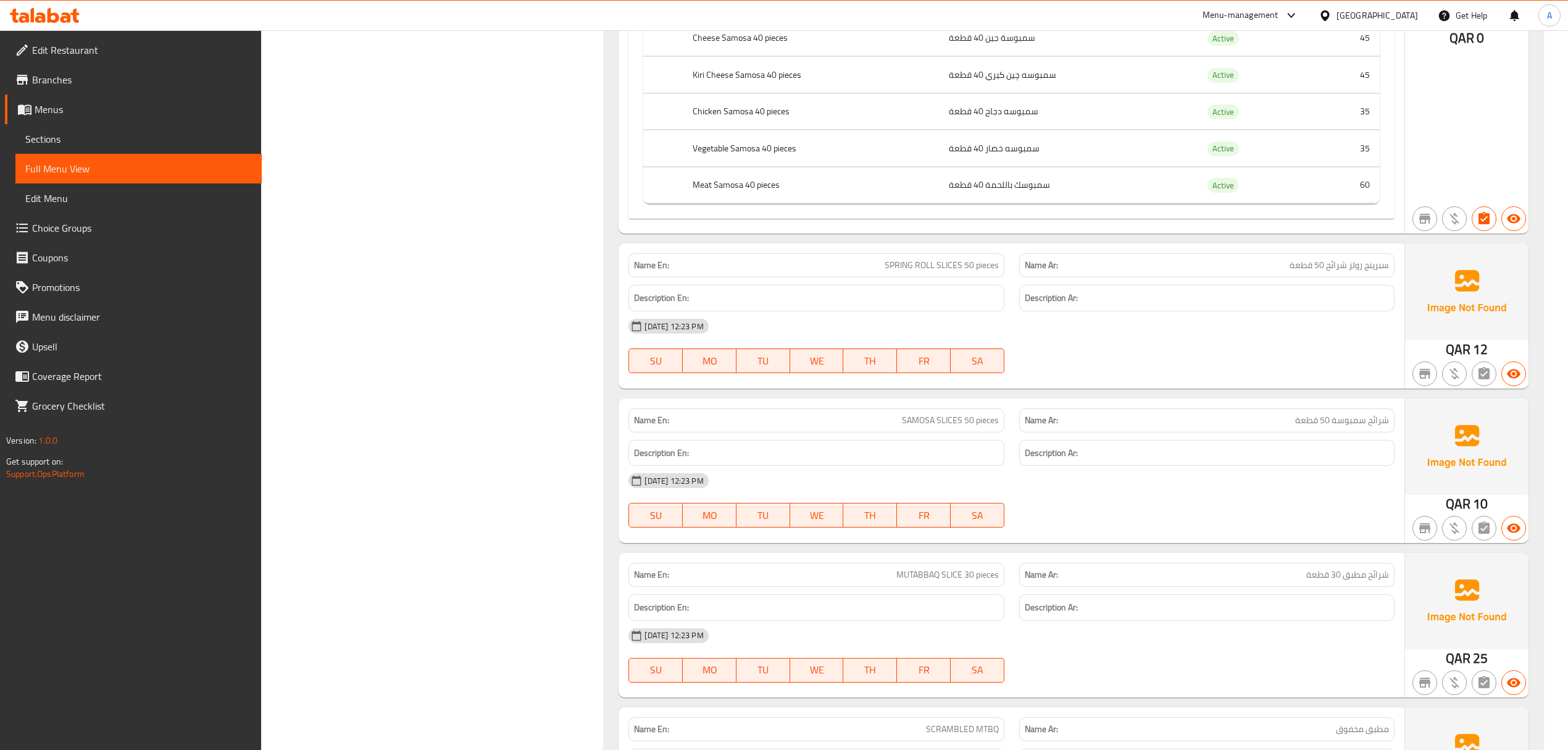
scroll to position [14536, 0]
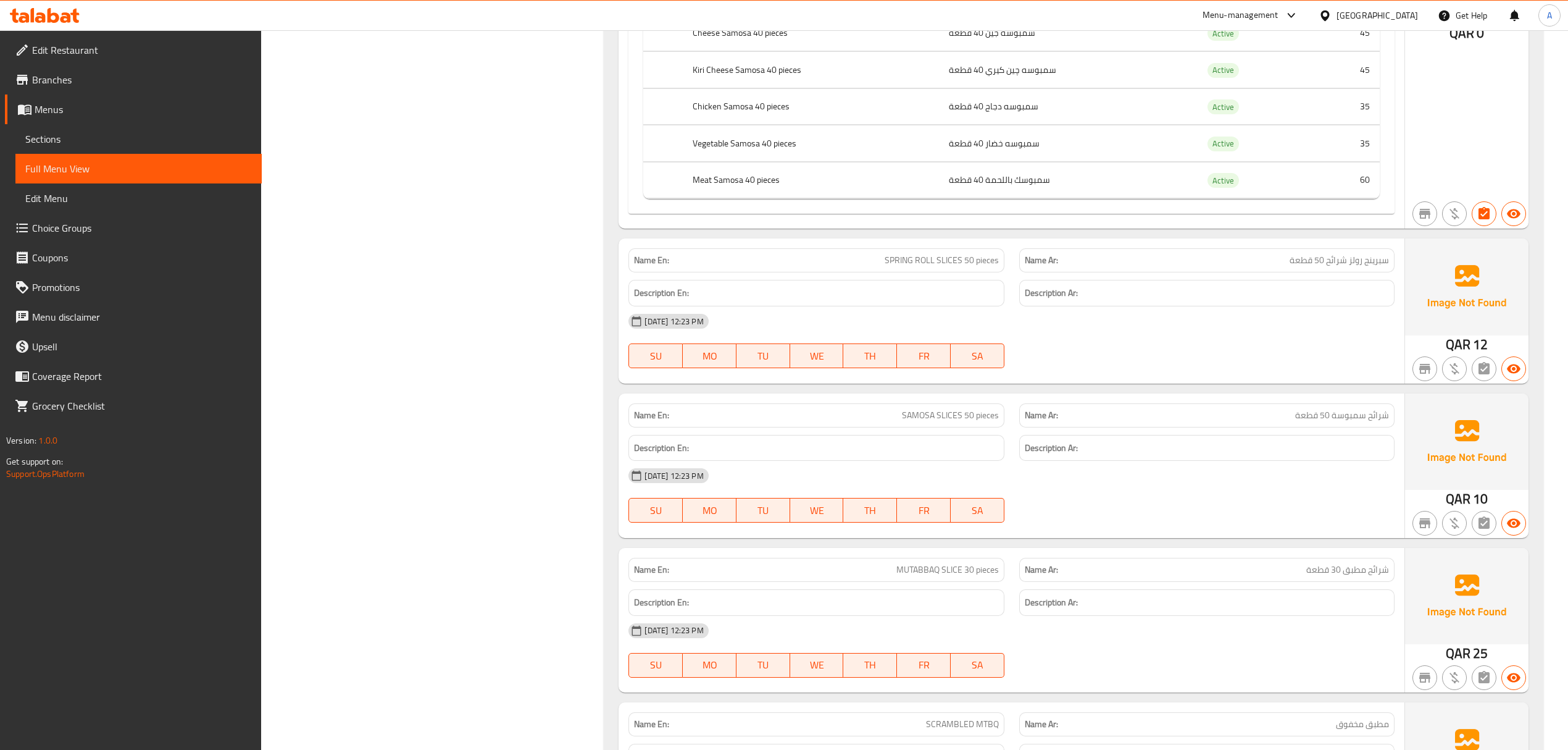
click at [1007, 468] on div "Description En:" at bounding box center [816, 448] width 390 height 42
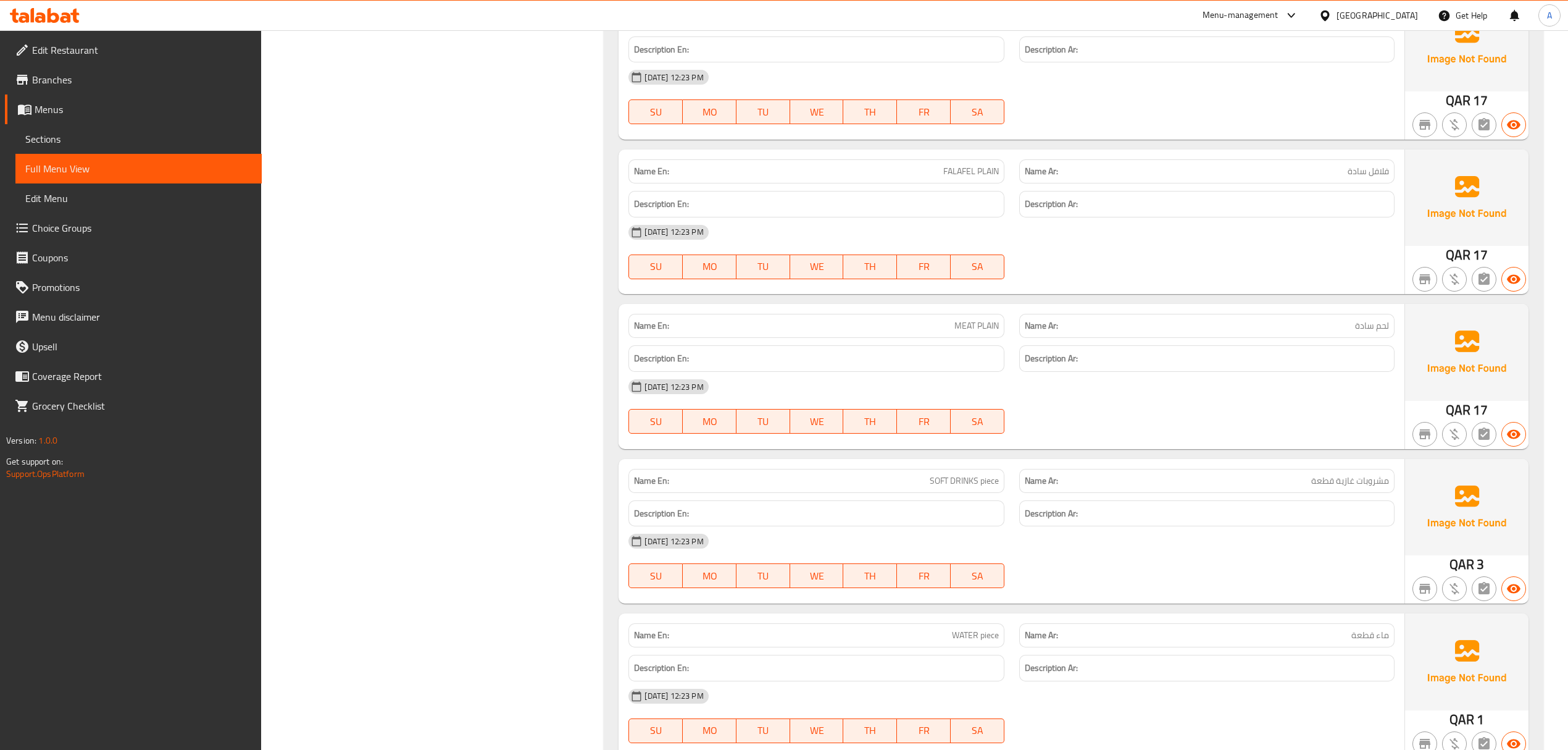
scroll to position [15441, 0]
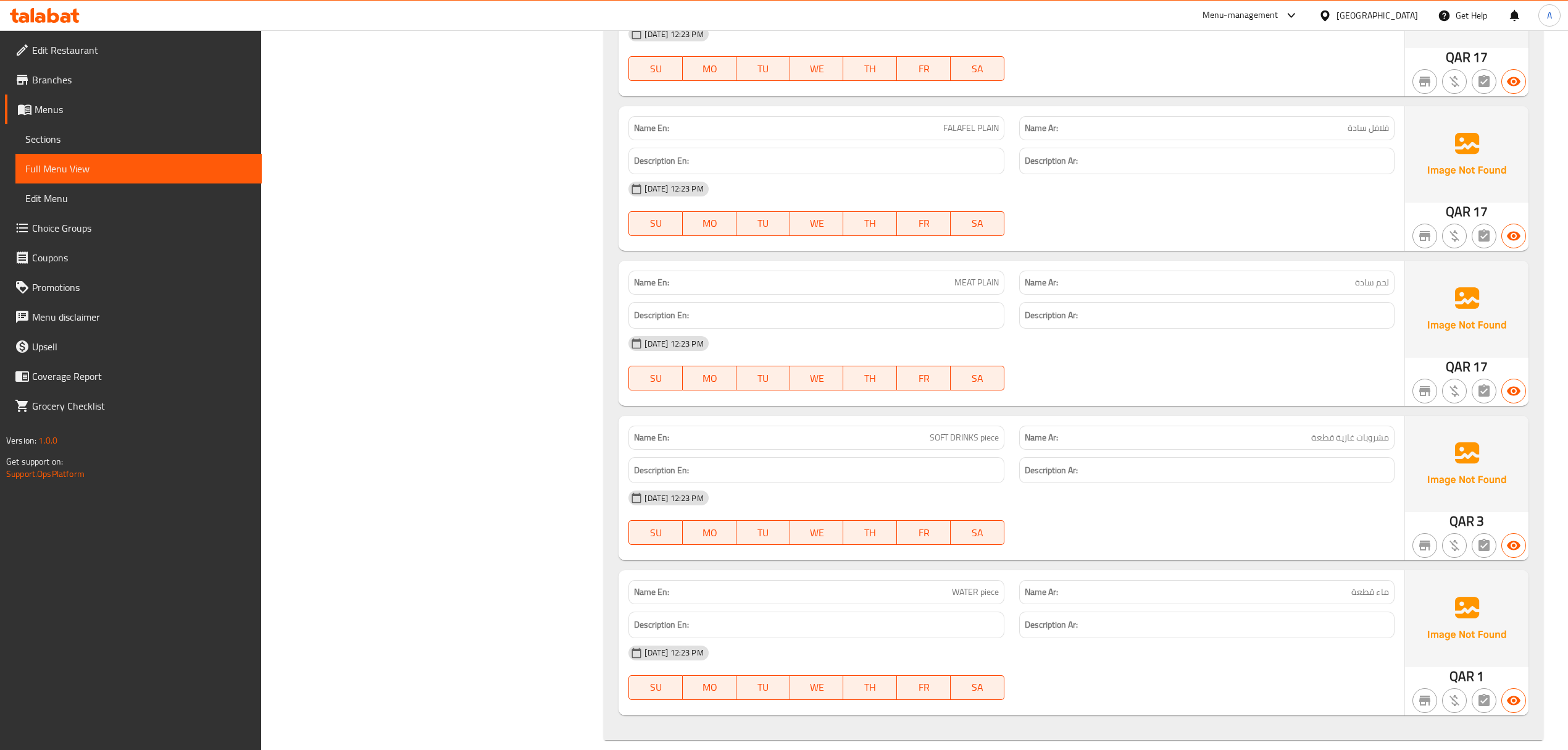
click at [1143, 483] on div "Description Ar:" at bounding box center [1206, 470] width 375 height 27
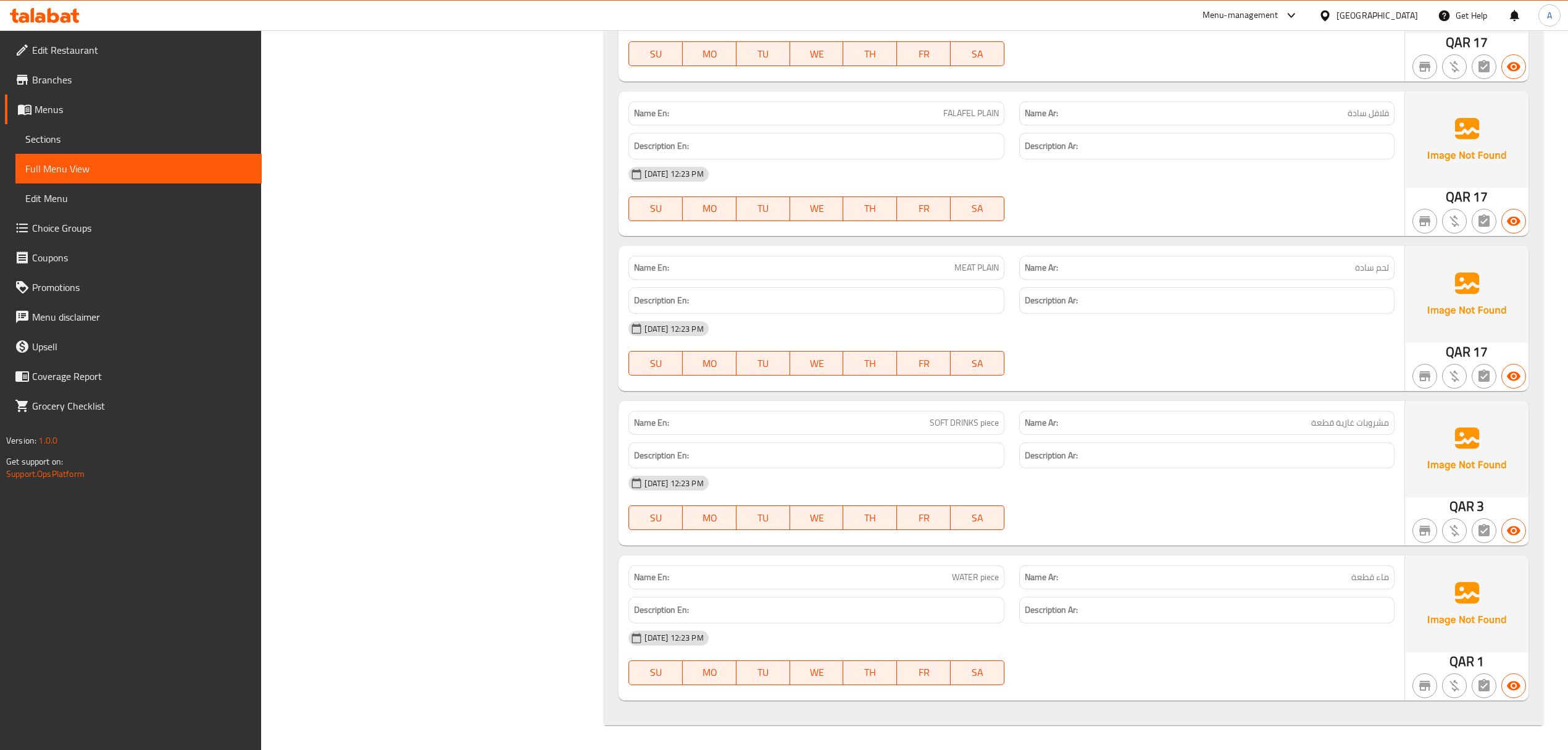
scroll to position [15497, 0]
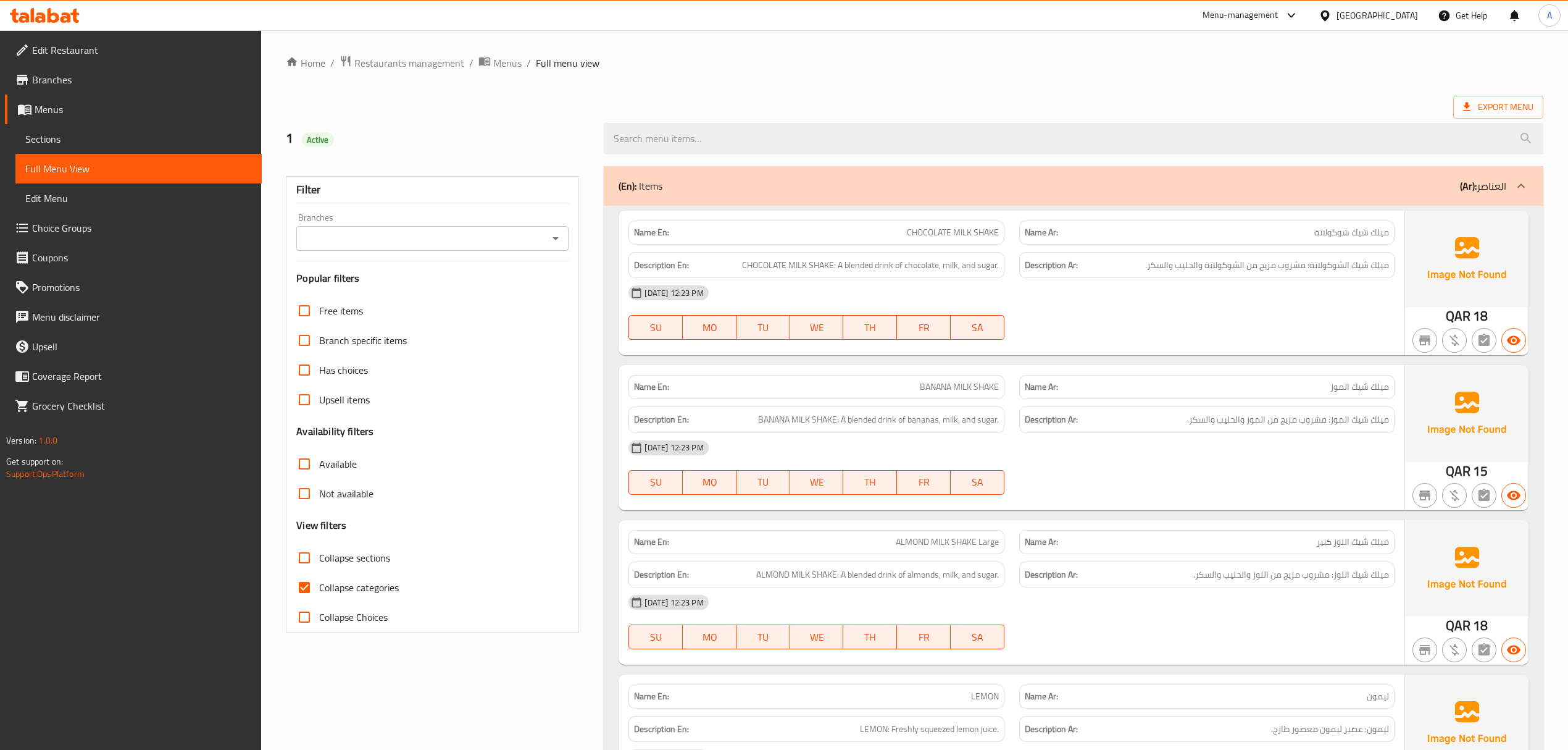
drag, startPoint x: 314, startPoint y: 593, endPoint x: 779, endPoint y: 227, distance: 591.8
click at [314, 593] on input "Collapse categories" at bounding box center [304, 586] width 29 height 29
checkbox input "false"
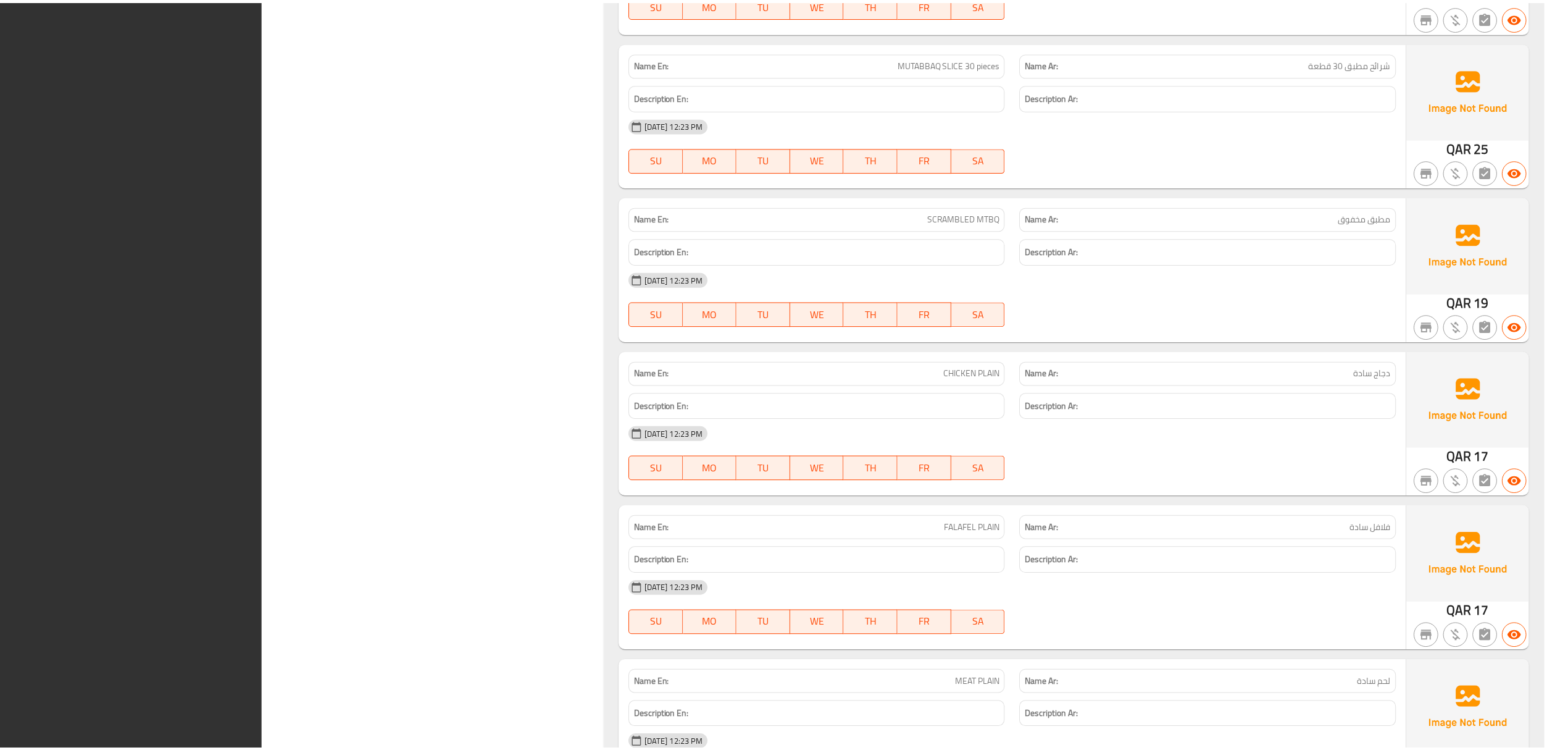
scroll to position [15482, 0]
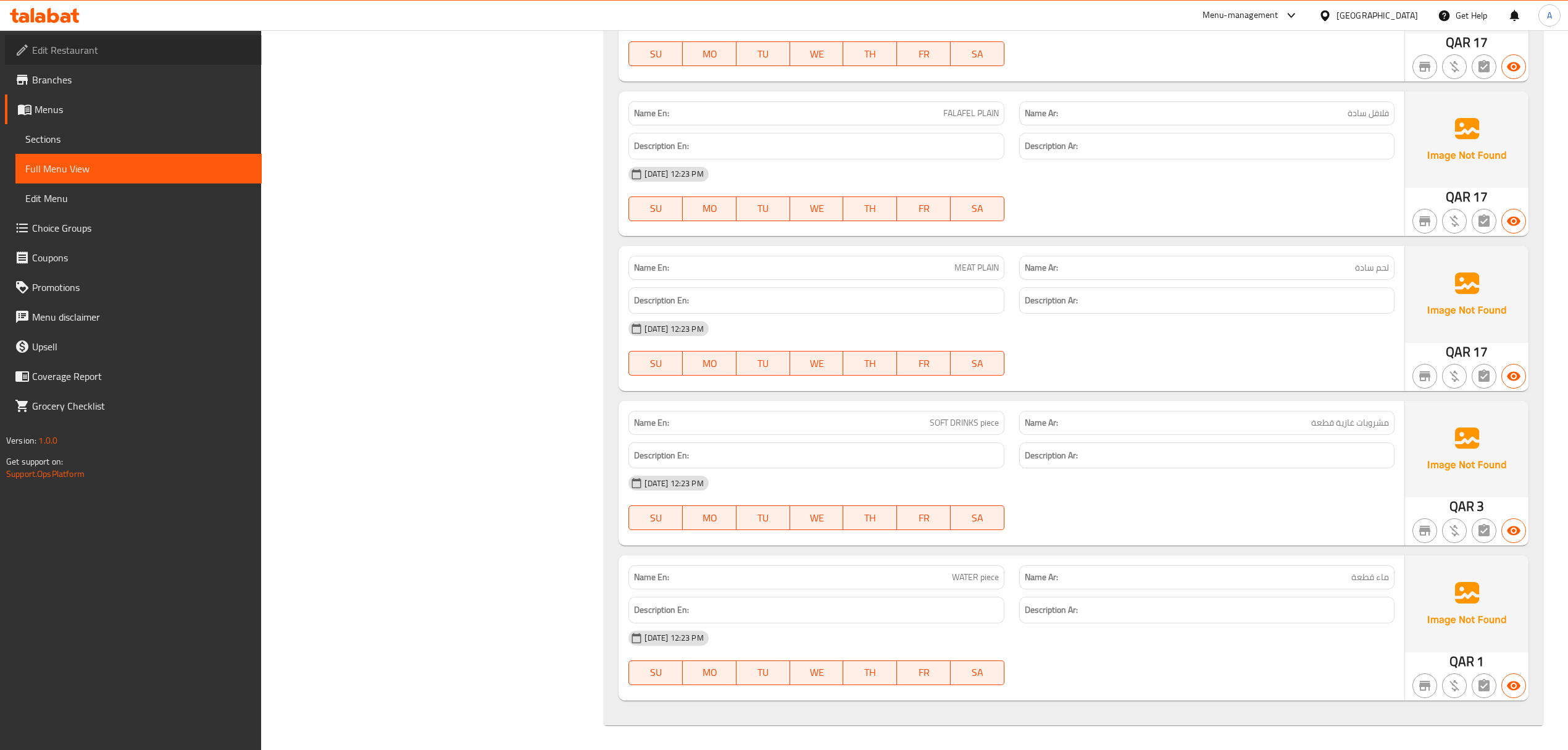
click at [86, 60] on link "Edit Restaurant" at bounding box center [133, 50] width 257 height 29
